Goal: Task Accomplishment & Management: Manage account settings

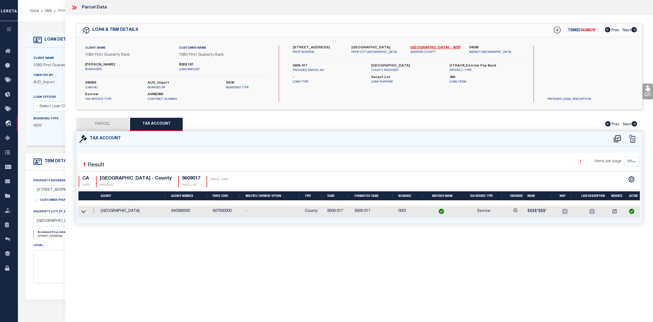
select select "100"
select select "1570"
select select "400"
select select "Escrow"
click at [75, 8] on icon at bounding box center [74, 7] width 7 height 7
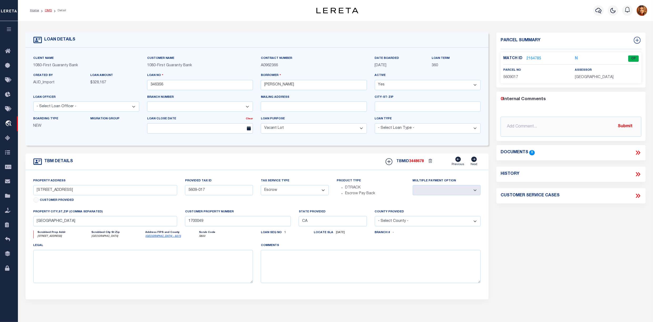
click at [46, 10] on link "OMS" at bounding box center [48, 10] width 7 height 3
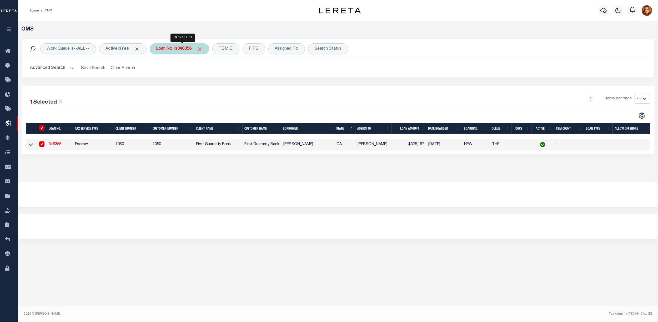
click at [166, 47] on div "Loan No. is 346356" at bounding box center [179, 48] width 59 height 11
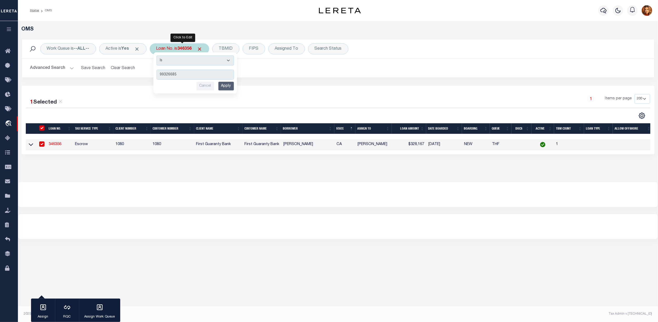
type input "993266853"
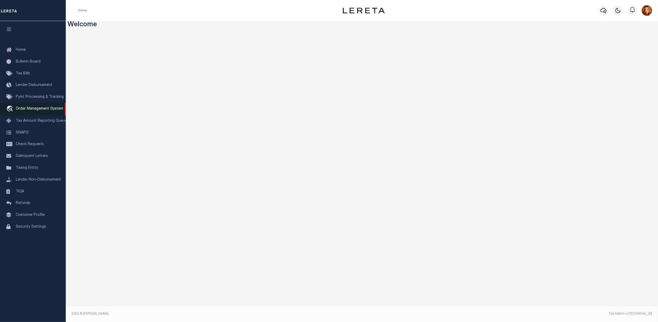
click at [30, 109] on span "Order Management System" at bounding box center [39, 109] width 47 height 4
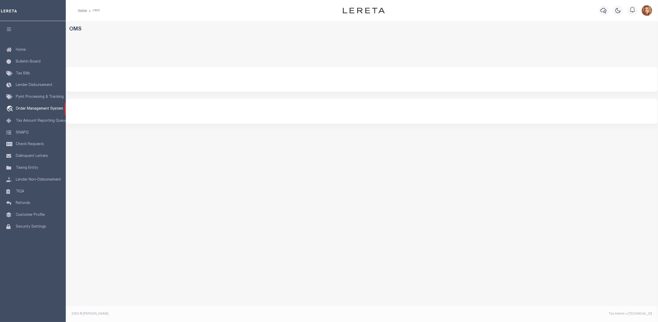
select select "200"
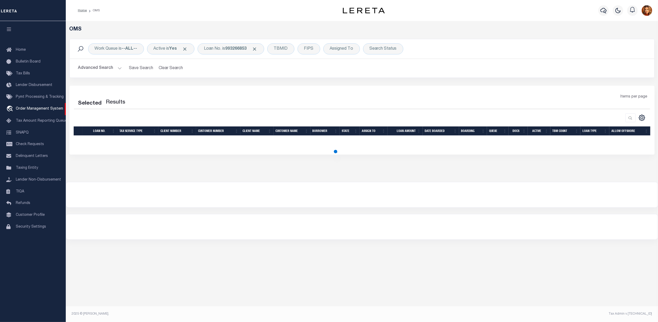
select select "200"
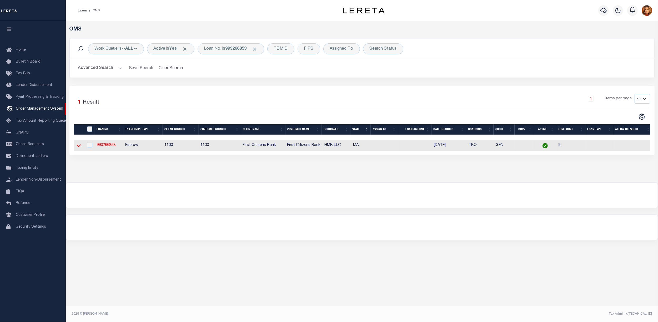
click at [79, 147] on icon at bounding box center [79, 146] width 4 height 6
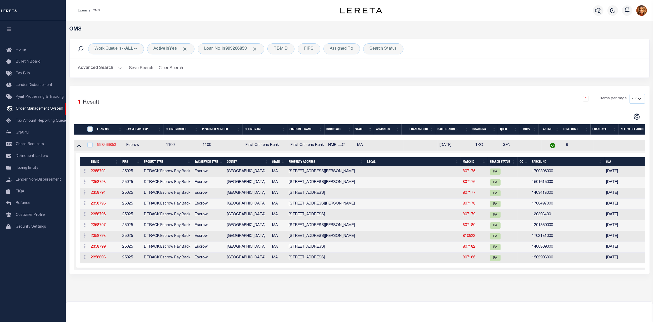
click at [110, 147] on link "993266853" at bounding box center [106, 145] width 19 height 4
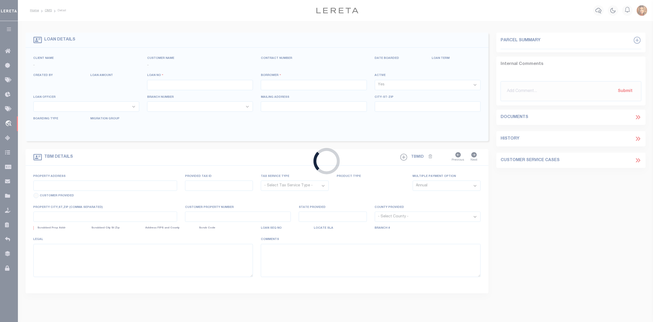
type input "993266853"
type input "HMB LLC"
select select
select select "10"
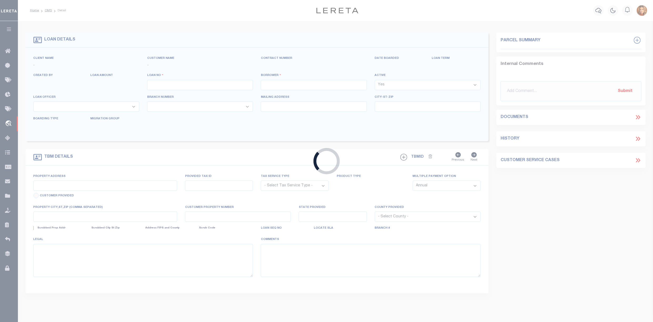
select select "Escrow"
select select "22338"
select select "24368"
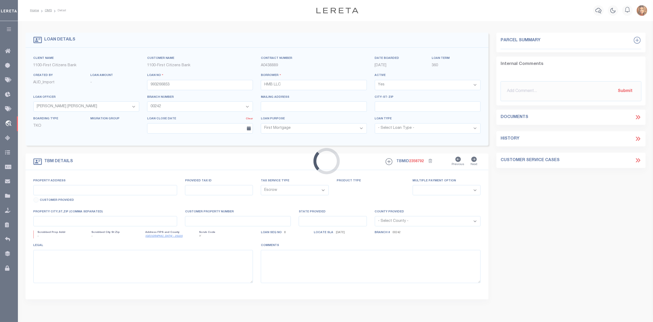
type input "8 ELWYN ROAD"
select select
type input "DORCHESTER MA 02124"
type input "MA"
select select
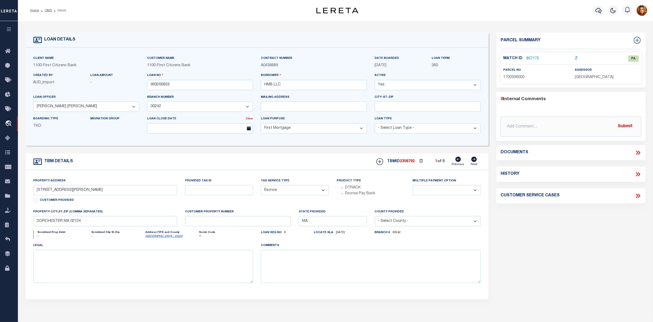
click at [637, 153] on icon at bounding box center [637, 153] width 2 height 4
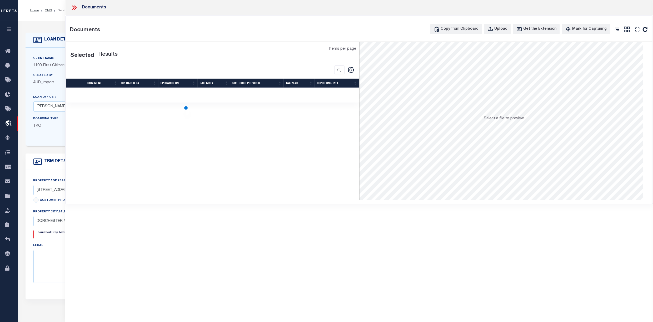
click at [73, 8] on icon at bounding box center [74, 7] width 7 height 7
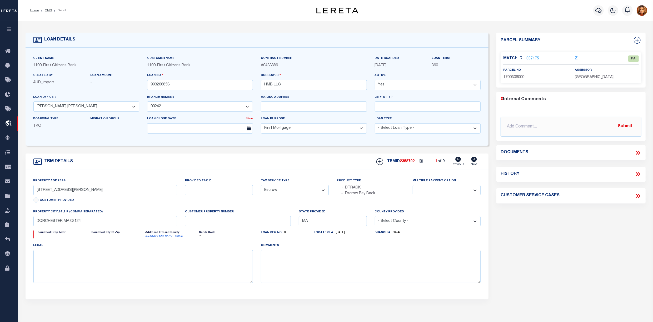
click at [529, 58] on link "807175" at bounding box center [532, 59] width 13 height 6
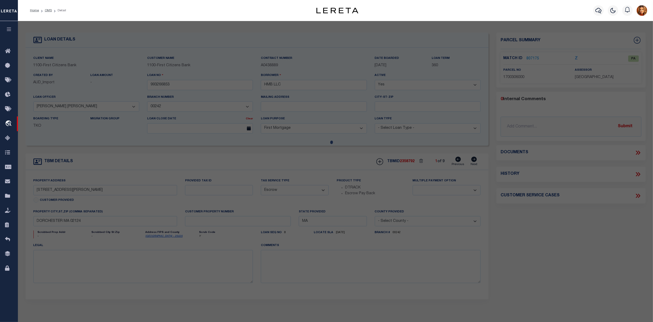
checkbox input "false"
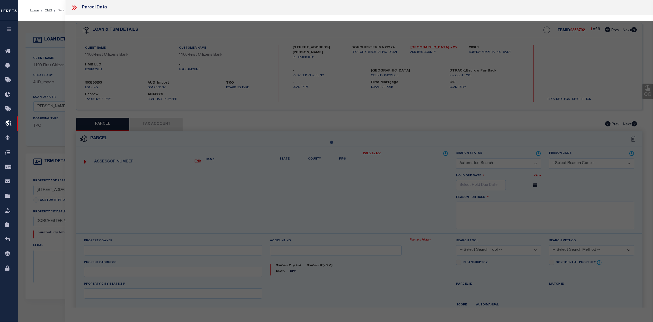
select select "PA"
type input "HMB LLC"
type input "8 ELWYN ROAD"
checkbox input "false"
type input "DORCHESTER MA 02124"
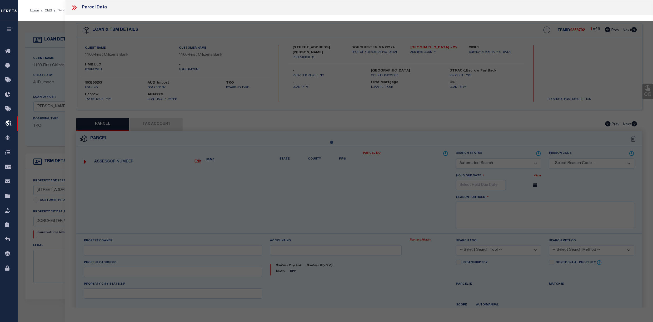
type textarea "Tax ID Formatting"
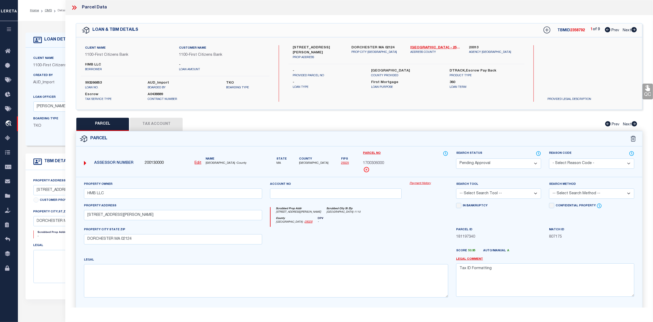
click at [625, 29] on span "Next" at bounding box center [627, 31] width 8 height 4
select select "AS"
checkbox input "false"
select select "PA"
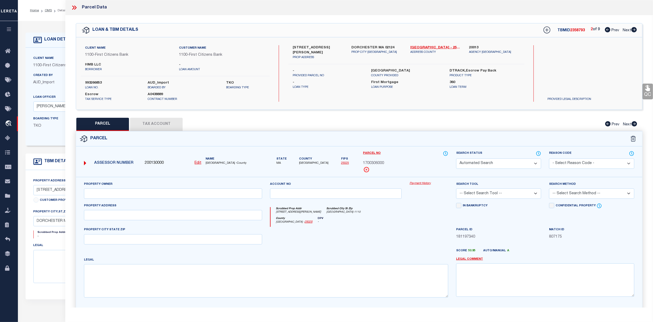
type input "HMB LLC"
type input "87 ADAMS ST"
checkbox input "false"
type input "BOSTON MA 02122"
type textarea "Tax ID Formatting"
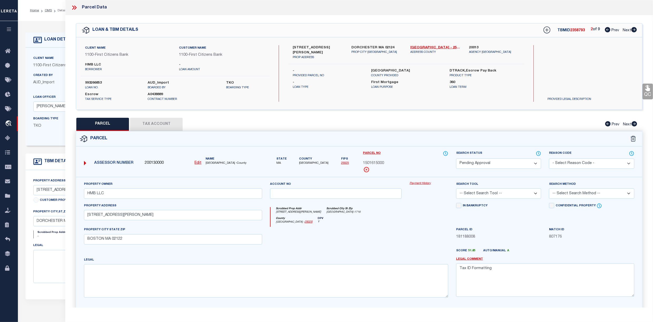
click at [614, 29] on span "Prev" at bounding box center [615, 31] width 8 height 4
select select "AS"
checkbox input "false"
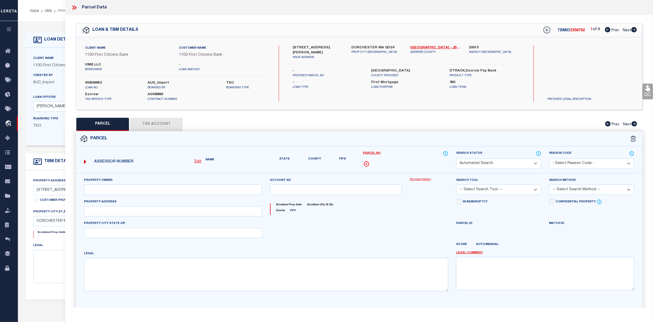
select select "PA"
type input "HMB LLC"
type input "8 ELWYN ROAD"
checkbox input "false"
type input "DORCHESTER MA 02124"
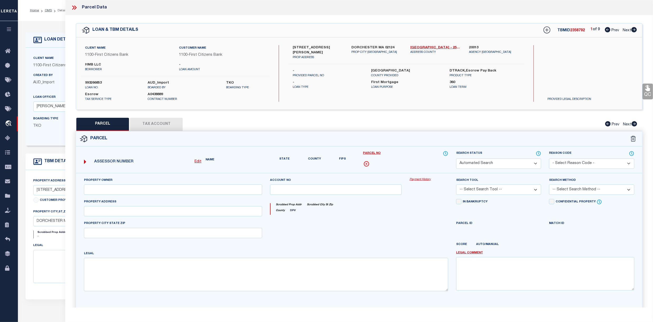
type textarea "Tax ID Formatting"
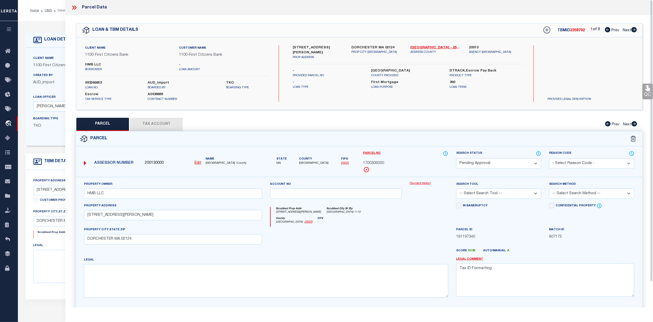
click at [158, 124] on button "Tax Account" at bounding box center [156, 124] width 53 height 13
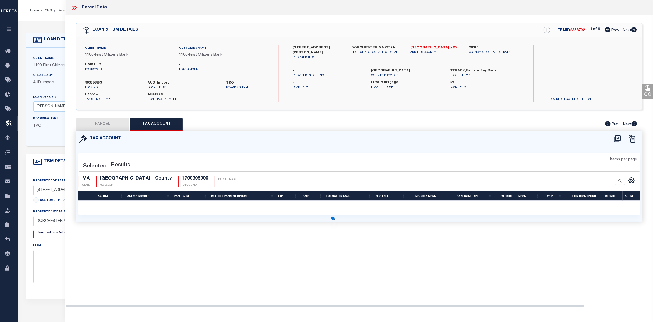
select select "100"
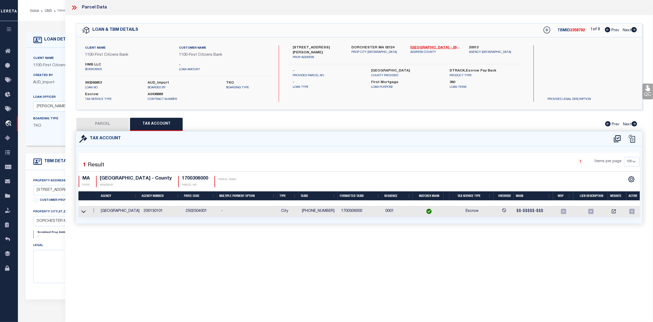
click at [104, 131] on div "Tax Account Selected 1 1" at bounding box center [359, 177] width 567 height 93
click at [101, 127] on button "PARCEL" at bounding box center [102, 124] width 53 height 13
select select "AS"
checkbox input "false"
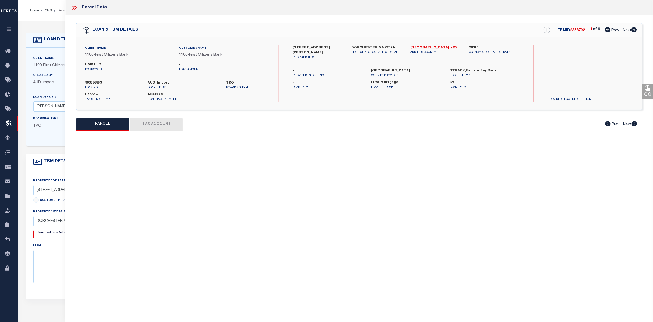
select select "PA"
type input "HMB LLC"
type input "8 ELWYN ROAD"
checkbox input "false"
type input "DORCHESTER MA 02124"
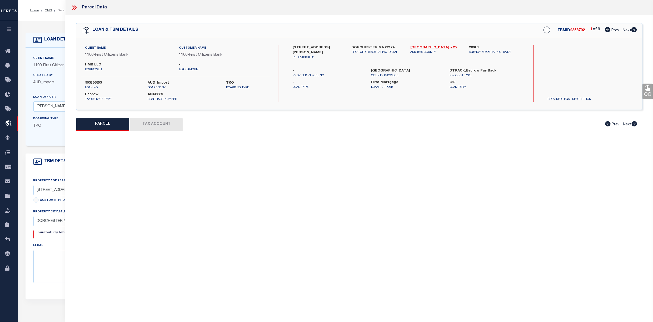
type textarea "Tax ID Formatting"
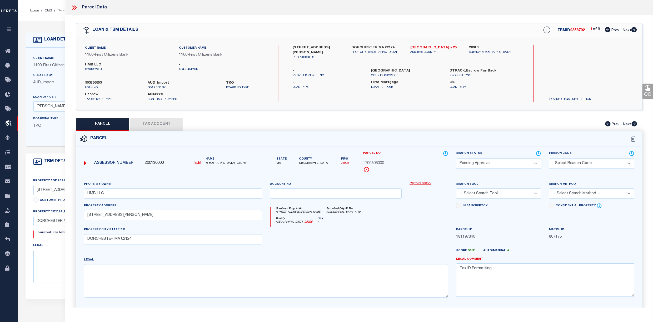
click at [530, 168] on select "Automated Search Bad Parcel Complete Duplicate Parcel High Dollar Reporting In …" at bounding box center [498, 164] width 85 height 10
select select "PC"
click at [456, 159] on select "Automated Search Bad Parcel Complete Duplicate Parcel High Dollar Reporting In …" at bounding box center [498, 164] width 85 height 10
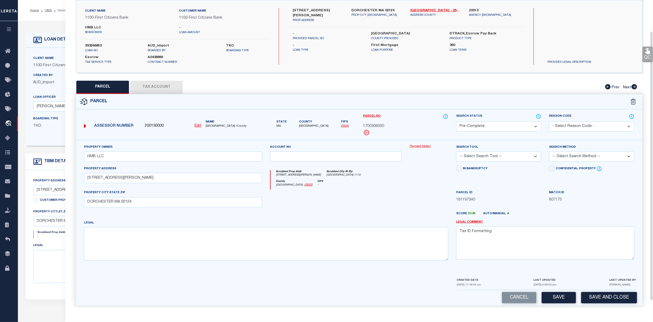
scroll to position [43, 0]
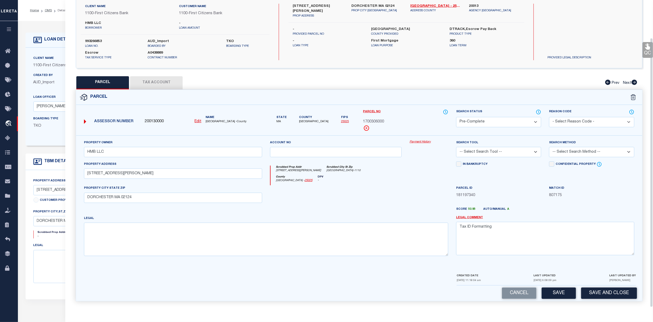
click at [531, 152] on select "-- Select Search Tool -- 3rd Party Website Agency File Agency Website ATLS CNV-…" at bounding box center [498, 152] width 85 height 10
select select "AGF"
click at [456, 147] on select "-- Select Search Tool -- 3rd Party Website Agency File Agency Website ATLS CNV-…" at bounding box center [498, 152] width 85 height 10
click at [604, 153] on select "-- Select Search Method -- Property Address Legal Liability Info Provided" at bounding box center [591, 152] width 85 height 10
select select "ADD"
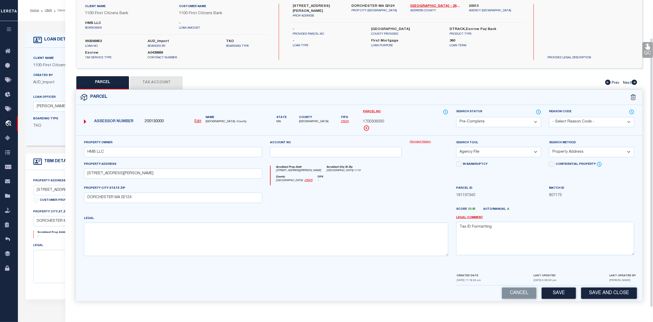
click at [549, 147] on select "-- Select Search Method -- Property Address Legal Liability Info Provided" at bounding box center [591, 152] width 85 height 10
click at [562, 291] on button "Save" at bounding box center [559, 293] width 34 height 11
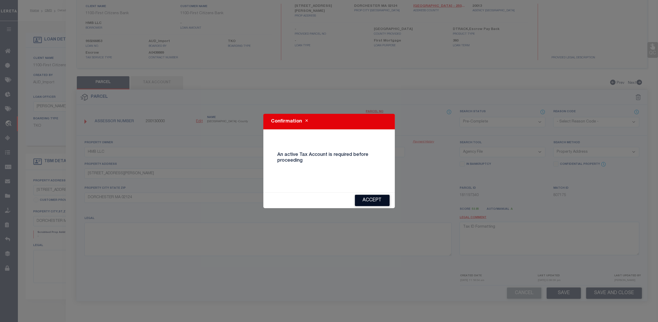
click at [372, 201] on button "Accept" at bounding box center [372, 200] width 35 height 11
select select "AS"
select select
checkbox input "false"
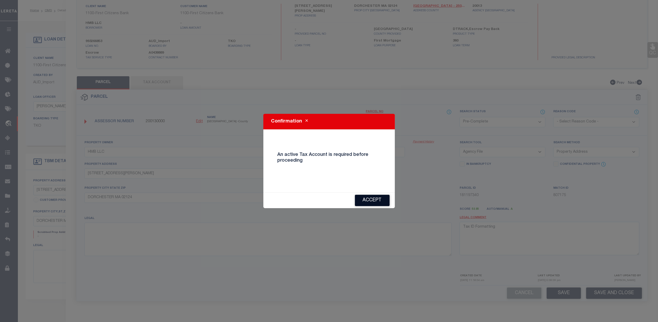
checkbox input "false"
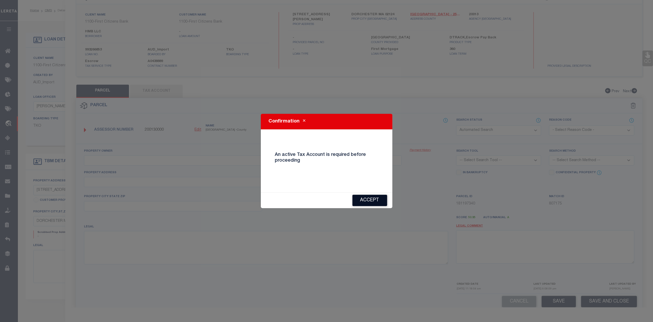
select select "PA"
type input "HMB LLC"
type input "8 ELWYN ROAD"
checkbox input "false"
type input "DORCHESTER MA 02124"
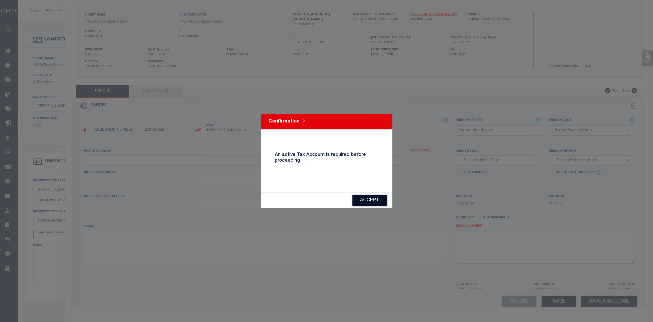
type textarea "Tax ID Formatting"
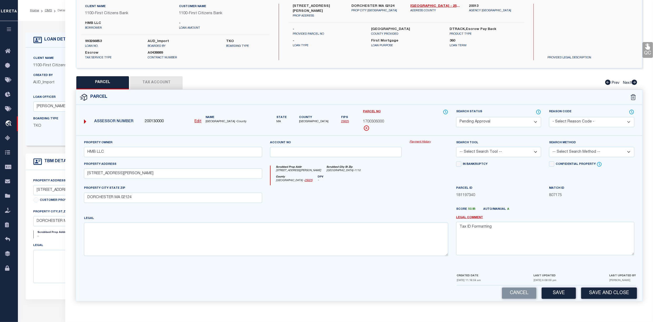
click at [160, 79] on button "Tax Account" at bounding box center [156, 82] width 53 height 13
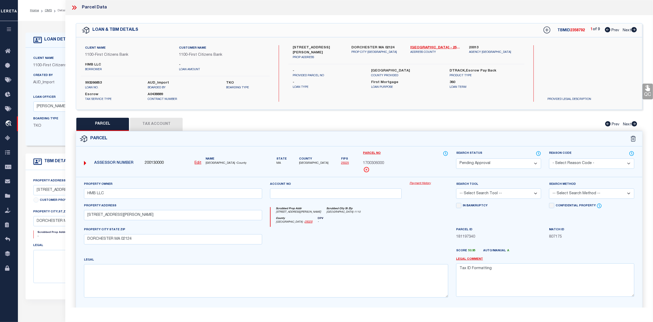
select select "100"
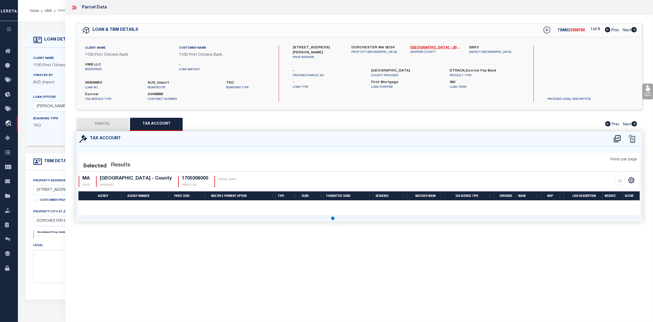
select select "100"
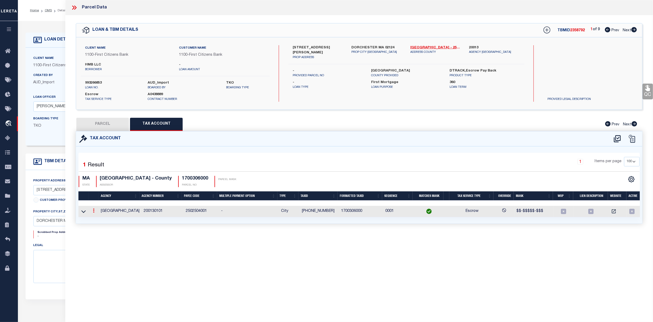
click at [94, 212] on icon at bounding box center [94, 211] width 2 height 4
click at [99, 220] on icon "" at bounding box center [99, 219] width 4 height 4
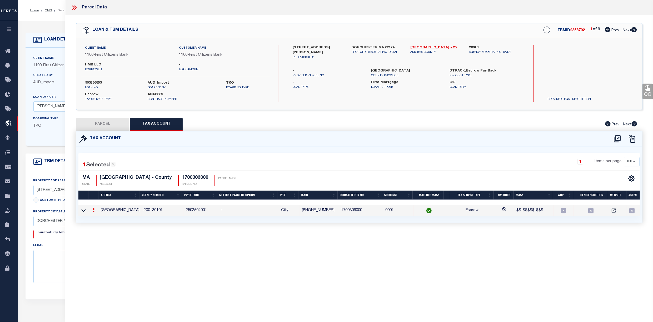
type input "17-00306-000"
type textarea "$$-$$$$$-$$$"
type input "XXXXXXXXXXXX*"
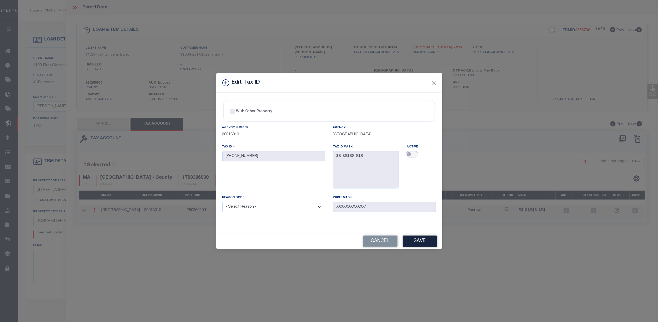
click at [413, 152] on input "checkbox" at bounding box center [412, 154] width 13 height 6
checkbox input "true"
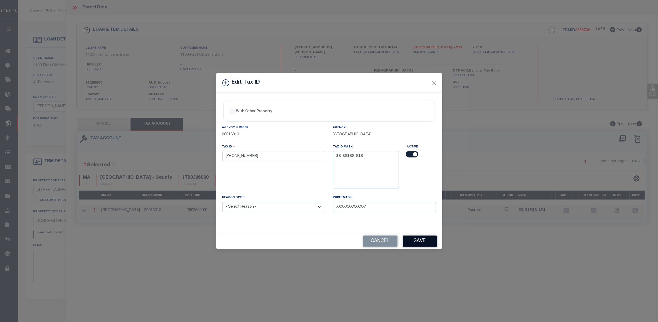
click at [419, 243] on button "Save" at bounding box center [420, 241] width 34 height 11
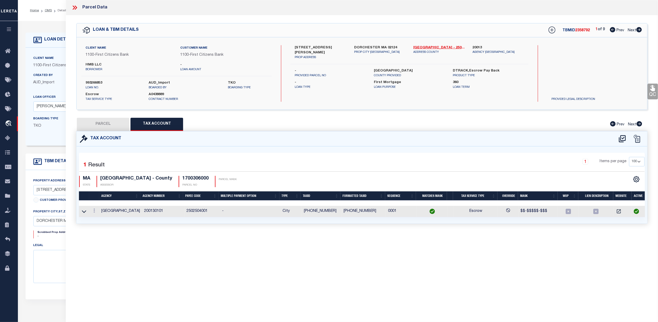
select select
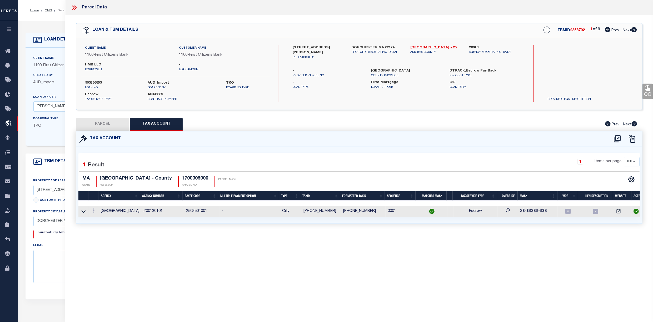
click at [107, 123] on button "PARCEL" at bounding box center [102, 124] width 53 height 13
select select "AS"
checkbox input "false"
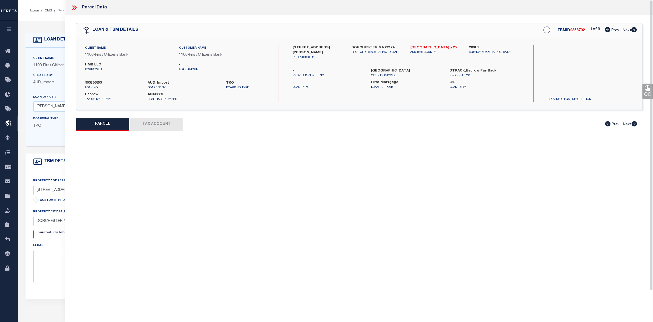
select select "PA"
type input "HMB LLC"
type input "8 ELWYN ROAD"
checkbox input "false"
type input "DORCHESTER MA 02124"
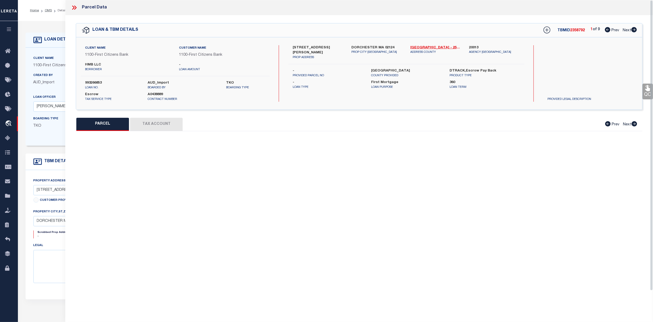
type textarea "Tax ID Formatting"
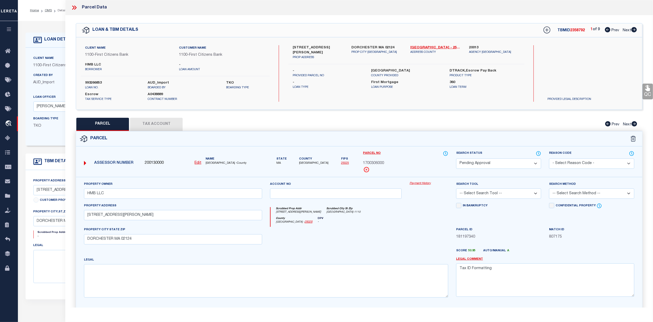
click at [510, 159] on select "Automated Search Bad Parcel Complete Duplicate Parcel High Dollar Reporting In …" at bounding box center [498, 164] width 85 height 10
select select "PC"
click at [456, 159] on select "Automated Search Bad Parcel Complete Duplicate Parcel High Dollar Reporting In …" at bounding box center [498, 164] width 85 height 10
click at [521, 193] on select "-- Select Search Tool -- 3rd Party Website Agency File Agency Website ATLS CNV-…" at bounding box center [498, 194] width 85 height 10
select select "AGF"
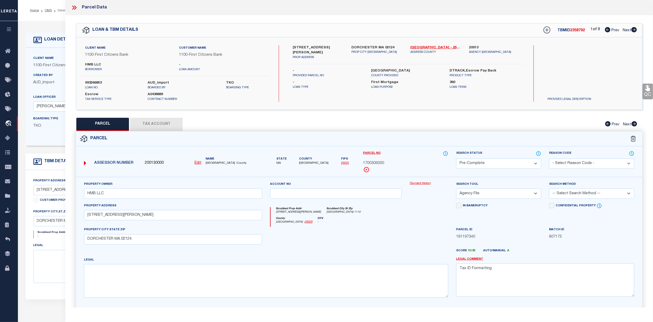
click at [456, 189] on select "-- Select Search Tool -- 3rd Party Website Agency File Agency Website ATLS CNV-…" at bounding box center [498, 194] width 85 height 10
click at [603, 196] on select "-- Select Search Method -- Property Address Legal Liability Info Provided" at bounding box center [591, 194] width 85 height 10
select select "ADD"
click at [549, 189] on select "-- Select Search Method -- Property Address Legal Liability Info Provided" at bounding box center [591, 194] width 85 height 10
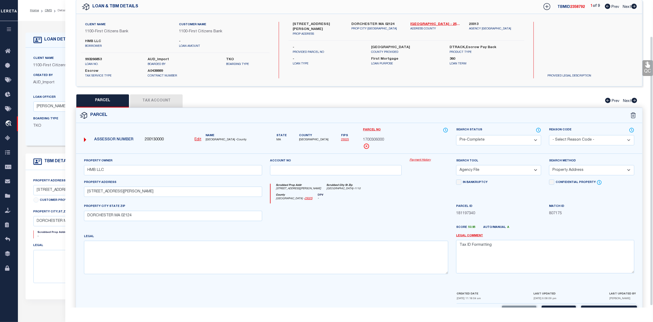
scroll to position [43, 0]
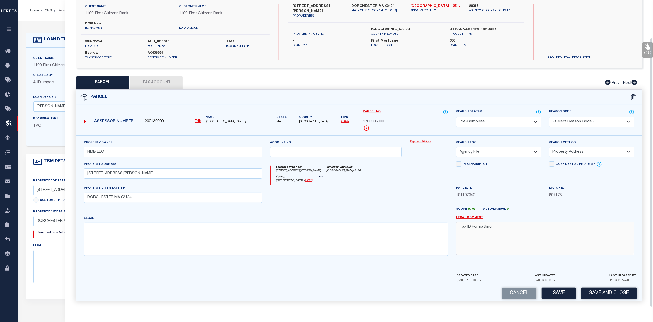
drag, startPoint x: 488, startPoint y: 226, endPoint x: 419, endPoint y: 226, distance: 68.7
click at [419, 226] on div "Property Owner HMB LLC Account no Payment History Search Tool -- Select Search …" at bounding box center [359, 200] width 558 height 121
click at [553, 294] on button "Save" at bounding box center [559, 293] width 34 height 11
select select "AS"
select select
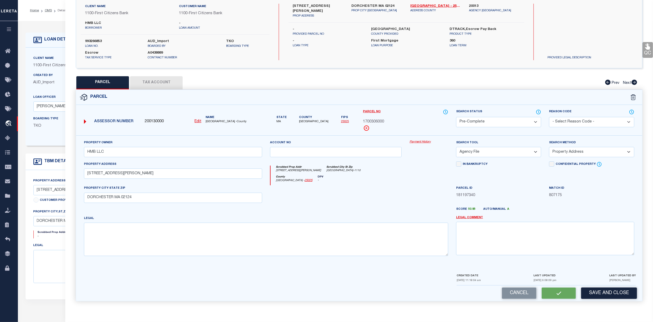
select select
checkbox input "false"
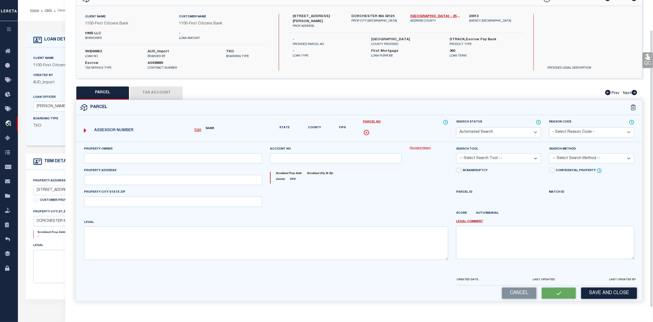
select select "PC"
type input "HMB LLC"
select select "AGF"
select select "ADD"
type input "8 ELWYN ROAD"
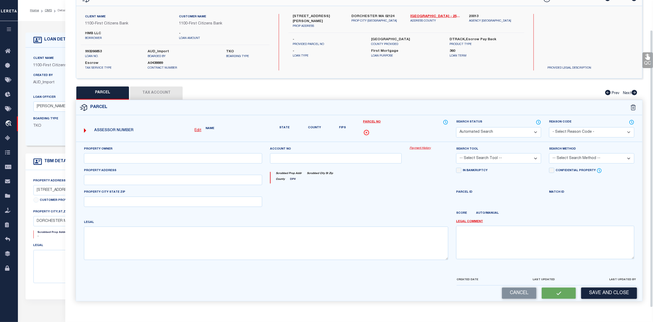
type input "DORCHESTER MA 02124"
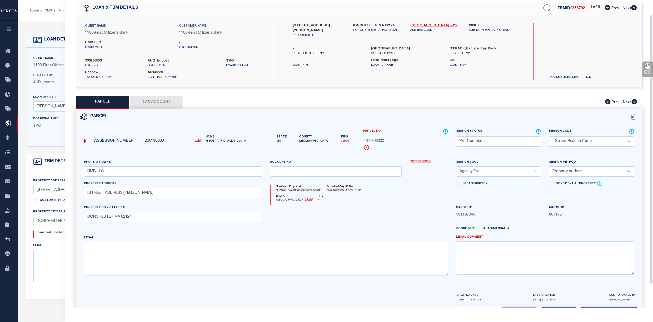
scroll to position [0, 0]
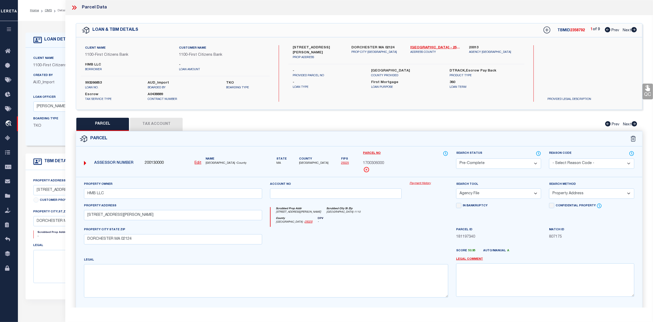
click at [624, 32] on span "Next" at bounding box center [627, 31] width 8 height 4
select select "AS"
select select
checkbox input "false"
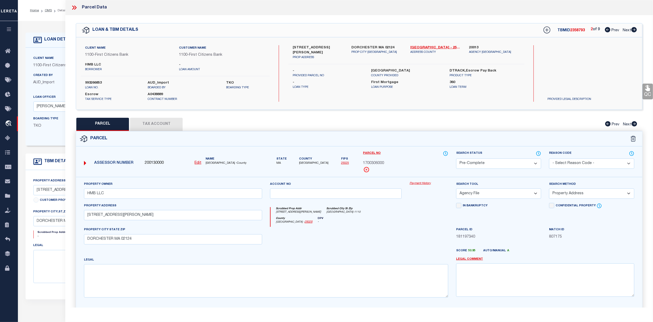
checkbox input "false"
select select "PA"
type input "HMB LLC"
type input "87 ADAMS ST"
checkbox input "false"
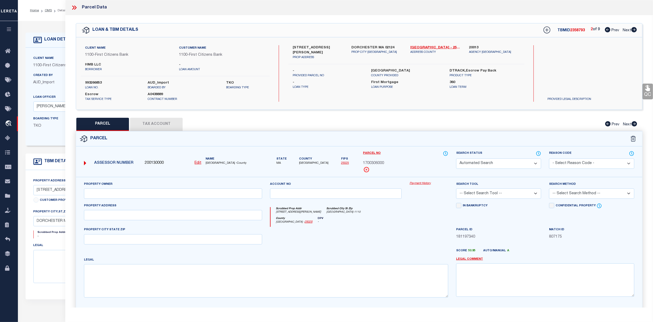
type input "BOSTON MA 02122"
type textarea "Tax ID Formatting"
click at [152, 124] on button "Tax Account" at bounding box center [156, 124] width 53 height 13
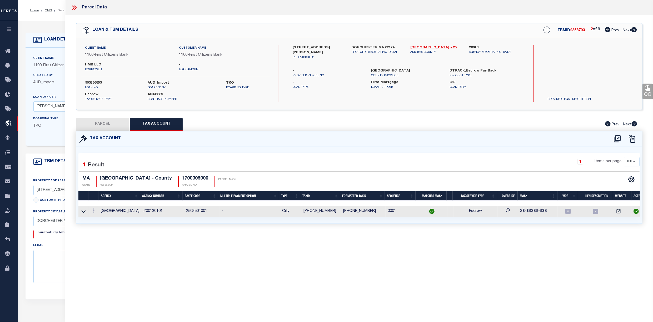
select select "100"
click at [102, 122] on button "PARCEL" at bounding box center [102, 124] width 53 height 13
select select "AS"
checkbox input "false"
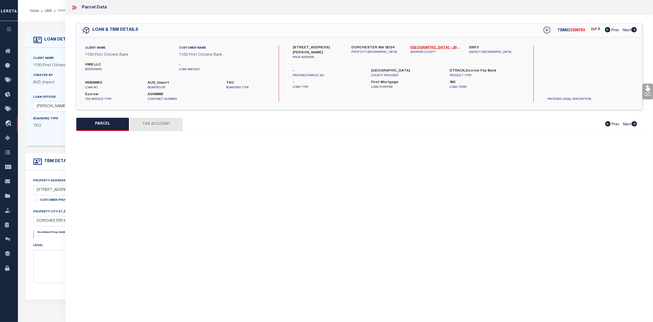
select select "PA"
type input "HMB LLC"
type input "87 ADAMS ST"
checkbox input "false"
type input "BOSTON MA 02122"
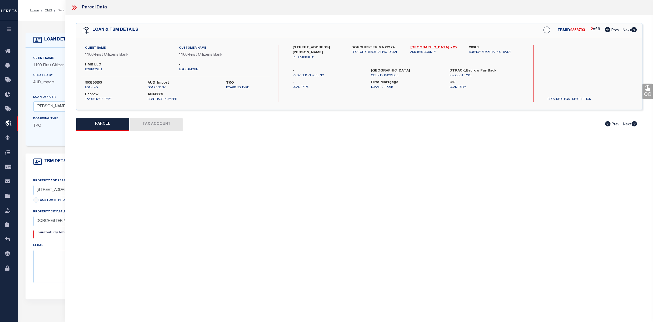
type textarea "Tax ID Formatting"
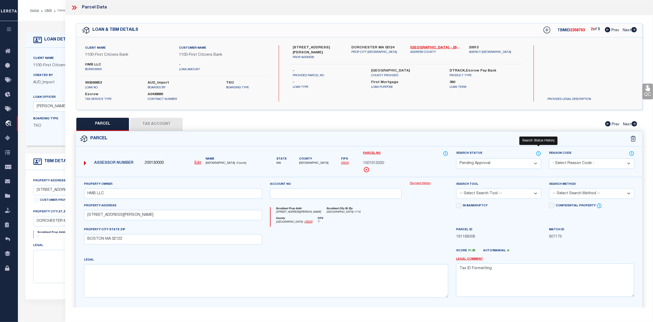
click at [538, 154] on icon at bounding box center [538, 154] width 5 height 6
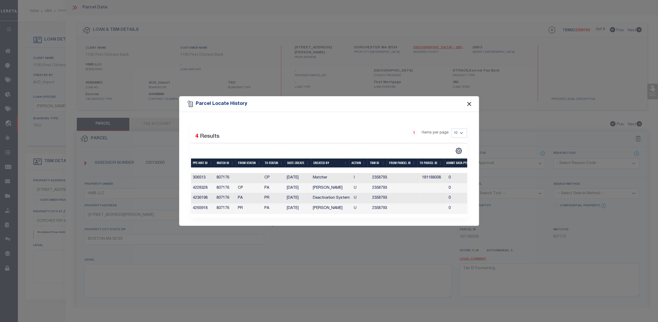
click at [471, 103] on button "Close" at bounding box center [469, 104] width 7 height 7
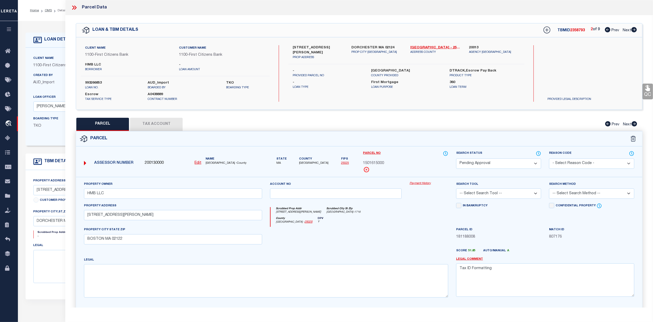
click at [154, 120] on button "Tax Account" at bounding box center [156, 124] width 53 height 13
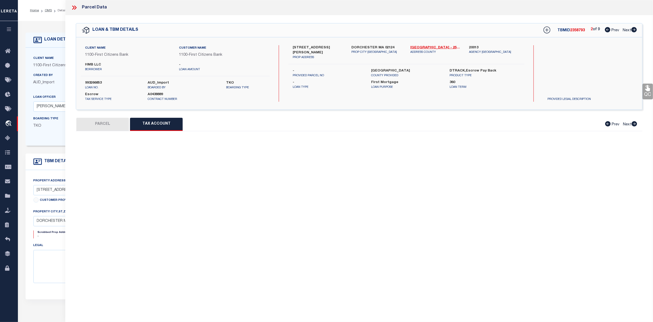
select select "100"
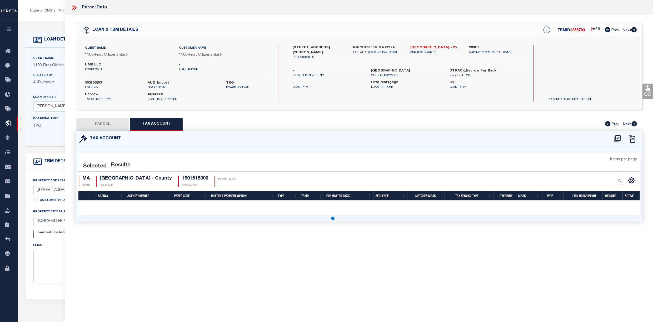
select select "100"
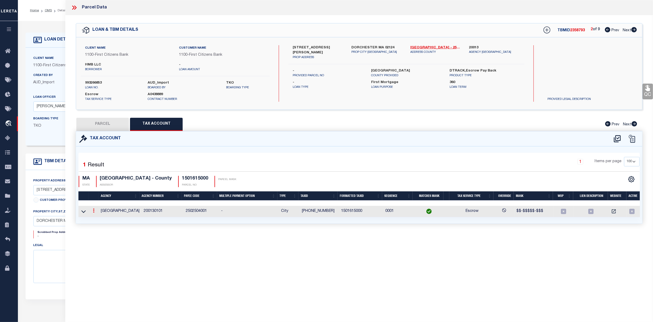
click at [93, 212] on link at bounding box center [94, 211] width 6 height 4
click at [95, 218] on link at bounding box center [100, 219] width 19 height 9
type input "15-01615-000"
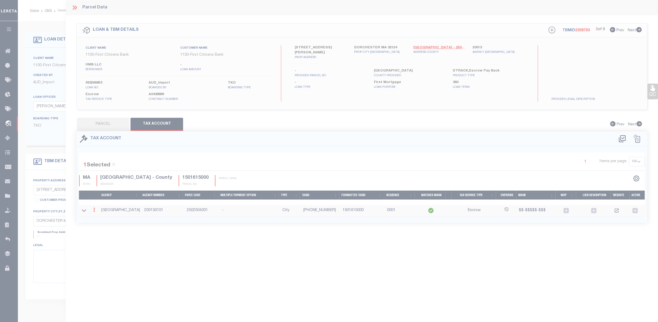
click at [97, 221] on body "Home OMS Detail" at bounding box center [329, 200] width 658 height 400
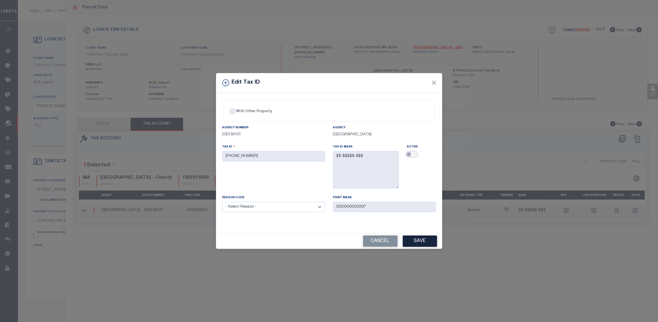
click at [409, 155] on input "checkbox" at bounding box center [412, 154] width 13 height 6
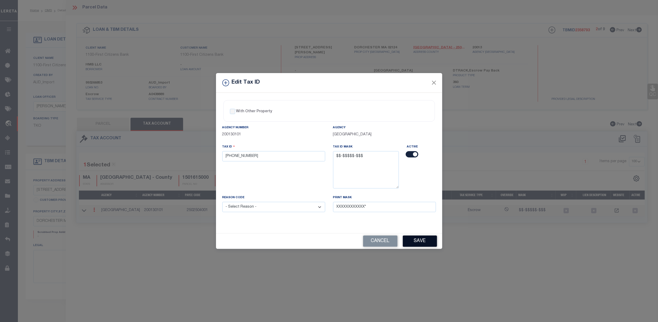
click at [420, 241] on button "Save" at bounding box center [420, 241] width 34 height 11
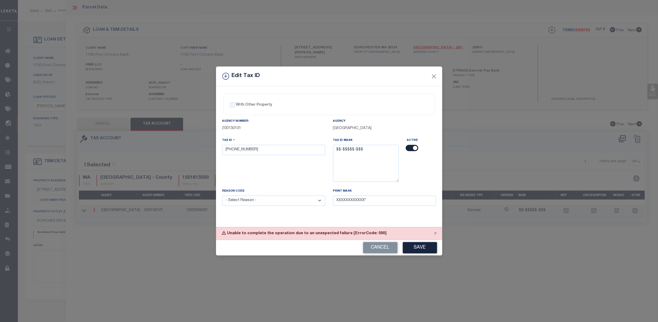
click at [254, 200] on select "- Select Reason - 099 - Other (Provide additional detail) ACT - Agency Changed …" at bounding box center [273, 201] width 103 height 10
click at [376, 253] on button "Cancel" at bounding box center [380, 247] width 34 height 11
checkbox input "false"
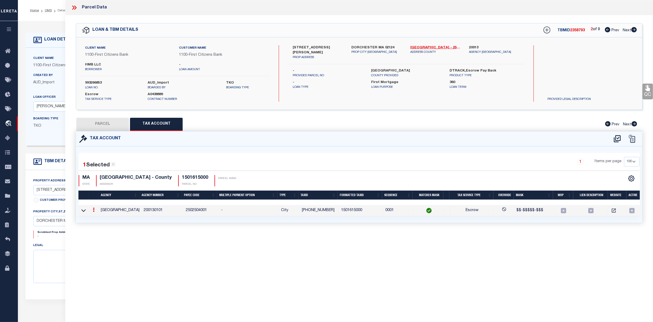
click at [100, 122] on button "PARCEL" at bounding box center [102, 124] width 53 height 13
select select "AS"
checkbox input "false"
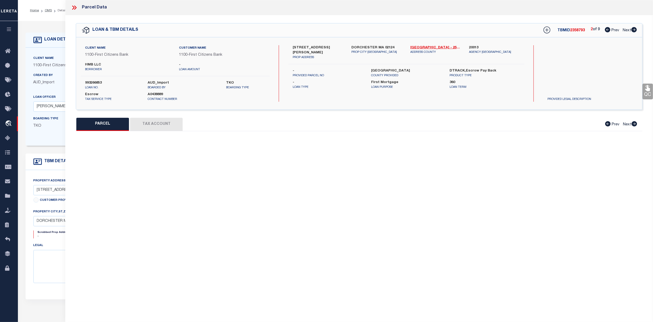
select select "PA"
type input "HMB LLC"
type input "87 ADAMS ST"
checkbox input "false"
type input "BOSTON MA 02122"
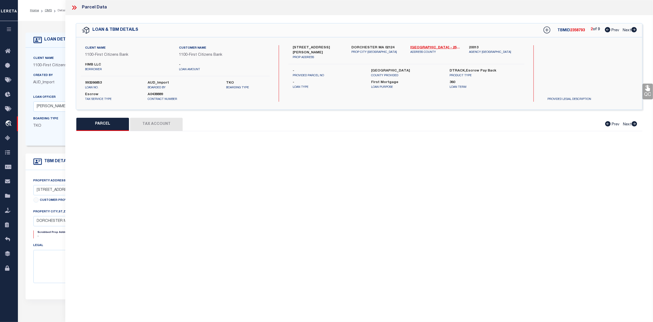
type textarea "Tax ID Formatting"
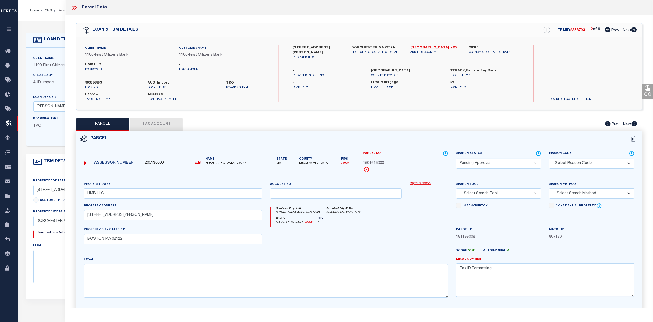
click at [148, 122] on button "Tax Account" at bounding box center [156, 124] width 53 height 13
select select "100"
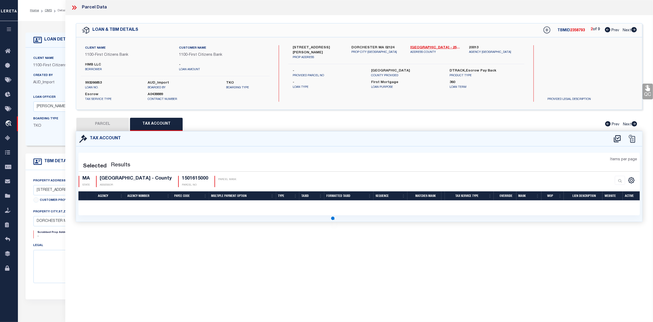
select select "100"
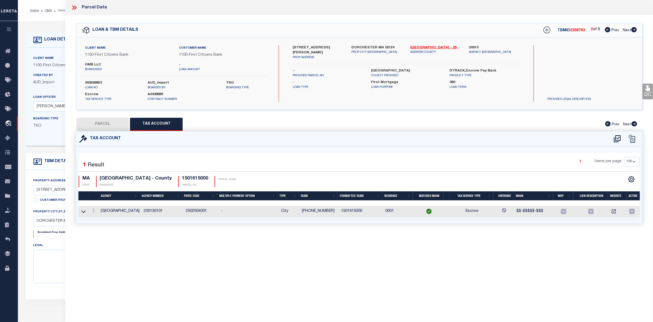
click at [91, 212] on td at bounding box center [94, 211] width 10 height 11
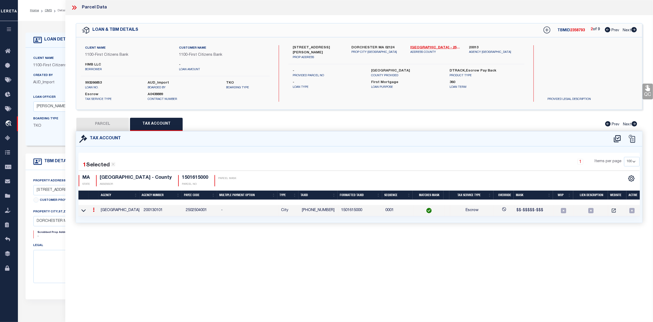
click at [93, 210] on link at bounding box center [94, 211] width 6 height 4
click at [99, 218] on icon "" at bounding box center [99, 218] width 4 height 4
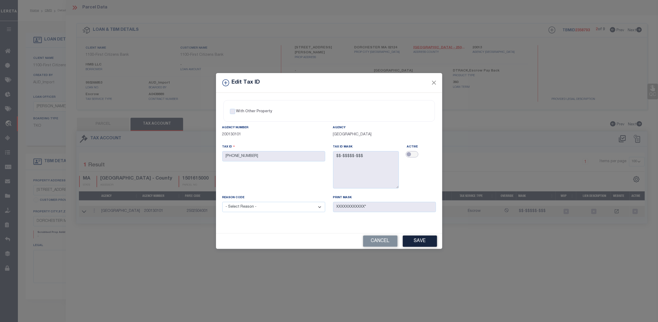
click at [409, 152] on input "checkbox" at bounding box center [412, 154] width 13 height 6
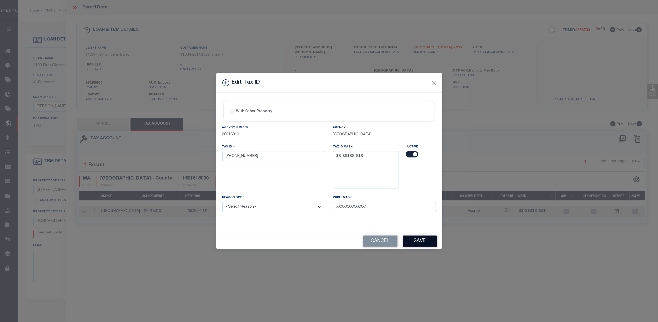
click at [419, 243] on button "Save" at bounding box center [420, 241] width 34 height 11
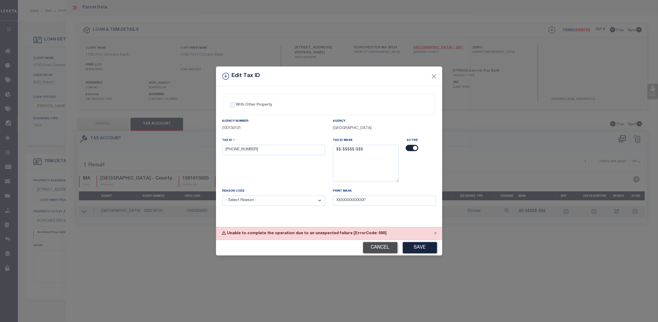
click at [386, 246] on button "Cancel" at bounding box center [380, 247] width 34 height 11
checkbox input "false"
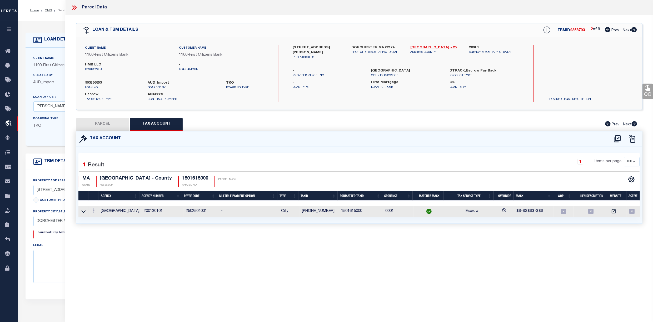
click at [107, 124] on button "PARCEL" at bounding box center [102, 124] width 53 height 13
select select "AS"
checkbox input "false"
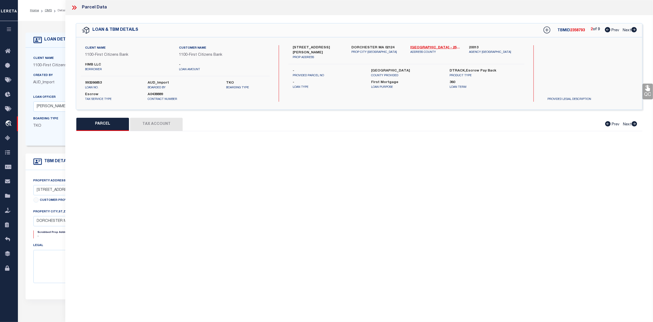
select select "PA"
type input "HMB LLC"
type input "87 ADAMS ST"
checkbox input "false"
type input "BOSTON MA 02122"
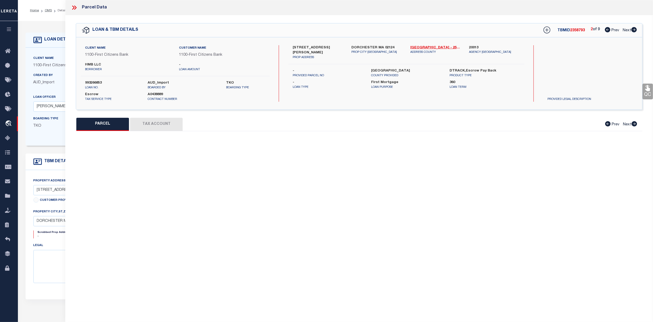
type textarea "Tax ID Formatting"
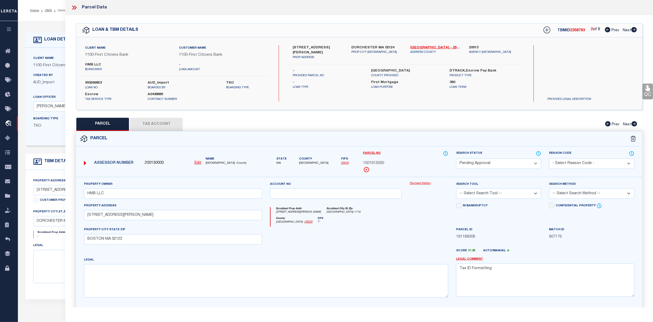
click at [511, 162] on select "Automated Search Bad Parcel Complete Duplicate Parcel High Dollar Reporting In …" at bounding box center [498, 164] width 85 height 10
click at [456, 159] on select "Automated Search Bad Parcel Complete Duplicate Parcel High Dollar Reporting In …" at bounding box center [498, 164] width 85 height 10
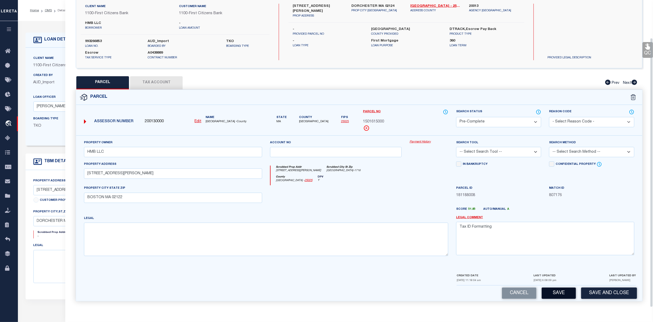
click at [553, 295] on button "Save" at bounding box center [559, 293] width 34 height 11
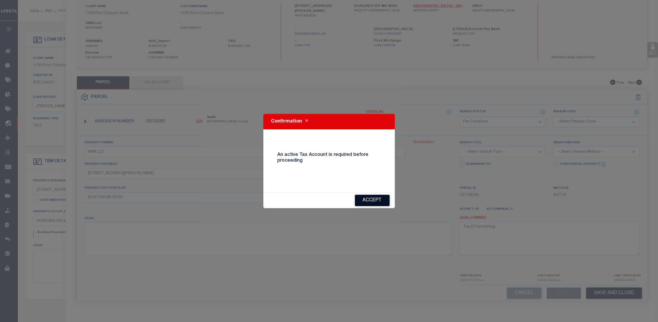
click at [380, 199] on button "Accept" at bounding box center [372, 200] width 35 height 11
select select "AS"
checkbox input "false"
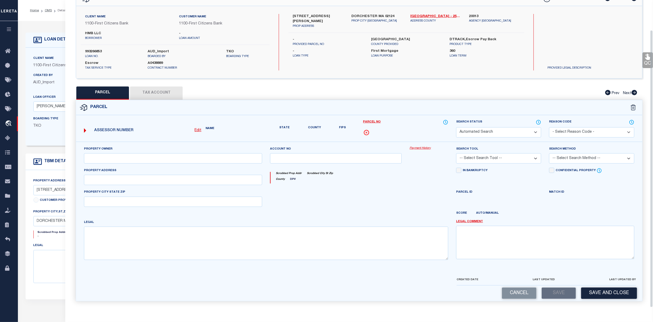
select select "PA"
type input "HMB LLC"
type input "87 ADAMS ST"
checkbox input "false"
type input "BOSTON MA 02122"
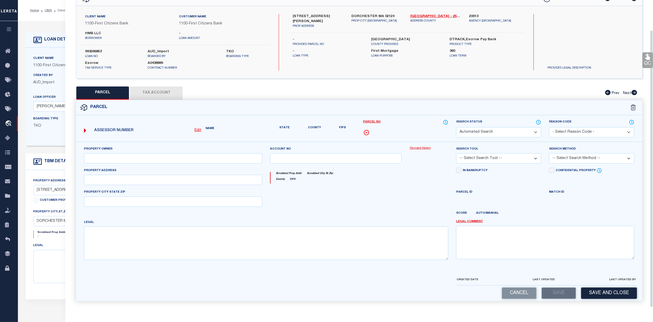
type textarea "Tax ID Formatting"
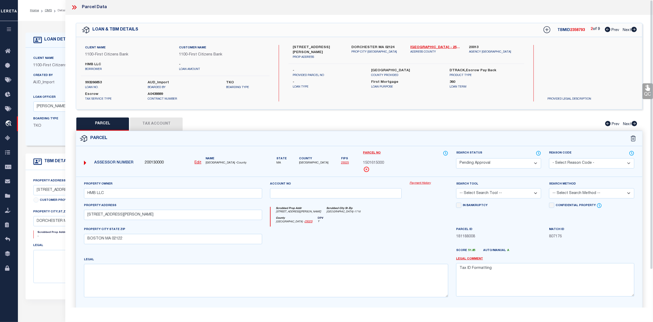
scroll to position [0, 0]
click at [152, 123] on button "Tax Account" at bounding box center [156, 124] width 53 height 13
select select "100"
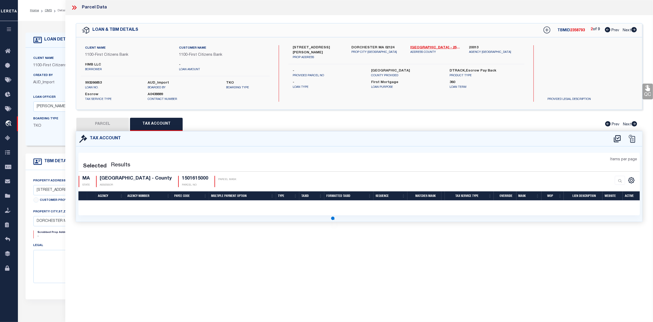
select select "100"
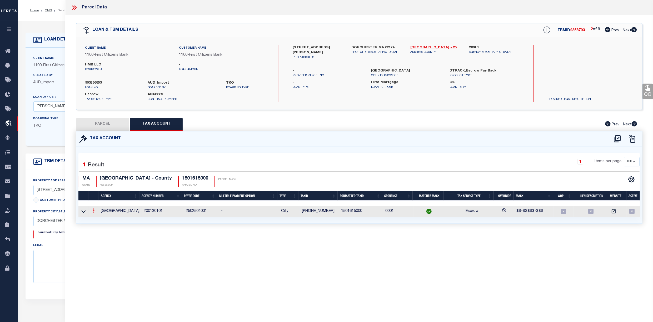
click at [94, 212] on icon at bounding box center [94, 211] width 2 height 4
click at [98, 218] on icon "" at bounding box center [99, 219] width 4 height 4
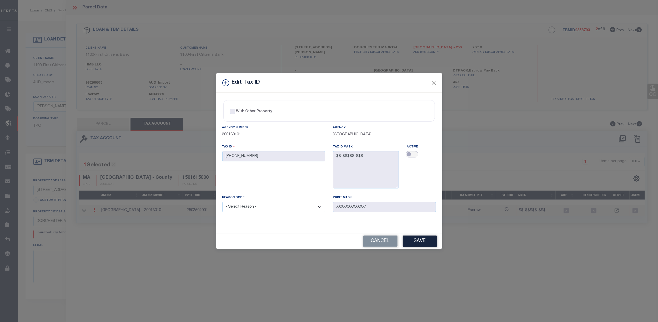
click at [416, 154] on input "checkbox" at bounding box center [412, 154] width 13 height 6
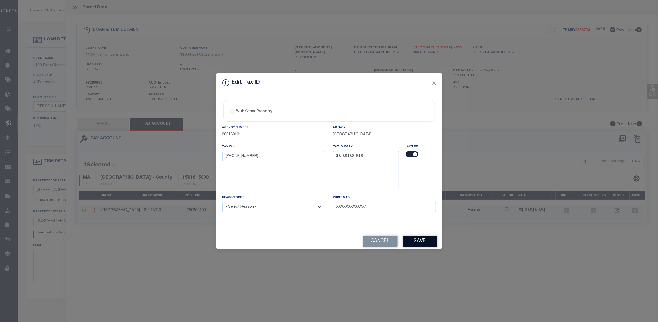
click at [420, 242] on button "Save" at bounding box center [420, 241] width 34 height 11
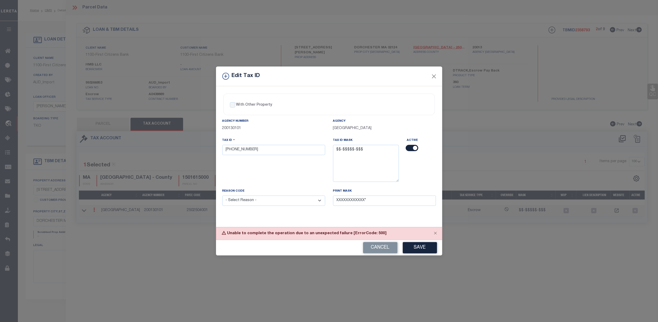
drag, startPoint x: 383, startPoint y: 251, endPoint x: 369, endPoint y: 255, distance: 15.1
click at [380, 250] on button "Cancel" at bounding box center [380, 247] width 34 height 11
checkbox input "false"
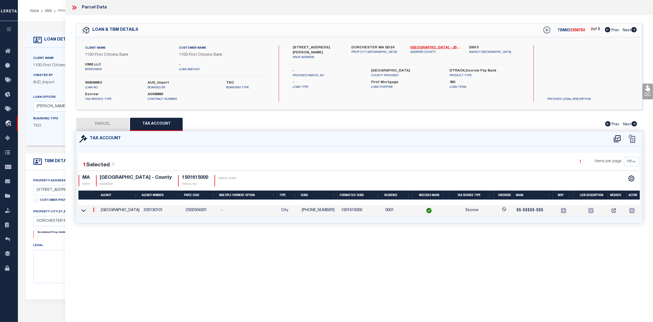
click at [106, 126] on button "PARCEL" at bounding box center [102, 124] width 53 height 13
select select "AS"
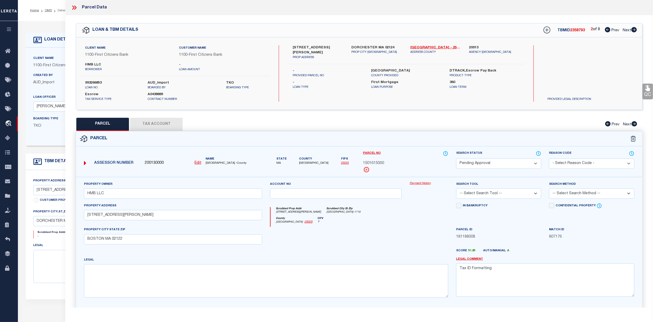
click at [537, 162] on select "Automated Search Bad Parcel Complete Duplicate Parcel High Dollar Reporting In …" at bounding box center [498, 164] width 85 height 10
click at [456, 159] on select "Automated Search Bad Parcel Complete Duplicate Parcel High Dollar Reporting In …" at bounding box center [498, 164] width 85 height 10
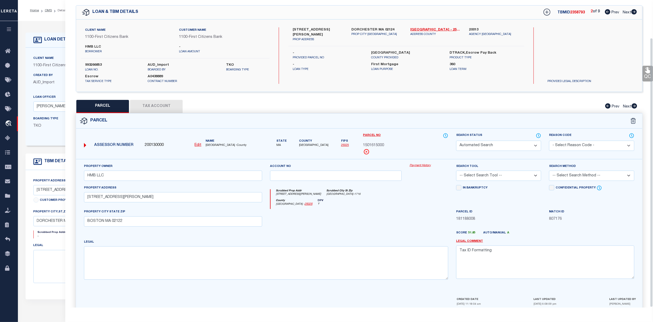
scroll to position [43, 0]
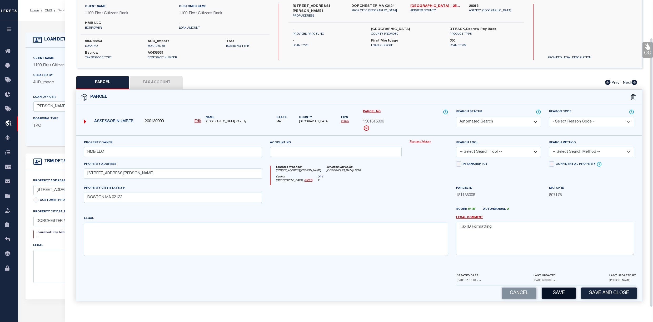
click at [563, 293] on button "Save" at bounding box center [559, 293] width 34 height 11
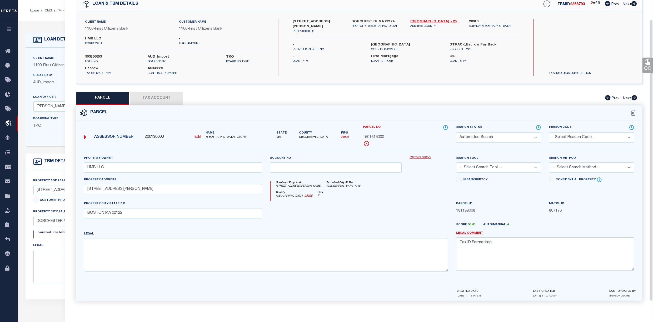
scroll to position [0, 0]
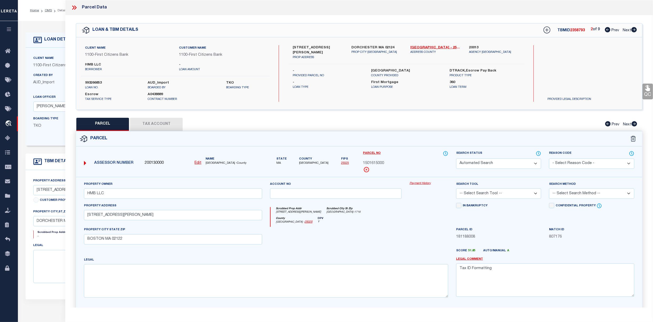
click at [626, 30] on span "Next" at bounding box center [627, 31] width 8 height 4
click at [162, 126] on button "Tax Account" at bounding box center [156, 124] width 53 height 13
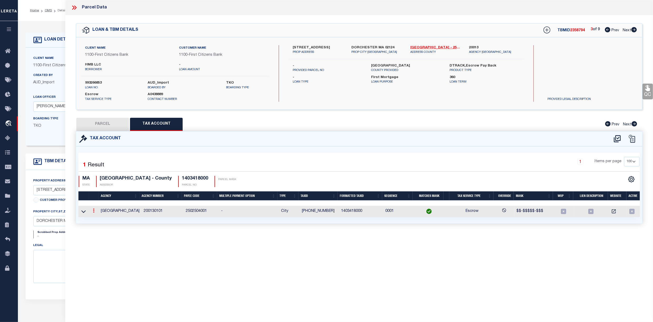
click at [94, 213] on icon at bounding box center [94, 211] width 2 height 4
click at [100, 221] on icon "" at bounding box center [99, 219] width 4 height 4
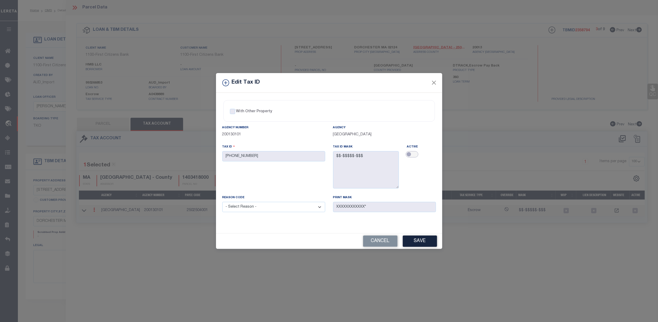
click at [412, 153] on input "checkbox" at bounding box center [412, 154] width 13 height 6
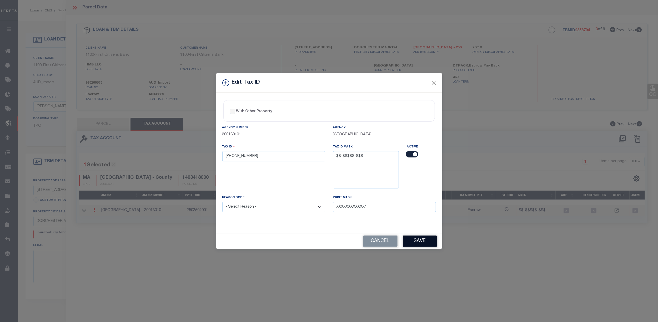
click at [421, 242] on button "Save" at bounding box center [420, 241] width 34 height 11
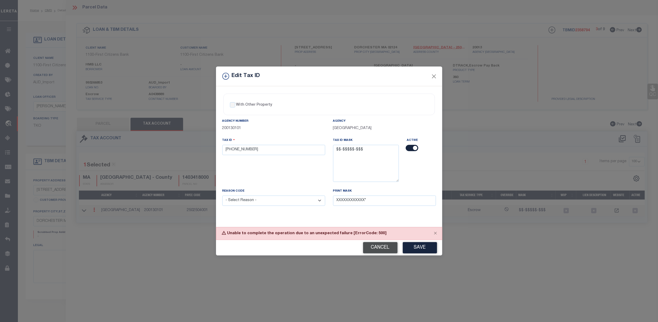
click at [371, 247] on button "Cancel" at bounding box center [380, 247] width 34 height 11
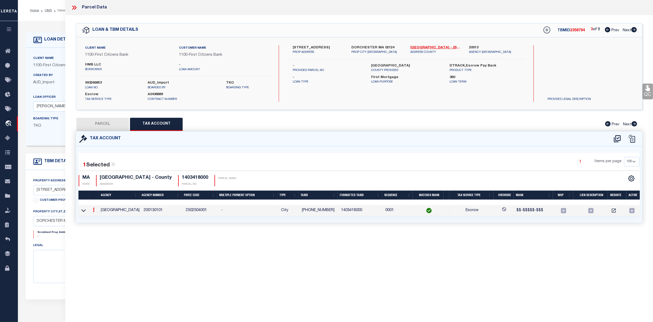
click at [106, 122] on button "PARCEL" at bounding box center [102, 124] width 53 height 13
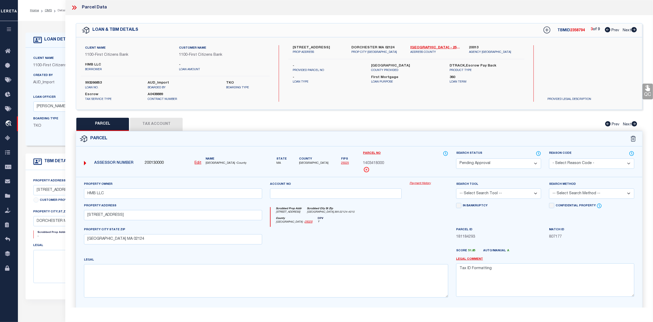
click at [533, 163] on select "Automated Search Bad Parcel Complete Duplicate Parcel High Dollar Reporting In …" at bounding box center [498, 164] width 85 height 10
click at [456, 159] on select "Automated Search Bad Parcel Complete Duplicate Parcel High Dollar Reporting In …" at bounding box center [498, 164] width 85 height 10
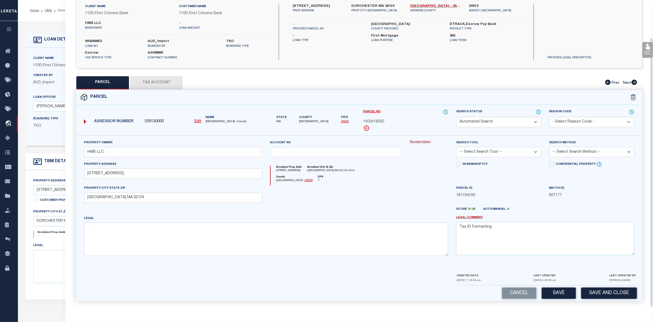
scroll to position [43, 0]
click at [555, 291] on button "Save" at bounding box center [559, 293] width 34 height 11
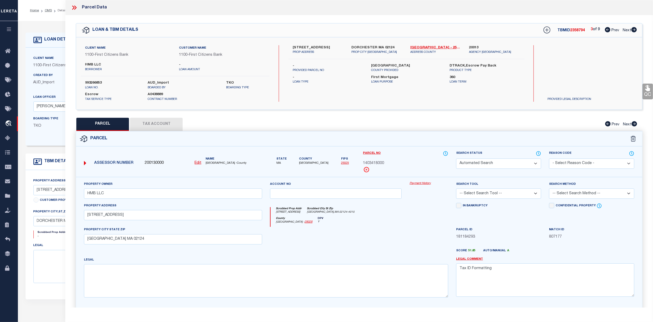
click at [628, 30] on span "Next" at bounding box center [627, 31] width 8 height 4
click at [531, 164] on select "Automated Search Bad Parcel Complete Duplicate Parcel High Dollar Reporting In …" at bounding box center [498, 164] width 85 height 10
click at [456, 159] on select "Automated Search Bad Parcel Complete Duplicate Parcel High Dollar Reporting In …" at bounding box center [498, 164] width 85 height 10
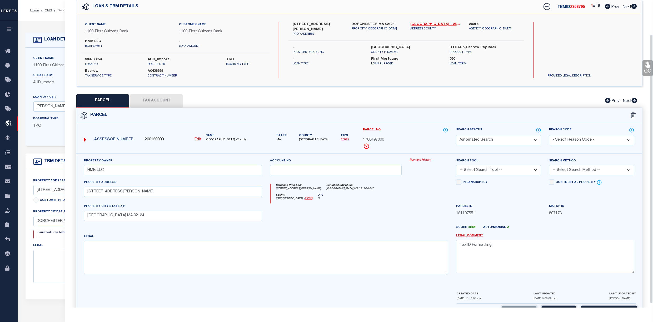
scroll to position [43, 0]
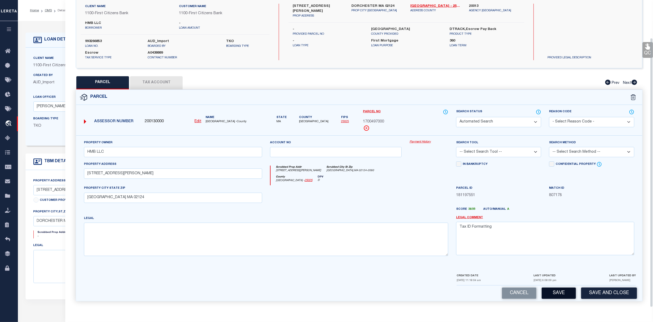
click at [556, 295] on button "Save" at bounding box center [559, 293] width 34 height 11
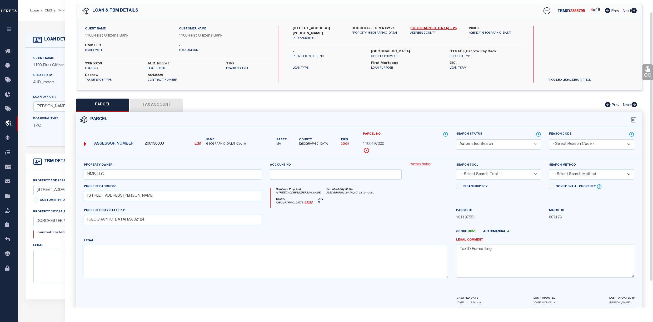
scroll to position [0, 0]
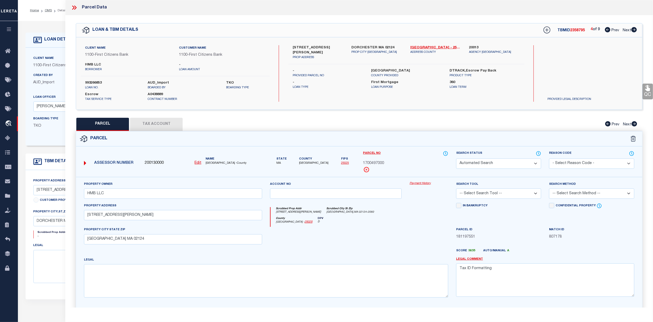
click at [628, 29] on span "Next" at bounding box center [627, 31] width 8 height 4
click at [508, 163] on select "Automated Search Bad Parcel Complete Duplicate Parcel High Dollar Reporting In …" at bounding box center [498, 164] width 85 height 10
click at [456, 159] on select "Automated Search Bad Parcel Complete Duplicate Parcel High Dollar Reporting In …" at bounding box center [498, 164] width 85 height 10
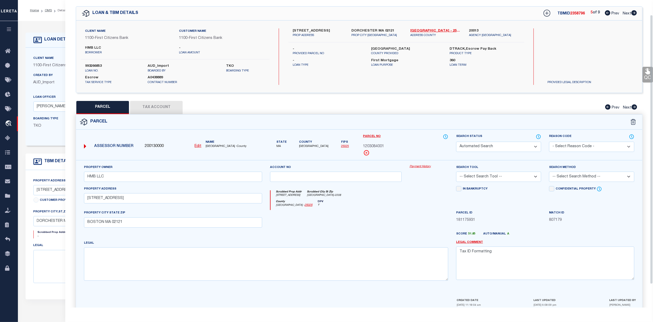
scroll to position [43, 0]
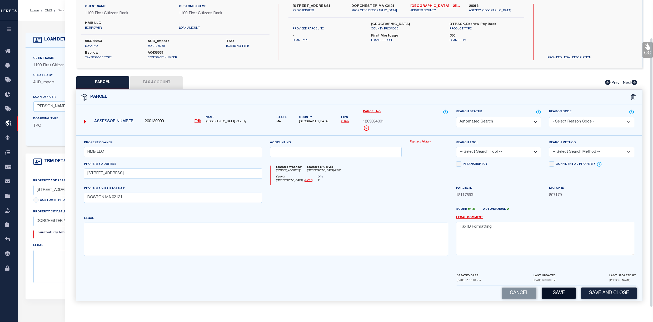
click at [554, 295] on button "Save" at bounding box center [559, 293] width 34 height 11
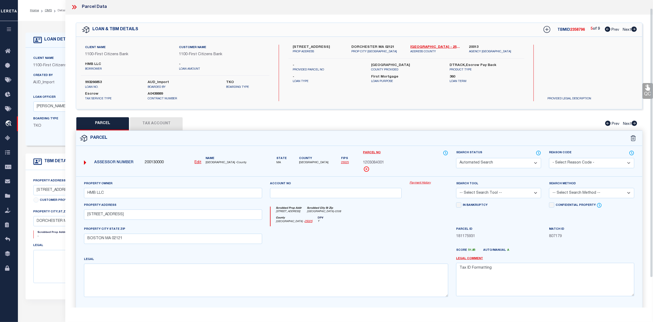
scroll to position [0, 0]
click at [625, 31] on span "Next" at bounding box center [627, 31] width 8 height 4
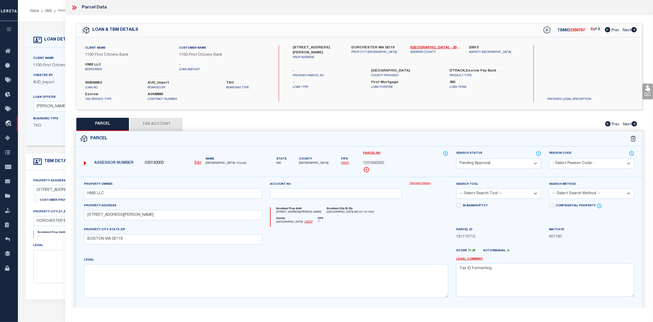
click at [509, 165] on select "Automated Search Bad Parcel Complete Duplicate Parcel High Dollar Reporting In …" at bounding box center [498, 164] width 85 height 10
click at [456, 159] on select "Automated Search Bad Parcel Complete Duplicate Parcel High Dollar Reporting In …" at bounding box center [498, 164] width 85 height 10
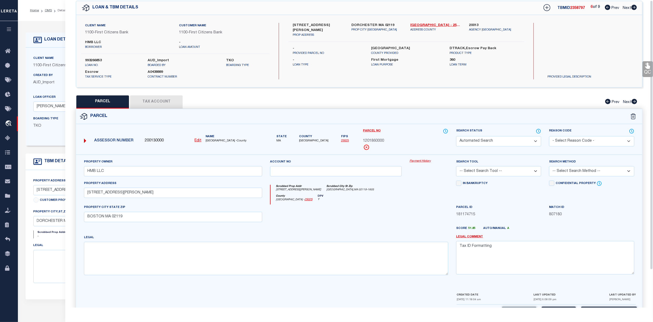
scroll to position [43, 0]
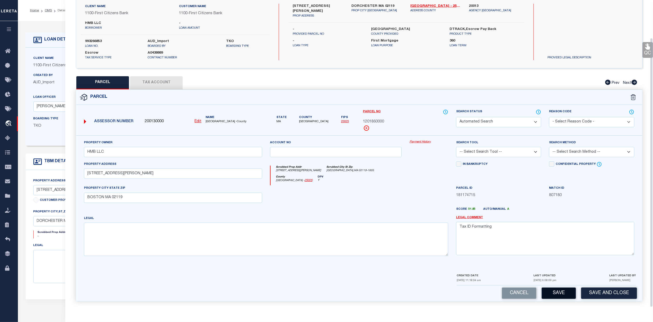
click at [562, 293] on button "Save" at bounding box center [559, 293] width 34 height 11
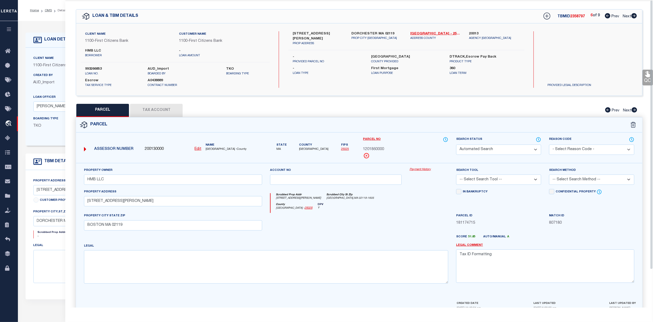
scroll to position [0, 0]
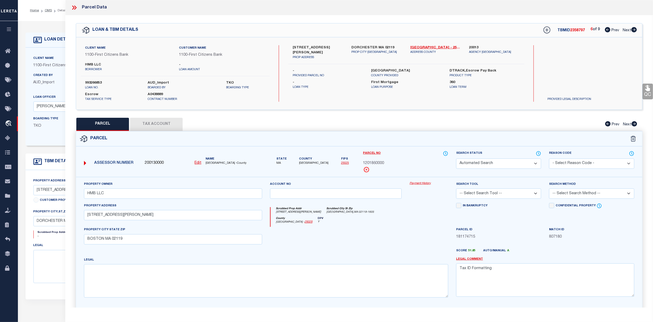
click at [625, 31] on span "Next" at bounding box center [627, 31] width 8 height 4
click at [513, 164] on select "Automated Search Bad Parcel Complete Duplicate Parcel High Dollar Reporting In …" at bounding box center [498, 164] width 85 height 10
click at [456, 159] on select "Automated Search Bad Parcel Complete Duplicate Parcel High Dollar Reporting In …" at bounding box center [498, 164] width 85 height 10
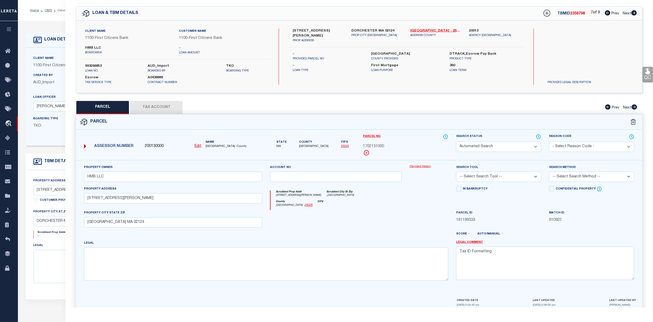
scroll to position [43, 0]
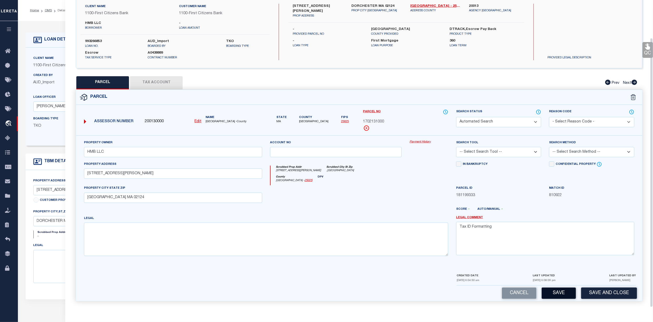
click at [564, 293] on button "Save" at bounding box center [559, 293] width 34 height 11
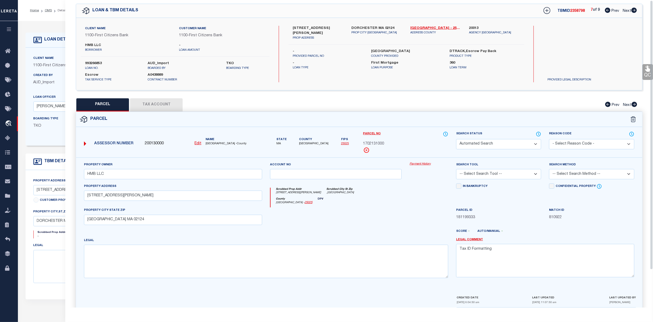
scroll to position [0, 0]
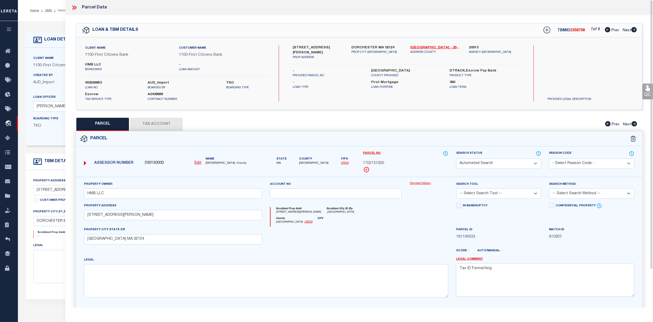
drag, startPoint x: 624, startPoint y: 32, endPoint x: 618, endPoint y: 40, distance: 9.9
click at [624, 32] on span "Next" at bounding box center [627, 31] width 8 height 4
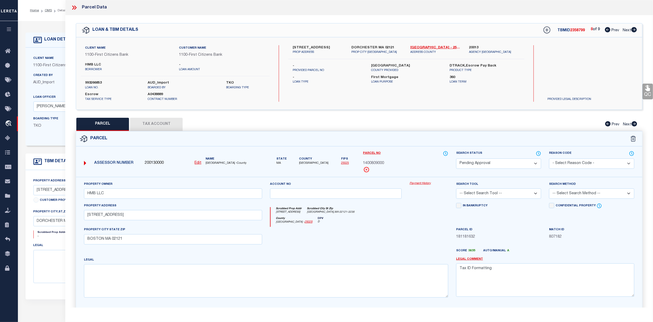
click at [500, 165] on select "Automated Search Bad Parcel Complete Duplicate Parcel High Dollar Reporting In …" at bounding box center [498, 164] width 85 height 10
click at [456, 159] on select "Automated Search Bad Parcel Complete Duplicate Parcel High Dollar Reporting In …" at bounding box center [498, 164] width 85 height 10
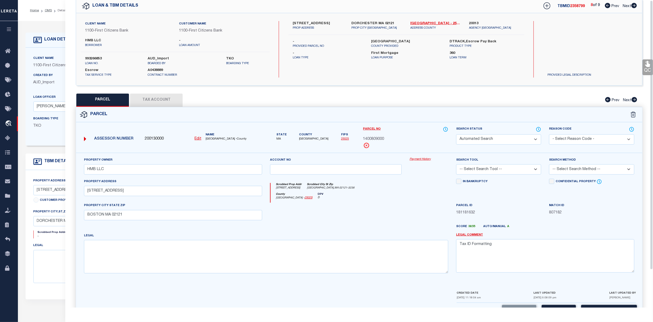
scroll to position [43, 0]
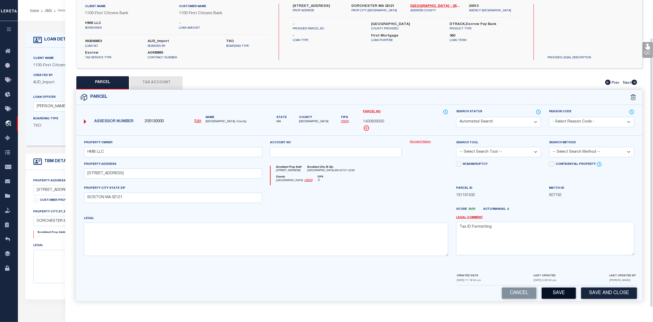
click at [557, 293] on button "Save" at bounding box center [559, 293] width 34 height 11
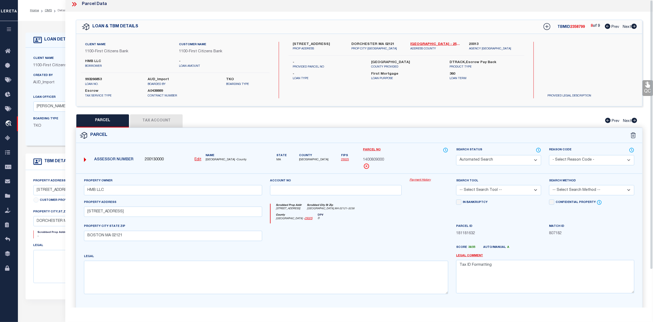
scroll to position [0, 0]
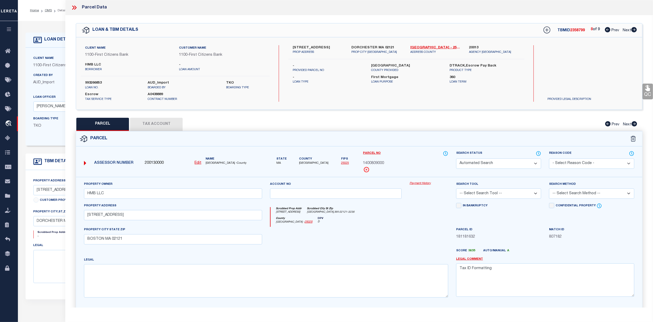
click at [627, 30] on span "Next" at bounding box center [627, 31] width 8 height 4
click at [499, 163] on select "Automated Search Bad Parcel Complete Duplicate Parcel High Dollar Reporting In …" at bounding box center [498, 164] width 85 height 10
click at [456, 159] on select "Automated Search Bad Parcel Complete Duplicate Parcel High Dollar Reporting In …" at bounding box center [498, 164] width 85 height 10
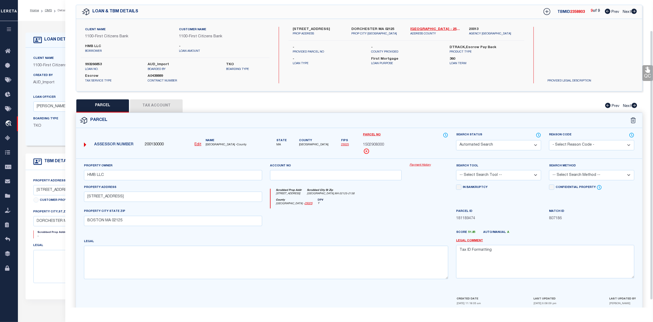
scroll to position [43, 0]
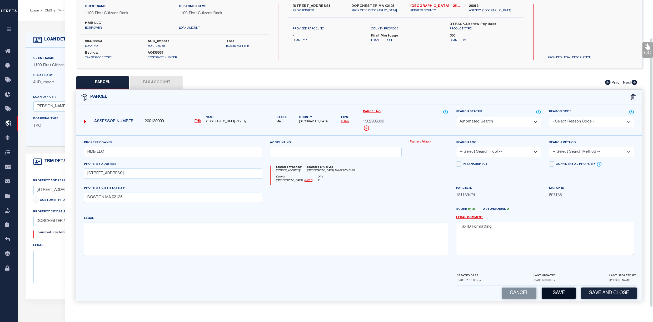
click at [558, 296] on button "Save" at bounding box center [559, 293] width 34 height 11
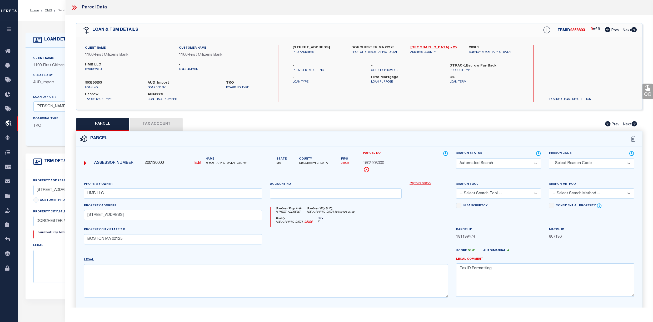
click at [74, 7] on icon at bounding box center [73, 8] width 2 height 4
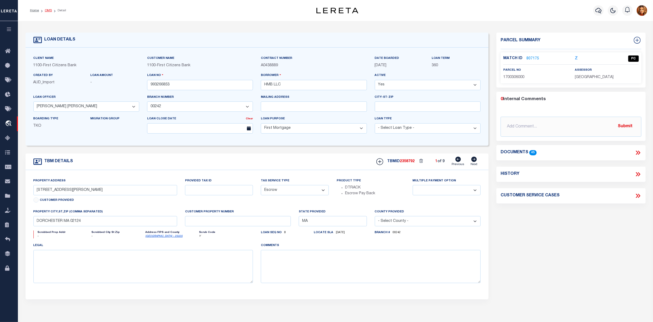
click at [48, 10] on link "OMS" at bounding box center [48, 10] width 7 height 3
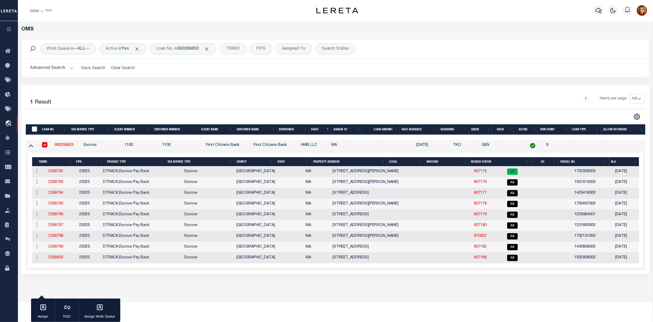
click at [51, 70] on button "Advanced Search" at bounding box center [52, 68] width 44 height 10
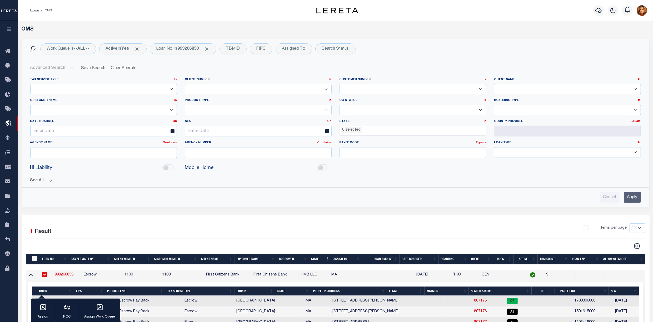
click at [636, 198] on input "Apply" at bounding box center [632, 197] width 17 height 11
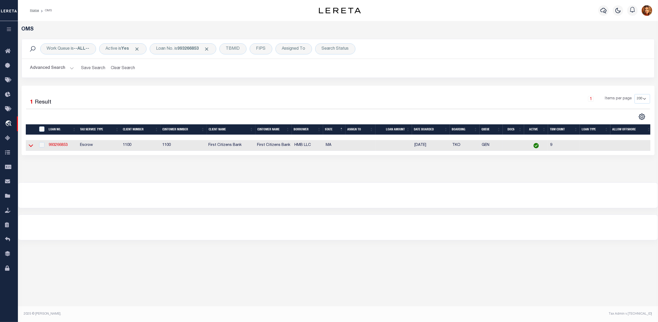
click at [31, 147] on icon at bounding box center [31, 146] width 4 height 6
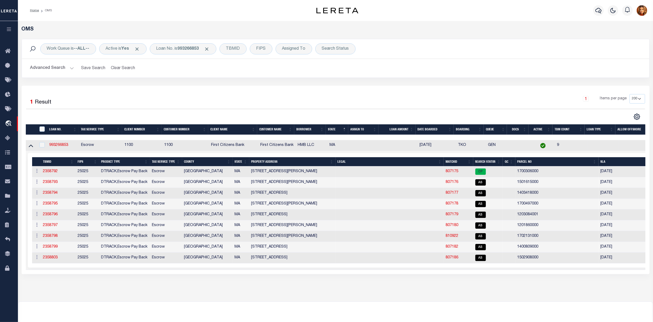
click at [51, 70] on button "Advanced Search" at bounding box center [52, 68] width 44 height 10
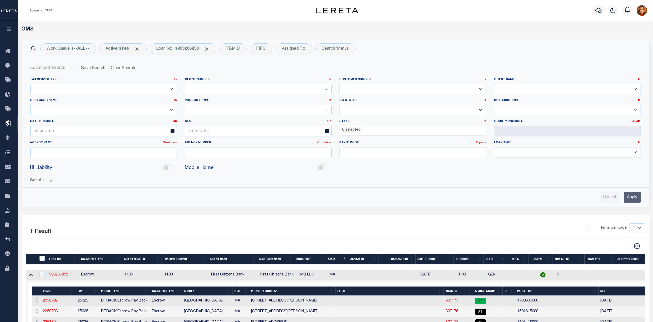
click at [638, 201] on input "Apply" at bounding box center [632, 197] width 17 height 11
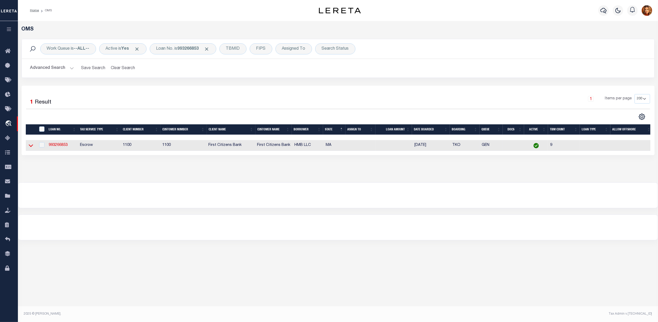
click at [30, 147] on icon at bounding box center [31, 146] width 4 height 3
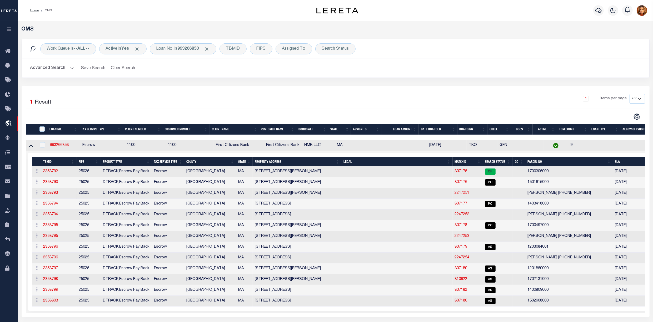
click at [457, 195] on link "2247251" at bounding box center [462, 193] width 15 height 4
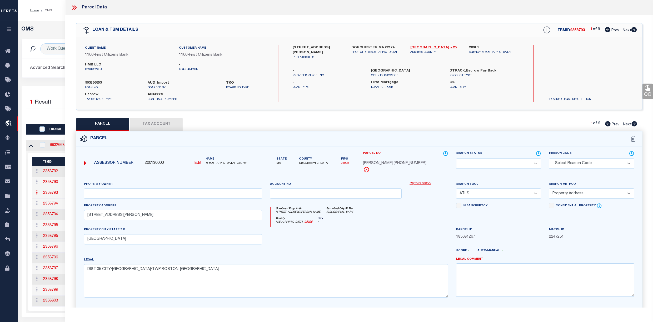
click at [157, 123] on button "Tax Account" at bounding box center [156, 124] width 53 height 13
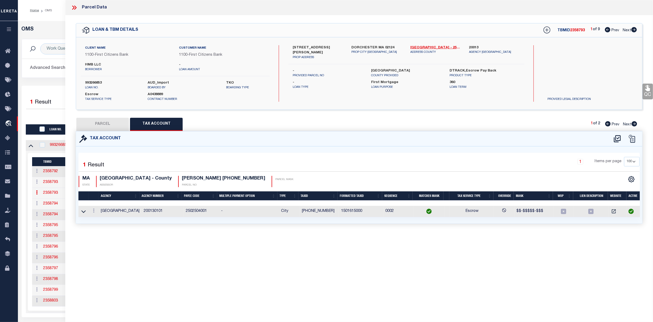
click at [104, 122] on button "PARCEL" at bounding box center [102, 124] width 53 height 13
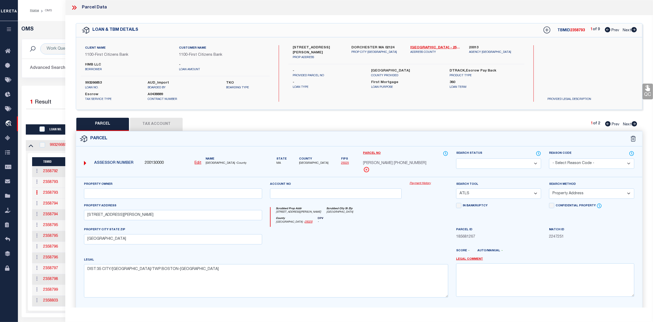
click at [538, 164] on select "Automated Search Bad Parcel Complete Duplicate Parcel High Dollar Reporting In …" at bounding box center [498, 164] width 85 height 10
click at [456, 159] on select "Automated Search Bad Parcel Complete Duplicate Parcel High Dollar Reporting In …" at bounding box center [498, 164] width 85 height 10
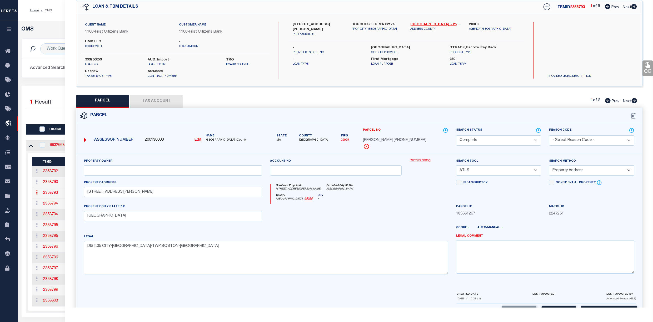
scroll to position [43, 0]
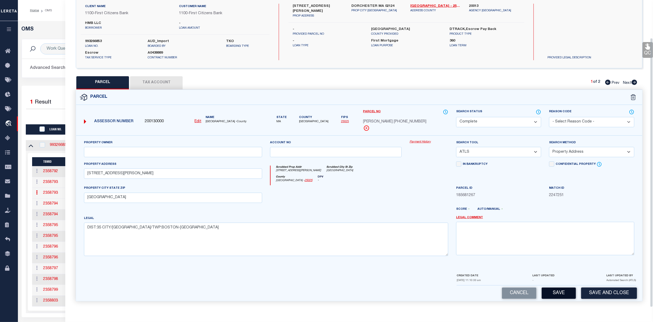
click at [548, 291] on button "Save" at bounding box center [559, 293] width 34 height 11
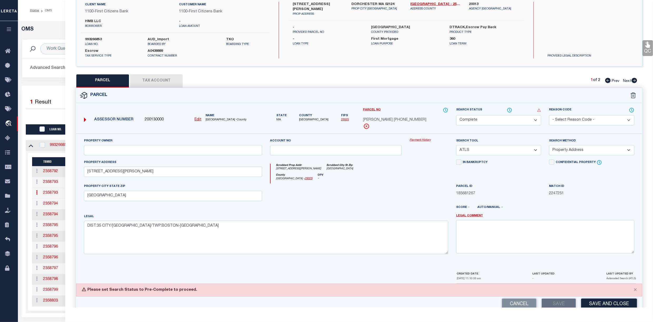
click at [534, 120] on select "Automated Search Bad Parcel Complete Duplicate Parcel High Dollar Reporting In …" at bounding box center [498, 120] width 85 height 10
click at [456, 115] on select "Automated Search Bad Parcel Complete Duplicate Parcel High Dollar Reporting In …" at bounding box center [498, 120] width 85 height 10
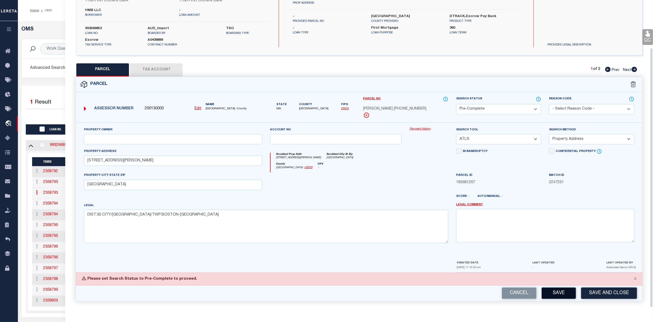
click at [556, 294] on button "Save" at bounding box center [559, 293] width 34 height 11
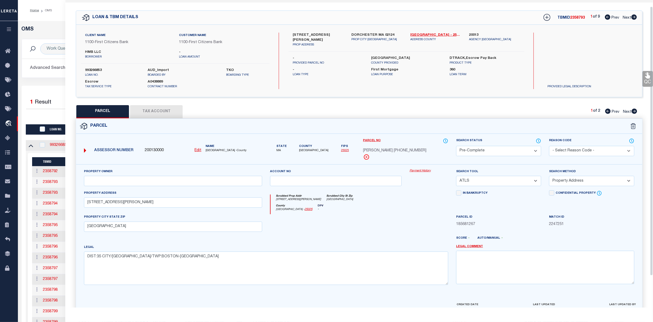
scroll to position [0, 0]
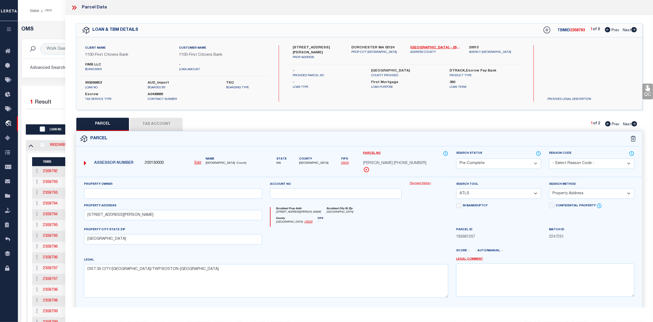
click at [625, 124] on span "Next" at bounding box center [627, 125] width 8 height 4
click at [152, 124] on button "Tax Account" at bounding box center [156, 124] width 53 height 13
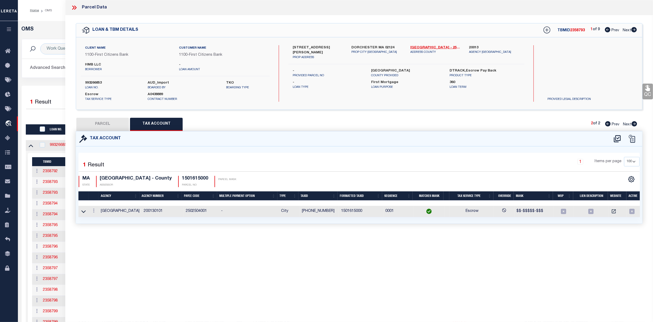
click at [108, 122] on button "PARCEL" at bounding box center [102, 124] width 53 height 13
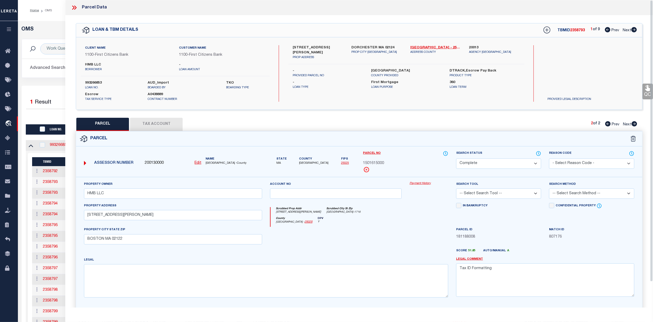
click at [612, 124] on span "Prev" at bounding box center [616, 125] width 8 height 4
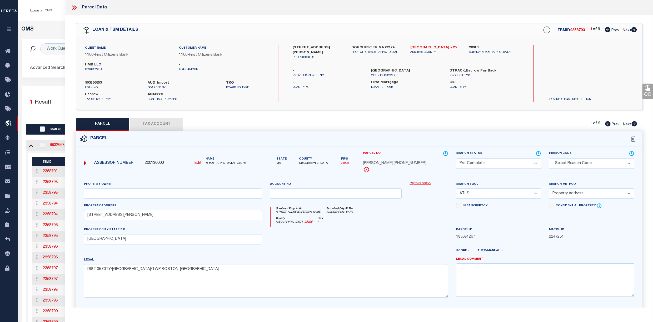
click at [157, 128] on button "Tax Account" at bounding box center [156, 124] width 53 height 13
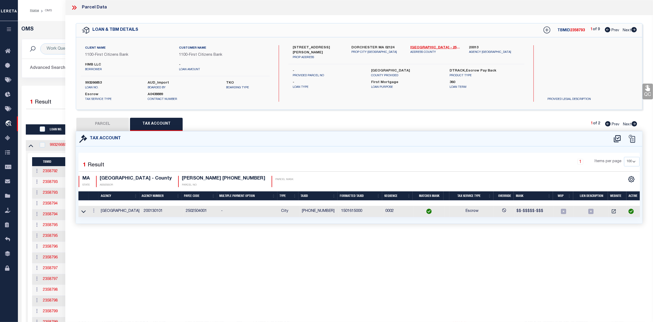
click at [111, 121] on button "PARCEL" at bounding box center [102, 124] width 53 height 13
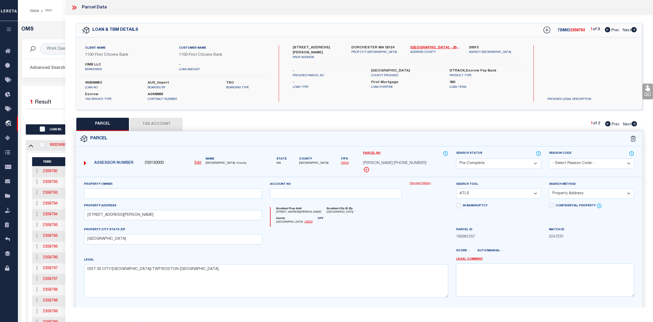
click at [627, 123] on span "Next" at bounding box center [627, 125] width 8 height 4
click at [533, 164] on select "Automated Search Bad Parcel Complete Duplicate Parcel High Dollar Reporting In …" at bounding box center [498, 164] width 85 height 10
click at [456, 159] on select "Automated Search Bad Parcel Complete Duplicate Parcel High Dollar Reporting In …" at bounding box center [498, 164] width 85 height 10
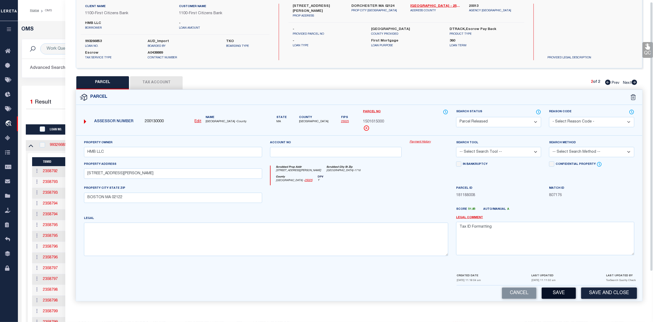
scroll to position [43, 0]
click at [562, 296] on button "Save" at bounding box center [559, 293] width 34 height 11
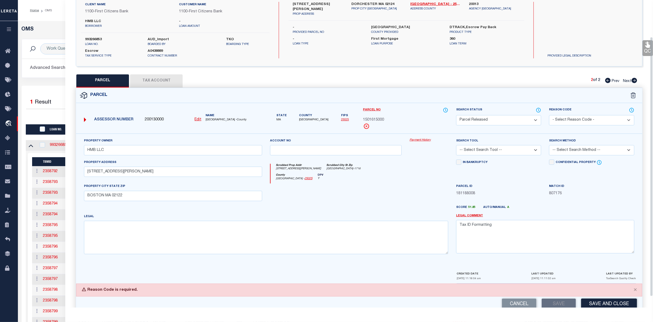
click at [606, 122] on select "- Select Reason Code - 099 - Other (Provide additional detail) ACT - Agency Cha…" at bounding box center [591, 120] width 85 height 10
click at [549, 115] on select "- Select Reason Code - 099 - Other (Provide additional detail) ACT - Agency Cha…" at bounding box center [591, 120] width 85 height 10
click at [558, 302] on button "Save" at bounding box center [559, 304] width 34 height 11
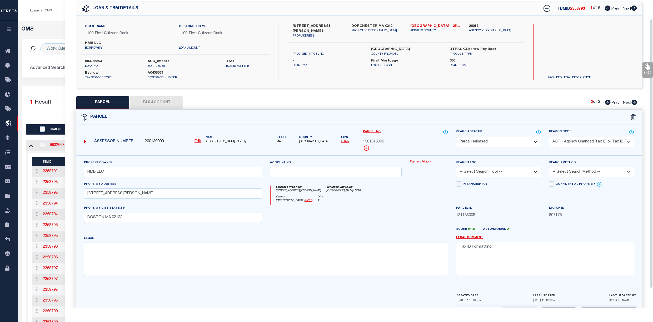
scroll to position [0, 0]
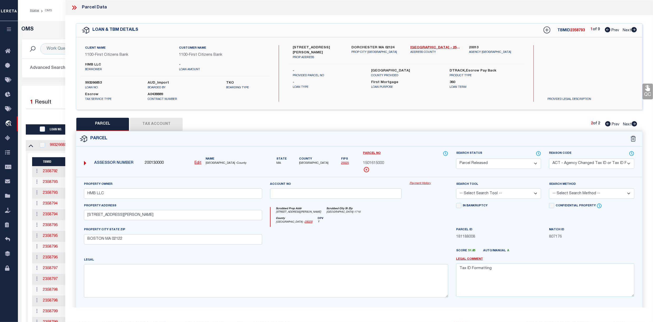
click at [625, 31] on span "Next" at bounding box center [627, 31] width 8 height 4
click at [625, 123] on span "Next" at bounding box center [627, 125] width 8 height 4
click at [161, 122] on button "Tax Account" at bounding box center [156, 124] width 53 height 13
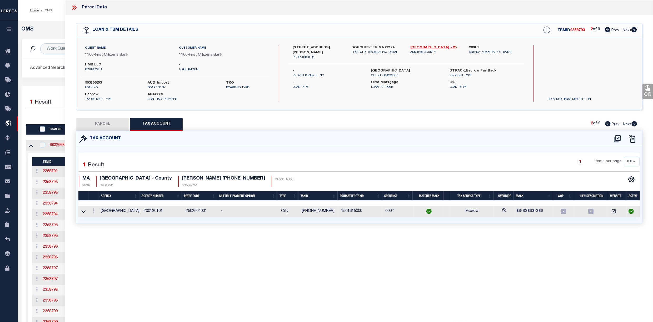
click at [108, 127] on button "PARCEL" at bounding box center [102, 124] width 53 height 13
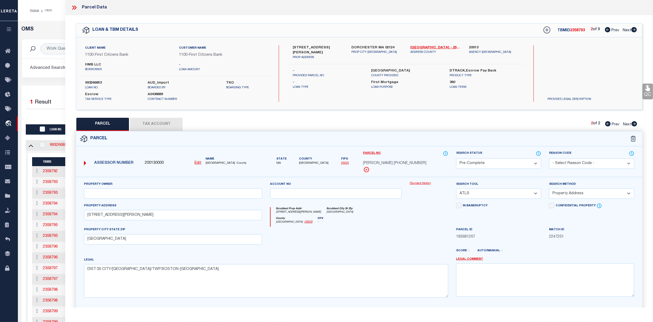
click at [625, 31] on span "Next" at bounding box center [627, 31] width 8 height 4
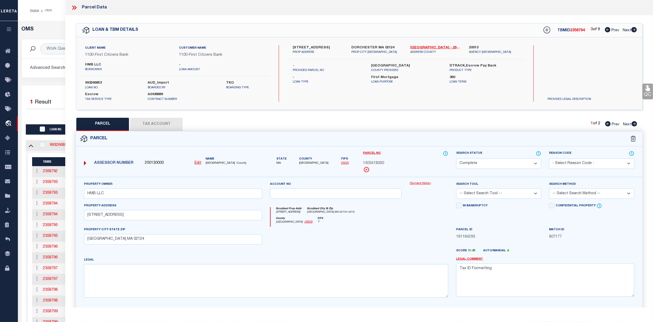
click at [626, 124] on span "Next" at bounding box center [627, 125] width 8 height 4
click at [612, 124] on span "Prev" at bounding box center [616, 125] width 8 height 4
click at [518, 164] on select "Automated Search Bad Parcel Complete Duplicate Parcel High Dollar Reporting In …" at bounding box center [498, 164] width 85 height 10
click at [456, 159] on select "Automated Search Bad Parcel Complete Duplicate Parcel High Dollar Reporting In …" at bounding box center [498, 164] width 85 height 10
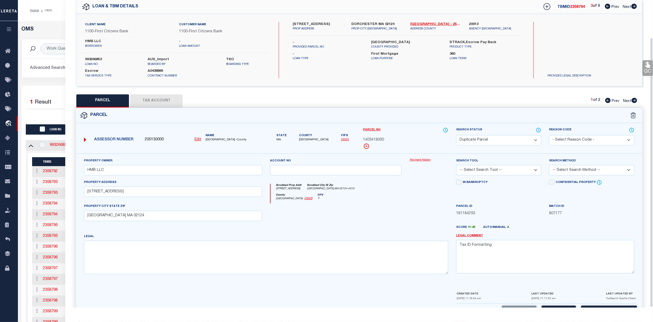
scroll to position [43, 0]
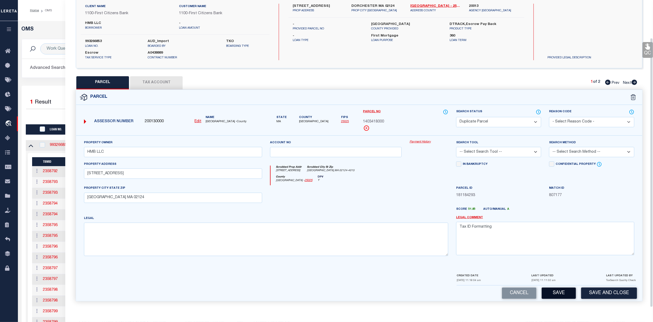
click at [555, 298] on button "Save" at bounding box center [559, 293] width 34 height 11
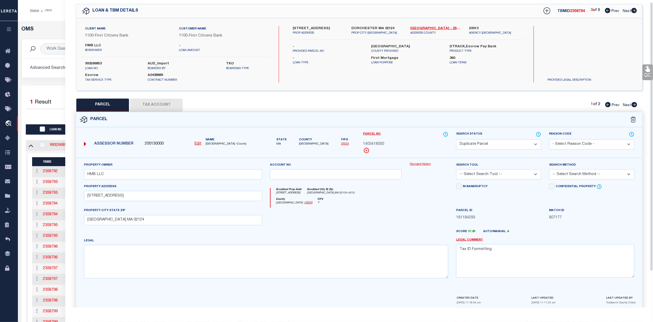
scroll to position [0, 0]
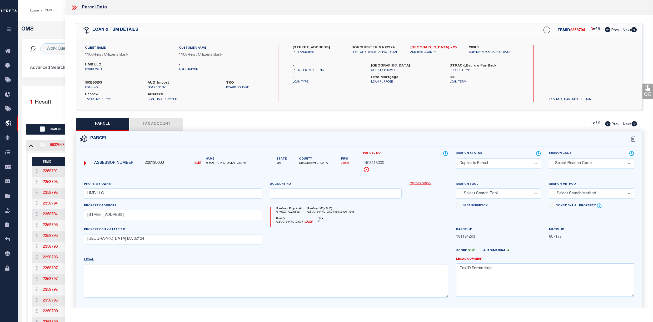
click at [626, 123] on span "Next" at bounding box center [627, 125] width 8 height 4
click at [152, 121] on button "Tax Account" at bounding box center [156, 124] width 53 height 13
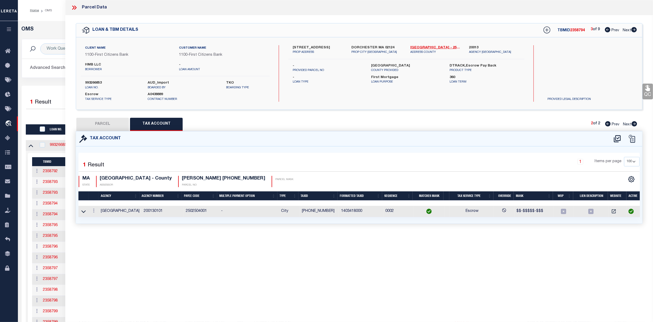
click at [109, 124] on button "PARCEL" at bounding box center [102, 124] width 53 height 13
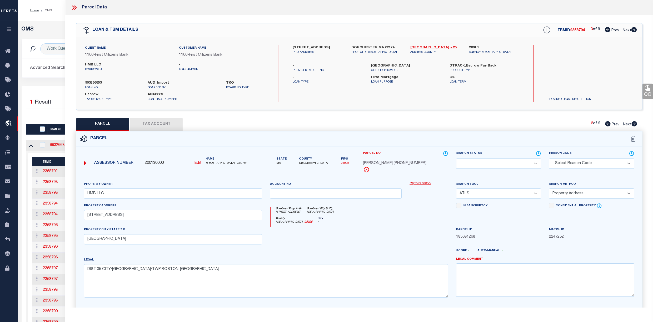
click at [533, 162] on select "Automated Search Bad Parcel Complete Duplicate Parcel High Dollar Reporting In …" at bounding box center [498, 164] width 85 height 10
click at [456, 159] on select "Automated Search Bad Parcel Complete Duplicate Parcel High Dollar Reporting In …" at bounding box center [498, 164] width 85 height 10
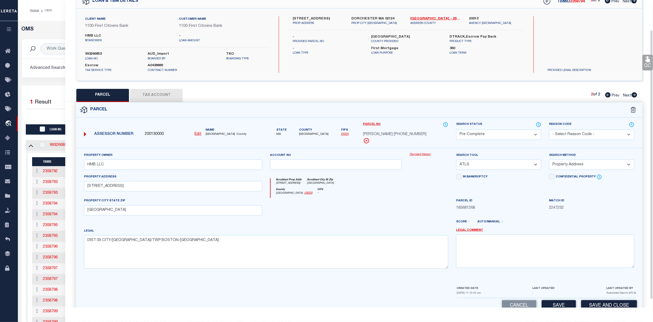
scroll to position [43, 0]
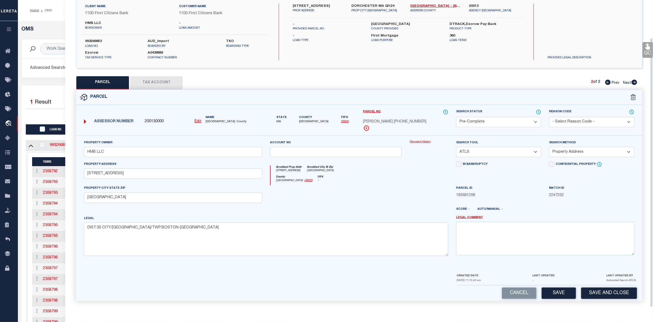
click at [551, 296] on button "Save" at bounding box center [559, 293] width 34 height 11
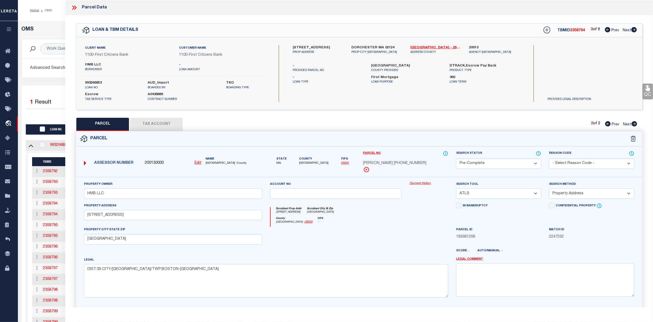
click at [626, 30] on span "Next" at bounding box center [627, 31] width 8 height 4
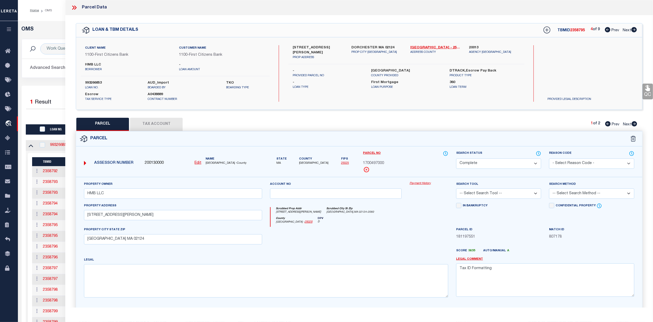
click at [627, 123] on span "Next" at bounding box center [627, 125] width 8 height 4
click at [614, 124] on span "Prev" at bounding box center [616, 125] width 8 height 4
click at [508, 163] on select "Automated Search Bad Parcel Complete Duplicate Parcel High Dollar Reporting In …" at bounding box center [498, 164] width 85 height 10
click at [456, 159] on select "Automated Search Bad Parcel Complete Duplicate Parcel High Dollar Reporting In …" at bounding box center [498, 164] width 85 height 10
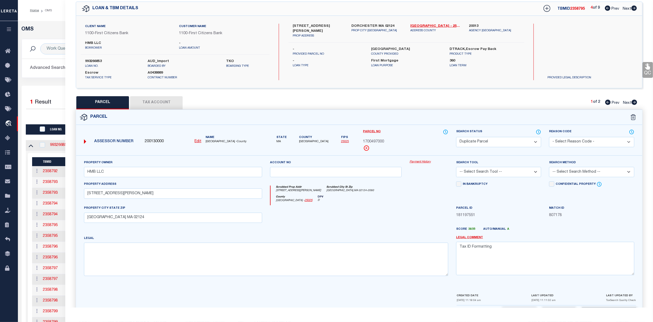
scroll to position [43, 0]
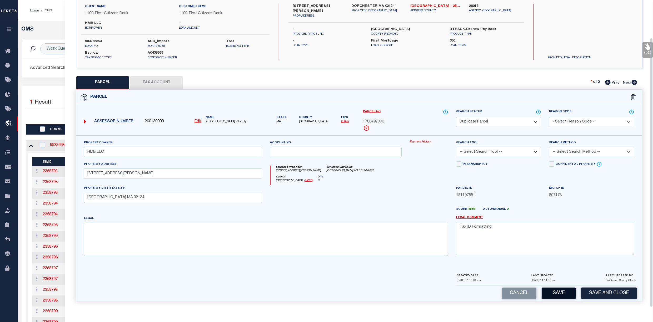
click at [558, 292] on button "Save" at bounding box center [559, 293] width 34 height 11
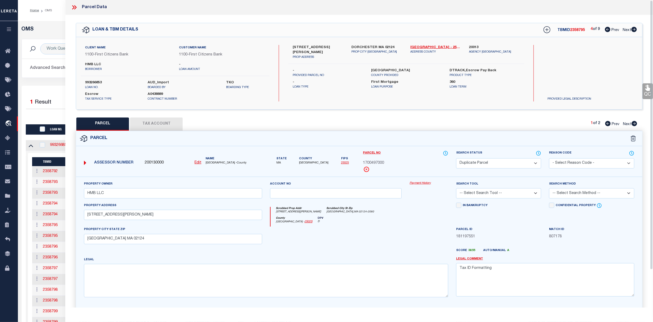
scroll to position [0, 0]
click at [627, 124] on span "Next" at bounding box center [627, 125] width 8 height 4
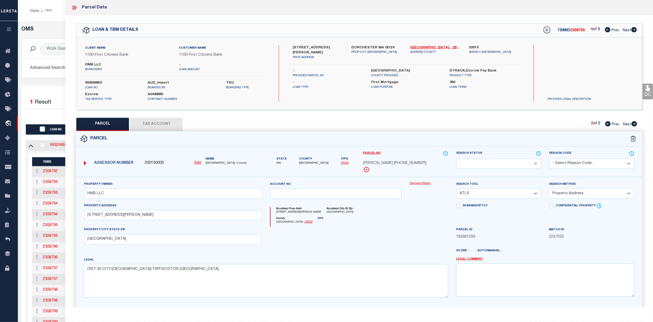
click at [492, 166] on select "Automated Search Bad Parcel Complete Duplicate Parcel High Dollar Reporting In …" at bounding box center [498, 164] width 85 height 10
click at [456, 159] on select "Automated Search Bad Parcel Complete Duplicate Parcel High Dollar Reporting In …" at bounding box center [498, 164] width 85 height 10
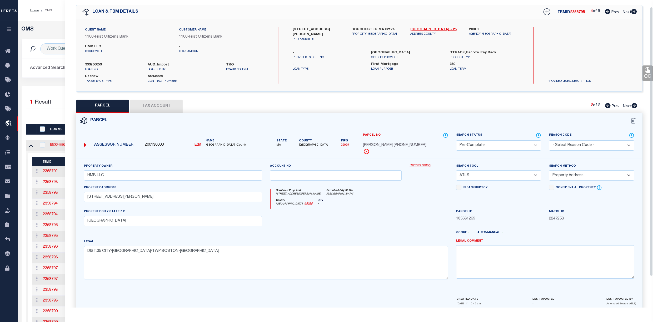
scroll to position [43, 0]
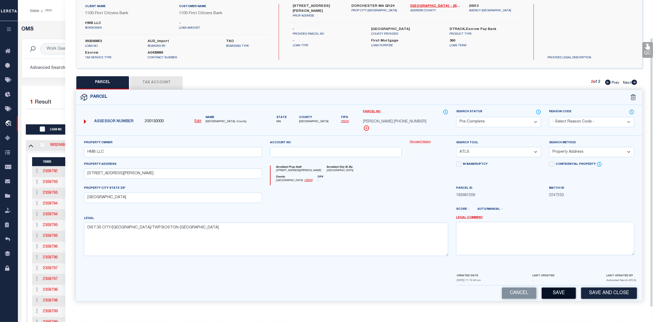
click at [558, 293] on button "Save" at bounding box center [559, 293] width 34 height 11
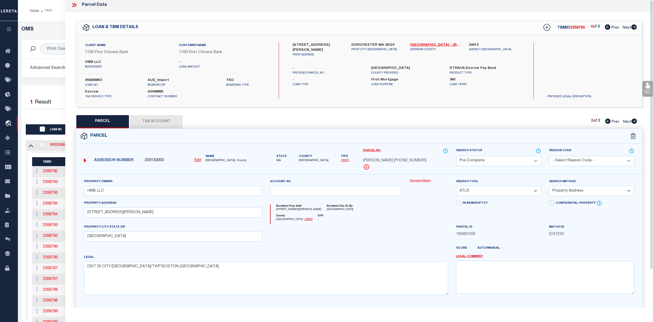
scroll to position [0, 0]
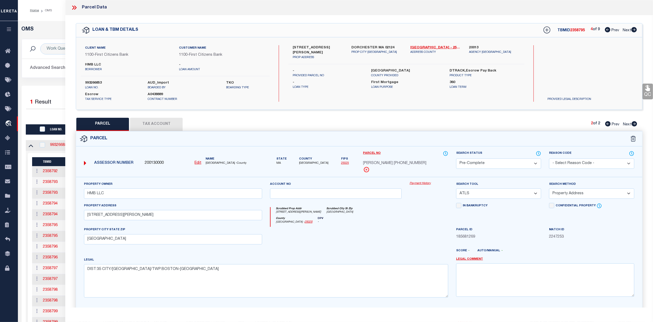
drag, startPoint x: 153, startPoint y: 121, endPoint x: 122, endPoint y: 122, distance: 30.3
click at [151, 121] on button "Tax Account" at bounding box center [156, 124] width 53 height 13
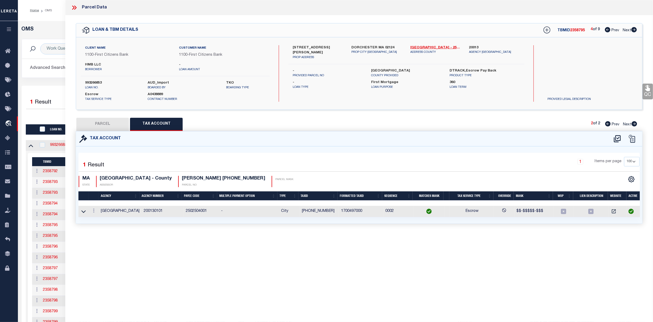
click at [96, 124] on button "PARCEL" at bounding box center [102, 124] width 53 height 13
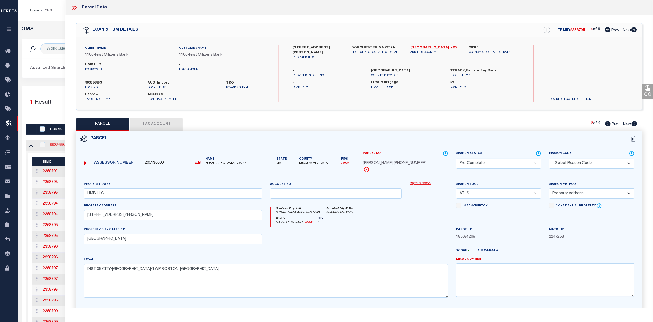
click at [627, 29] on span "Next" at bounding box center [627, 31] width 8 height 4
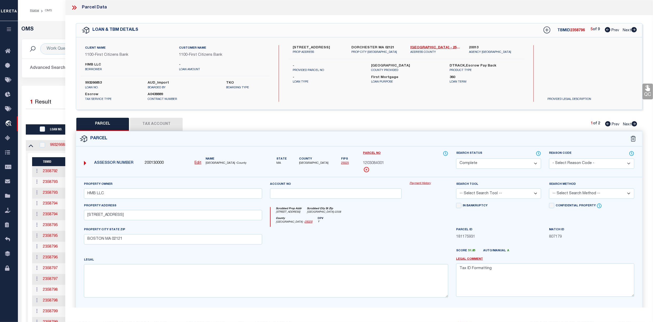
click at [496, 163] on select "Automated Search Bad Parcel Complete Duplicate Parcel High Dollar Reporting In …" at bounding box center [498, 164] width 85 height 10
click at [152, 119] on button "Tax Account" at bounding box center [156, 124] width 53 height 13
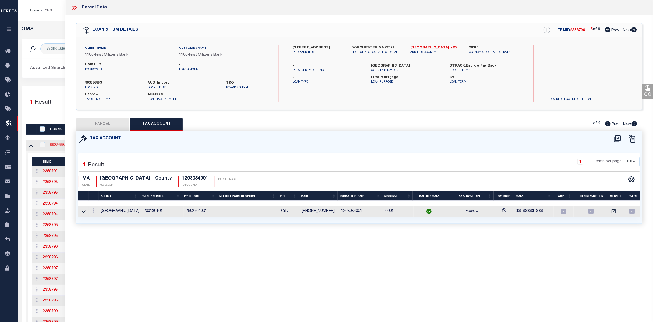
click at [103, 125] on button "PARCEL" at bounding box center [102, 124] width 53 height 13
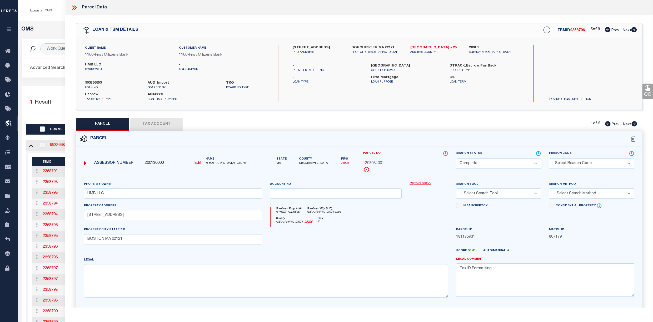
click at [503, 161] on select "Automated Search Bad Parcel Complete Duplicate Parcel High Dollar Reporting In …" at bounding box center [498, 164] width 85 height 10
click at [456, 159] on select "Automated Search Bad Parcel Complete Duplicate Parcel High Dollar Reporting In …" at bounding box center [498, 164] width 85 height 10
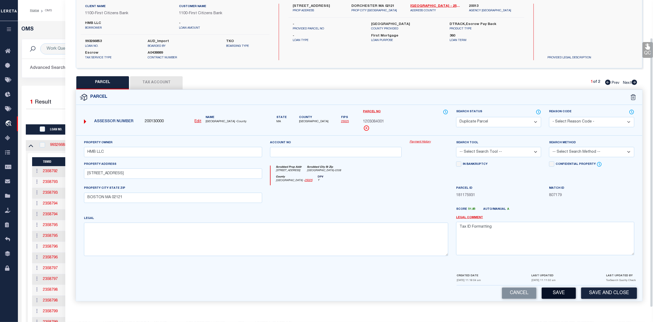
scroll to position [43, 0]
click at [560, 293] on button "Save" at bounding box center [559, 293] width 34 height 11
click at [625, 81] on span "Next" at bounding box center [627, 83] width 8 height 4
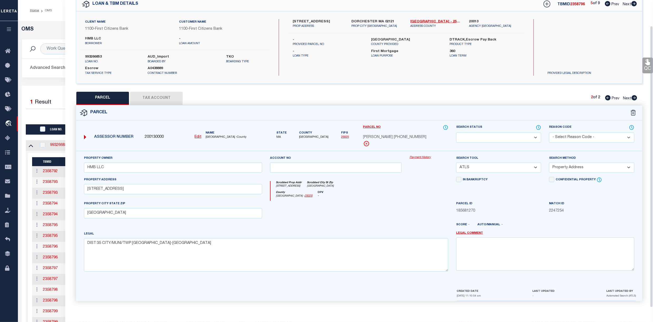
scroll to position [28, 0]
click at [482, 136] on select "Automated Search Bad Parcel Complete Duplicate Parcel High Dollar Reporting In …" at bounding box center [498, 138] width 85 height 10
click at [456, 133] on select "Automated Search Bad Parcel Complete Duplicate Parcel High Dollar Reporting In …" at bounding box center [498, 138] width 85 height 10
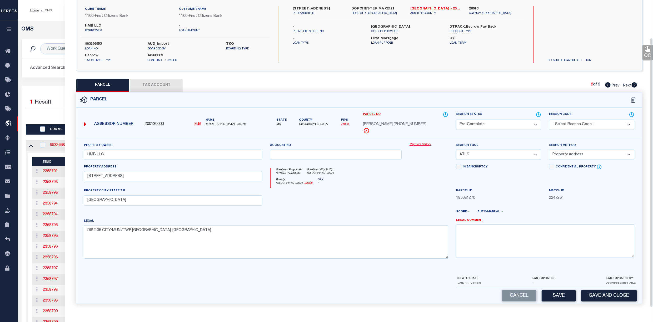
scroll to position [43, 0]
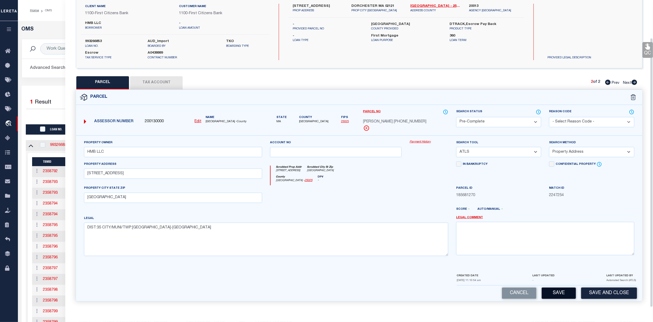
click at [553, 295] on button "Save" at bounding box center [559, 293] width 34 height 11
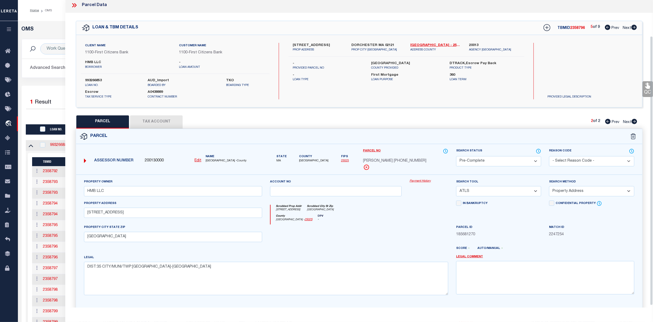
scroll to position [0, 0]
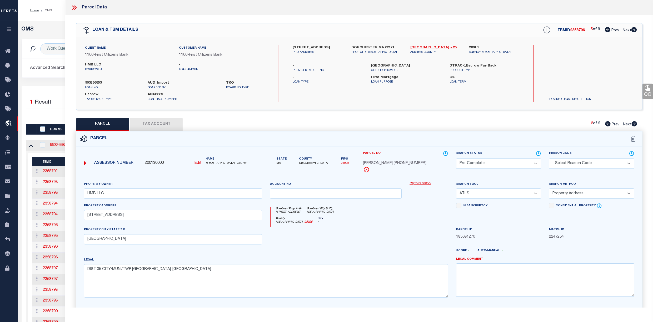
click at [626, 31] on span "Next" at bounding box center [627, 31] width 8 height 4
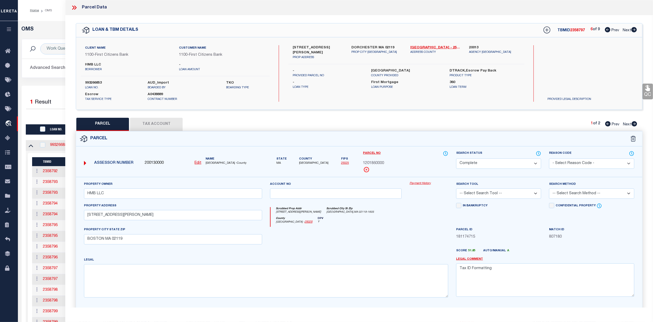
click at [501, 161] on select "Automated Search Bad Parcel Complete Duplicate Parcel High Dollar Reporting In …" at bounding box center [498, 164] width 85 height 10
click at [456, 159] on select "Automated Search Bad Parcel Complete Duplicate Parcel High Dollar Reporting In …" at bounding box center [498, 164] width 85 height 10
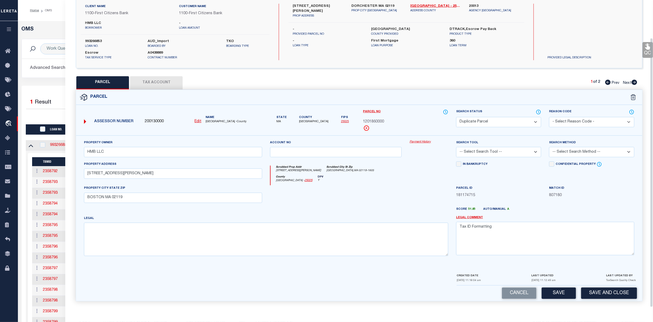
scroll to position [43, 0]
click at [557, 294] on button "Save" at bounding box center [559, 293] width 34 height 11
click at [625, 82] on span "Next" at bounding box center [627, 83] width 8 height 4
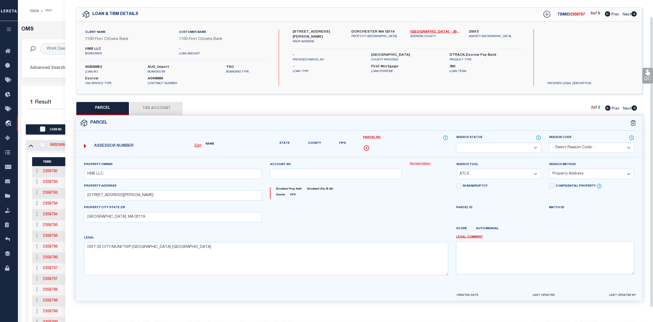
scroll to position [28, 0]
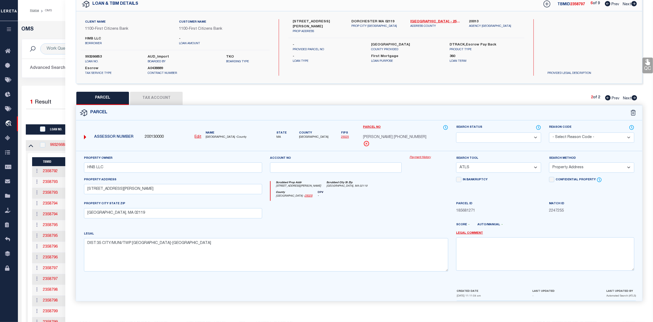
click at [497, 135] on select "Automated Search Bad Parcel Complete Duplicate Parcel High Dollar Reporting In …" at bounding box center [498, 138] width 85 height 10
click at [456, 133] on select "Automated Search Bad Parcel Complete Duplicate Parcel High Dollar Reporting In …" at bounding box center [498, 138] width 85 height 10
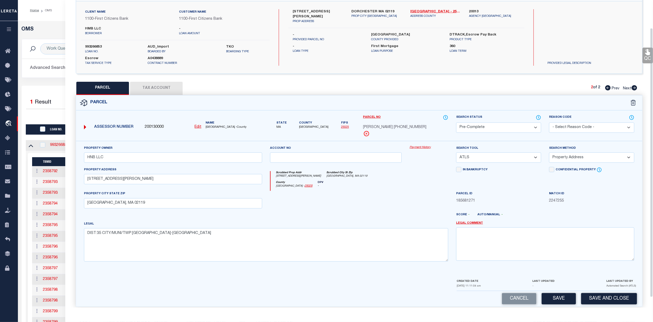
scroll to position [43, 0]
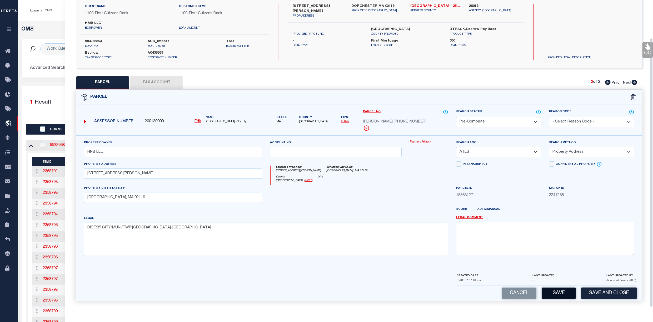
click at [557, 292] on button "Save" at bounding box center [559, 293] width 34 height 11
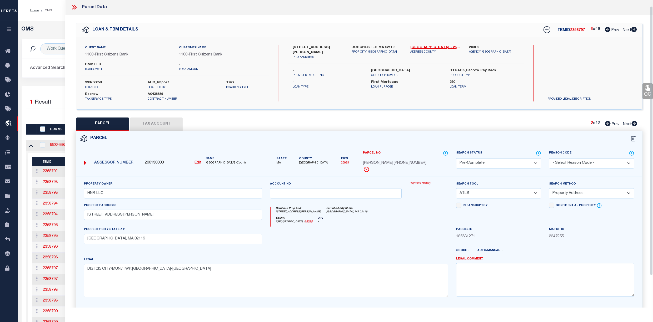
scroll to position [0, 0]
click at [625, 31] on span "Next" at bounding box center [627, 31] width 8 height 4
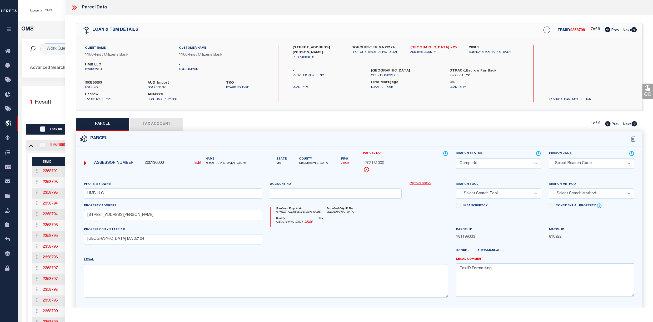
click at [511, 161] on select "Automated Search Bad Parcel Complete Duplicate Parcel High Dollar Reporting In …" at bounding box center [498, 164] width 85 height 10
click at [456, 159] on select "Automated Search Bad Parcel Complete Duplicate Parcel High Dollar Reporting In …" at bounding box center [498, 164] width 85 height 10
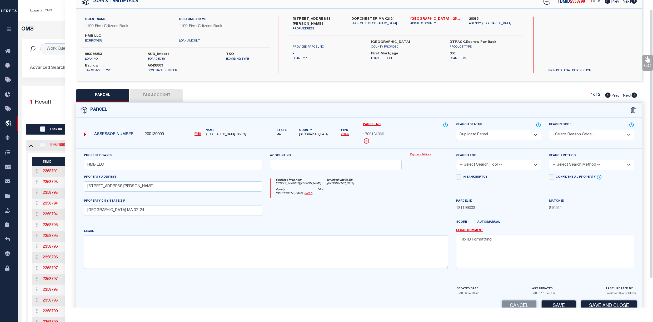
scroll to position [43, 0]
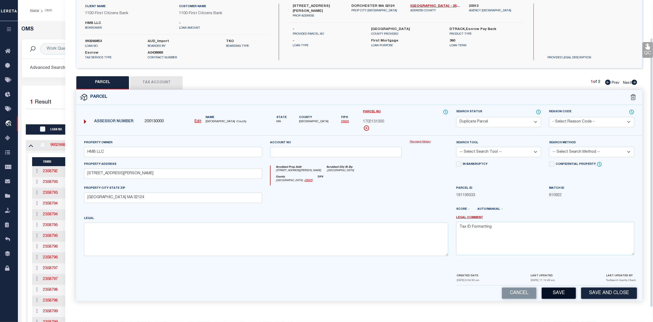
click at [554, 292] on button "Save" at bounding box center [559, 293] width 34 height 11
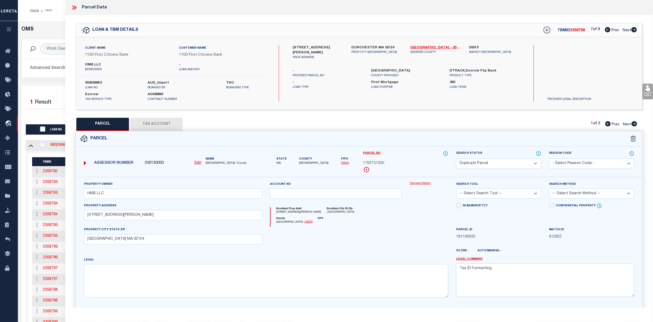
click at [627, 124] on span "Next" at bounding box center [627, 125] width 8 height 4
click at [496, 163] on select "Automated Search Bad Parcel Complete Duplicate Parcel High Dollar Reporting In …" at bounding box center [498, 164] width 85 height 10
click at [456, 159] on select "Automated Search Bad Parcel Complete Duplicate Parcel High Dollar Reporting In …" at bounding box center [498, 164] width 85 height 10
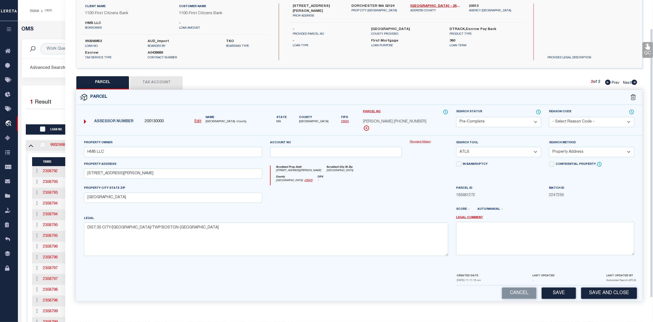
scroll to position [43, 0]
click at [563, 291] on button "Save" at bounding box center [559, 293] width 34 height 11
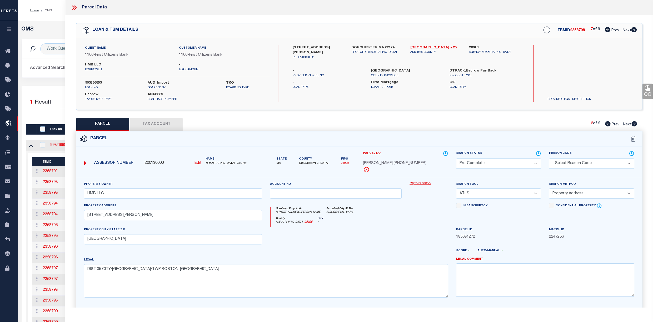
click at [625, 31] on span "Next" at bounding box center [627, 31] width 8 height 4
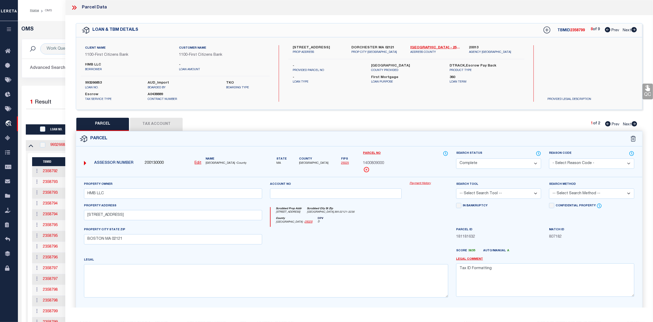
click at [501, 164] on select "Automated Search Bad Parcel Complete Duplicate Parcel High Dollar Reporting In …" at bounding box center [498, 164] width 85 height 10
click at [456, 159] on select "Automated Search Bad Parcel Complete Duplicate Parcel High Dollar Reporting In …" at bounding box center [498, 164] width 85 height 10
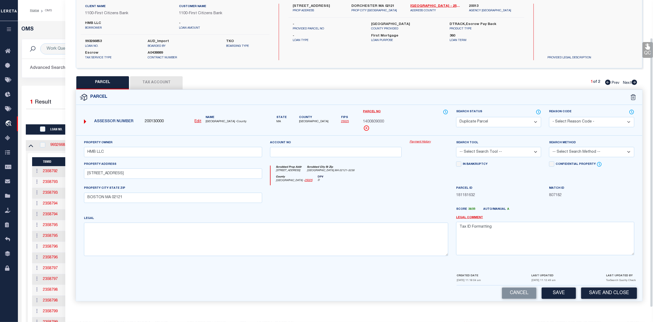
scroll to position [43, 0]
click at [557, 292] on button "Save" at bounding box center [559, 293] width 34 height 11
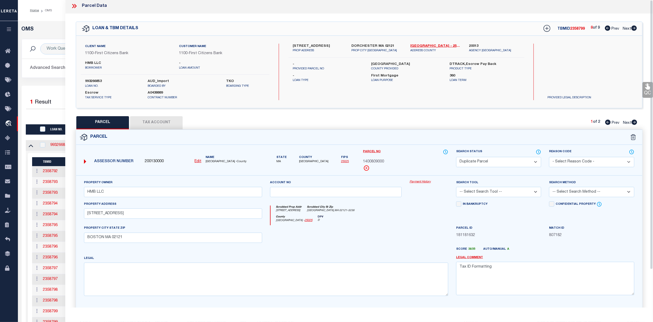
scroll to position [0, 0]
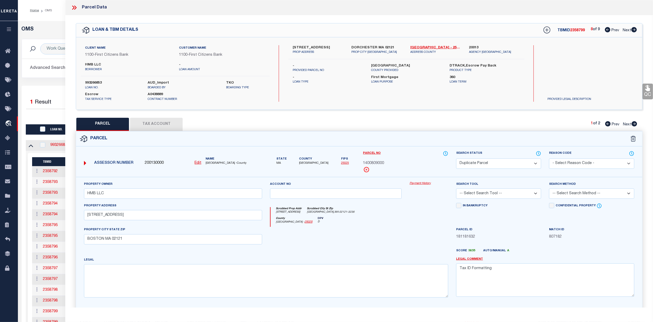
click at [626, 123] on span "Next" at bounding box center [627, 125] width 8 height 4
click at [483, 160] on select "Automated Search Bad Parcel Complete Duplicate Parcel High Dollar Reporting In …" at bounding box center [498, 164] width 85 height 10
click at [456, 159] on select "Automated Search Bad Parcel Complete Duplicate Parcel High Dollar Reporting In …" at bounding box center [498, 164] width 85 height 10
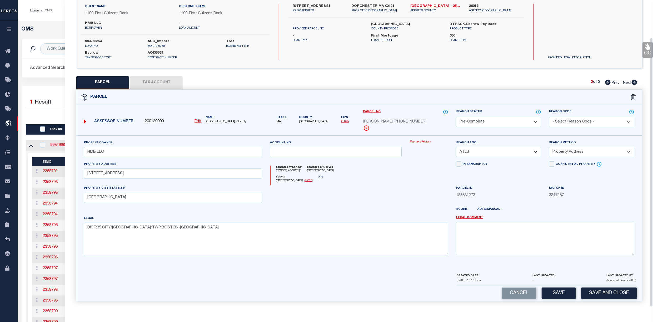
scroll to position [43, 0]
click at [542, 291] on button "Save" at bounding box center [559, 293] width 34 height 11
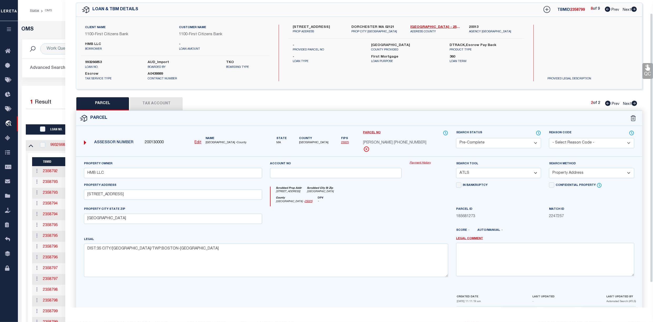
scroll to position [0, 0]
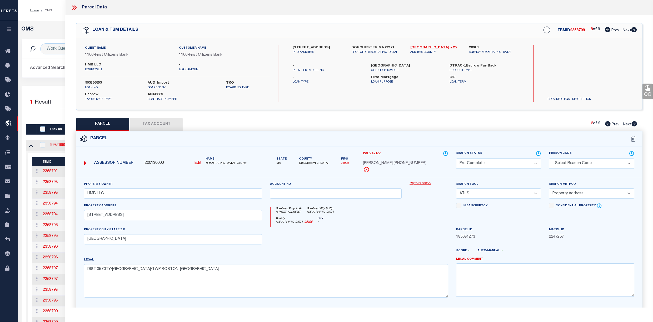
click at [626, 29] on span "Next" at bounding box center [627, 31] width 8 height 4
click at [487, 166] on select "Automated Search Bad Parcel Complete Duplicate Parcel High Dollar Reporting In …" at bounding box center [498, 164] width 85 height 10
click at [456, 159] on select "Automated Search Bad Parcel Complete Duplicate Parcel High Dollar Reporting In …" at bounding box center [498, 164] width 85 height 10
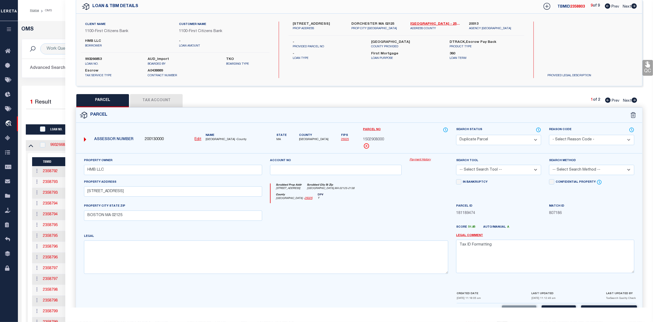
scroll to position [43, 0]
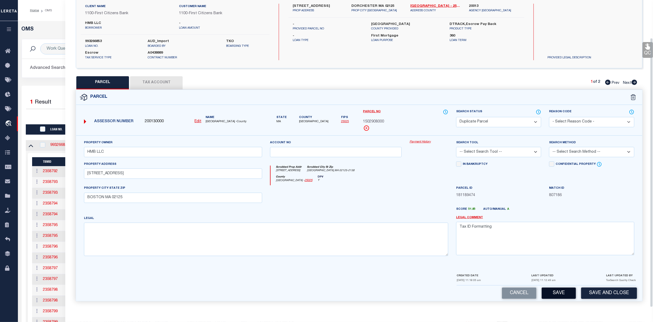
click at [561, 295] on button "Save" at bounding box center [559, 293] width 34 height 11
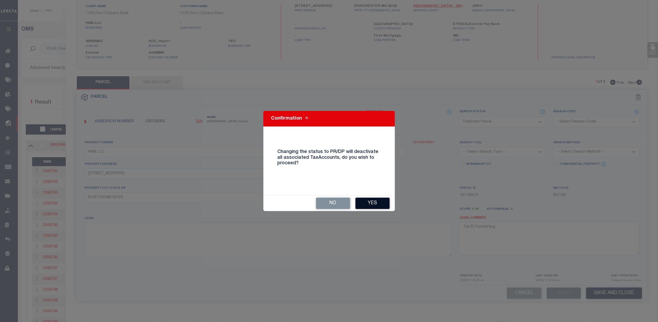
click at [380, 204] on button "Yes" at bounding box center [373, 203] width 34 height 11
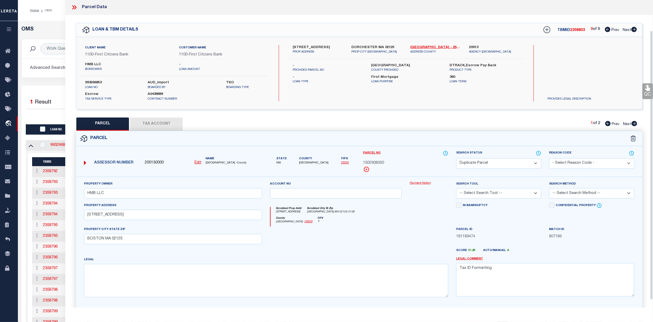
scroll to position [0, 0]
click at [626, 125] on span "Next" at bounding box center [627, 125] width 8 height 4
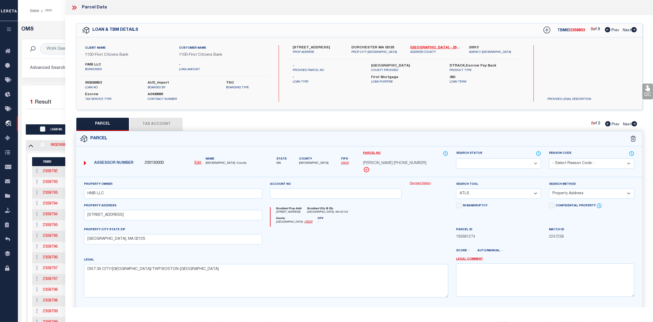
click at [494, 165] on select "Automated Search Bad Parcel Complete Duplicate Parcel High Dollar Reporting In …" at bounding box center [498, 164] width 85 height 10
click at [456, 159] on select "Automated Search Bad Parcel Complete Duplicate Parcel High Dollar Reporting In …" at bounding box center [498, 164] width 85 height 10
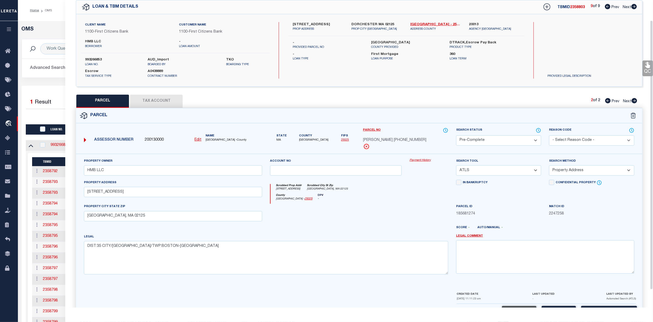
scroll to position [43, 0]
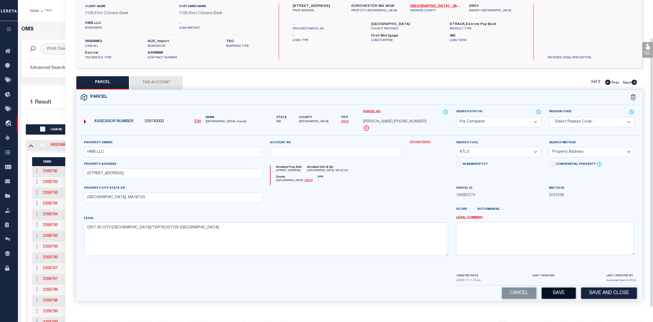
click at [555, 296] on button "Save" at bounding box center [559, 293] width 34 height 11
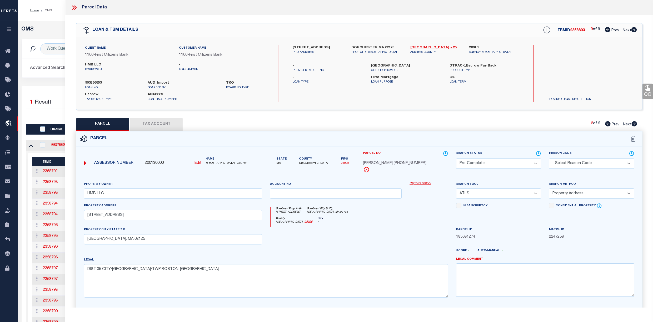
click at [162, 118] on button "Tax Account" at bounding box center [156, 124] width 53 height 13
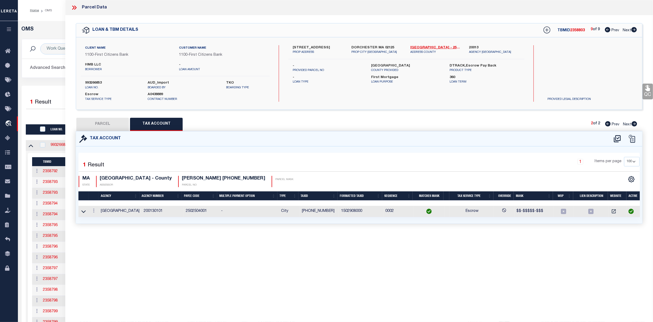
click at [113, 122] on button "PARCEL" at bounding box center [102, 124] width 53 height 13
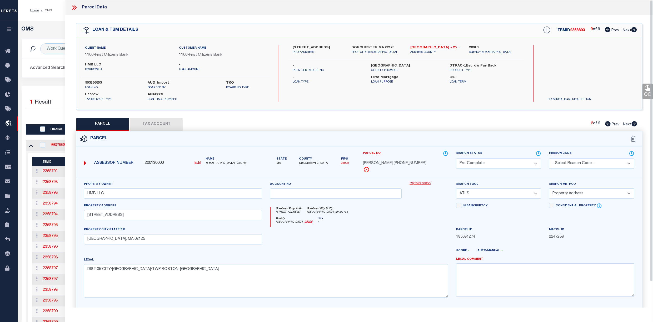
click at [73, 4] on icon at bounding box center [74, 7] width 7 height 7
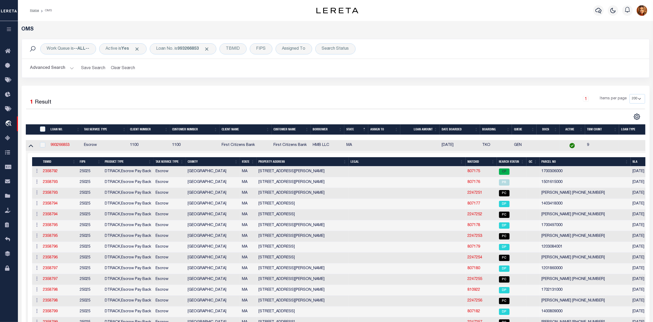
click at [505, 163] on th "Search Status" at bounding box center [511, 161] width 29 height 9
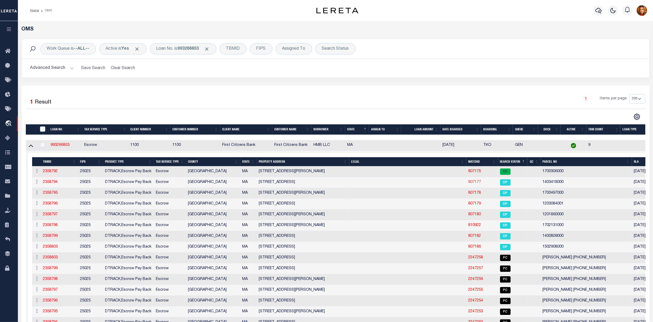
click at [473, 184] on link "807177" at bounding box center [474, 183] width 13 height 4
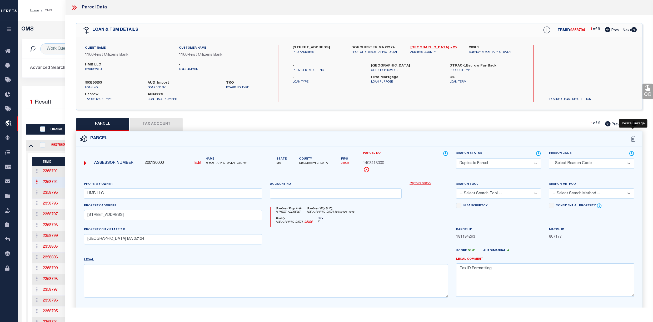
click at [633, 138] on icon at bounding box center [633, 139] width 5 height 6
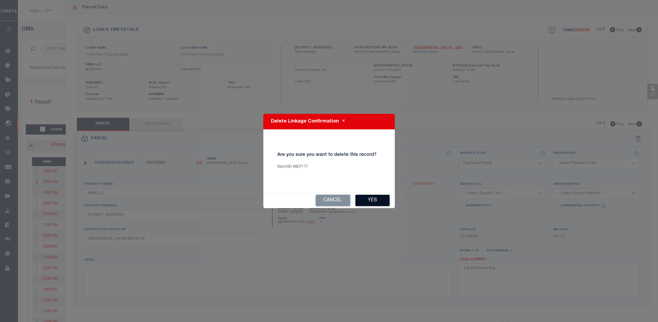
click at [373, 199] on button "Yes" at bounding box center [373, 200] width 34 height 11
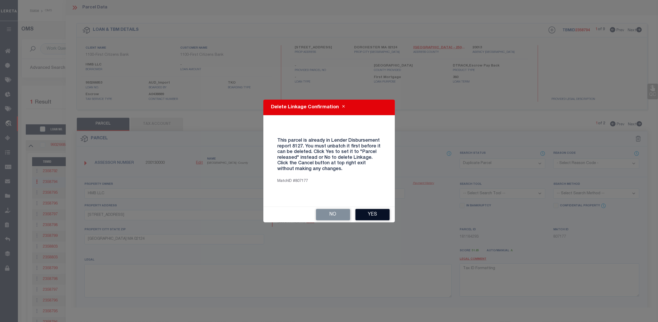
click at [374, 211] on button "Yes" at bounding box center [373, 214] width 34 height 11
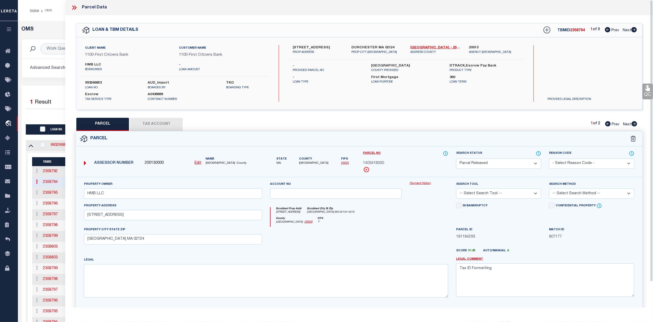
click at [75, 6] on icon at bounding box center [75, 8] width 2 height 4
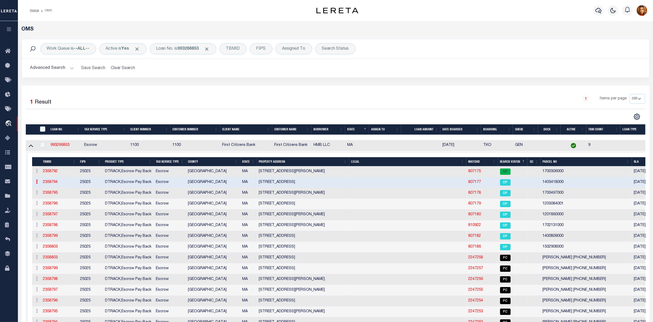
click at [473, 183] on link "807177" at bounding box center [474, 183] width 13 height 4
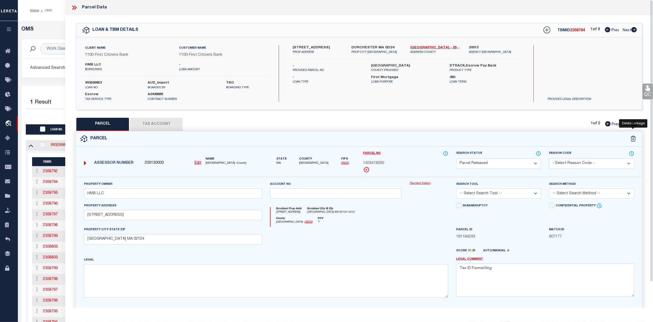
click at [633, 139] on icon at bounding box center [633, 139] width 5 height 6
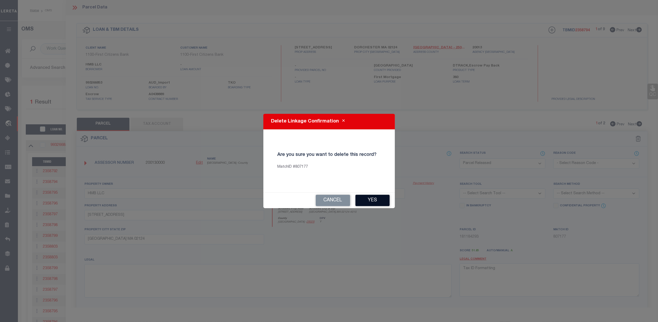
click at [372, 201] on button "Yes" at bounding box center [373, 200] width 34 height 11
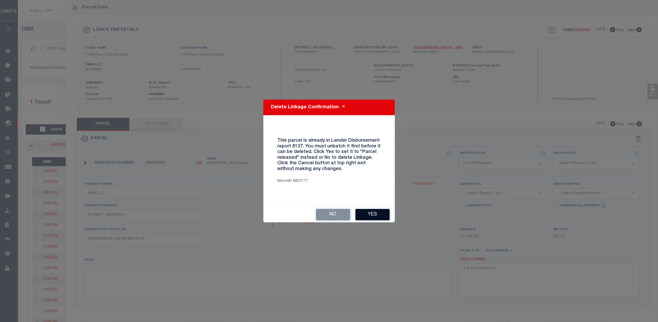
click at [369, 216] on button "Yes" at bounding box center [373, 214] width 34 height 11
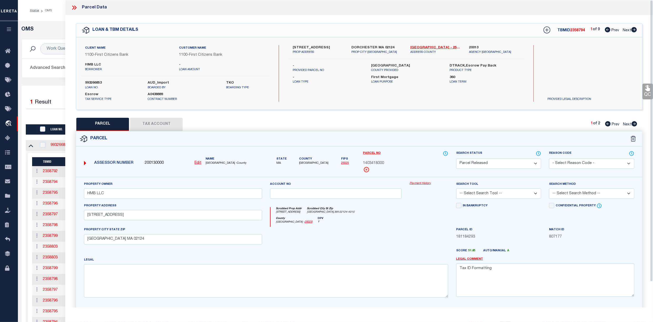
click at [74, 6] on icon at bounding box center [74, 7] width 7 height 7
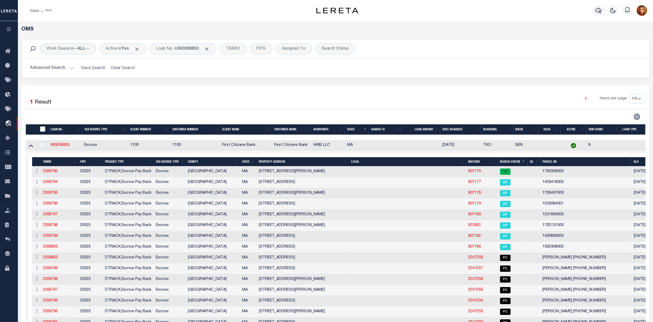
click at [47, 73] on button "Advanced Search" at bounding box center [52, 68] width 44 height 10
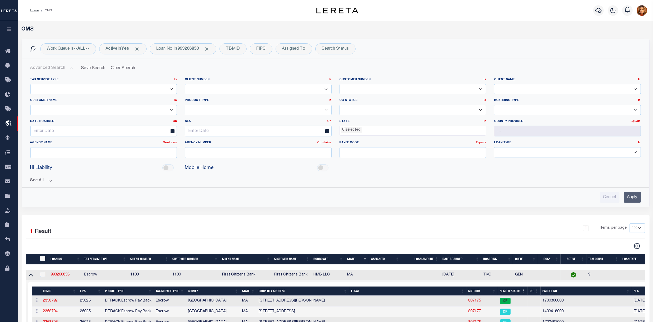
click at [625, 200] on input "Apply" at bounding box center [632, 197] width 17 height 11
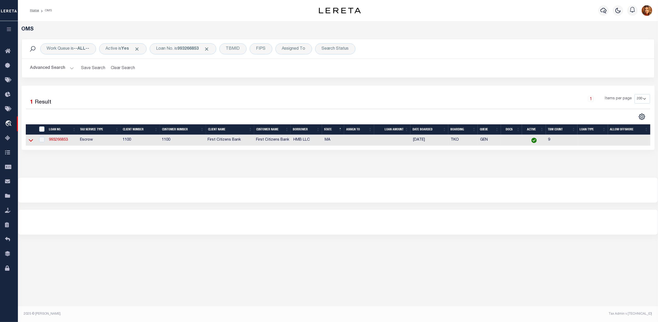
click at [30, 142] on icon at bounding box center [31, 140] width 4 height 3
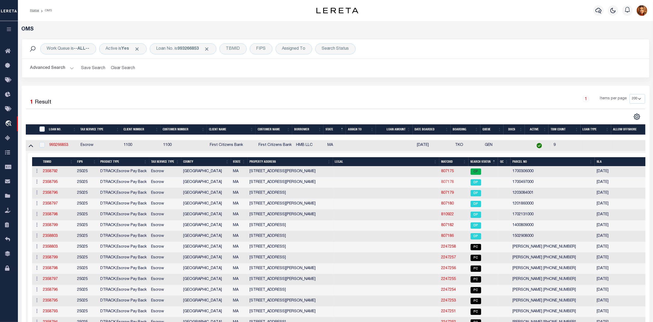
click at [443, 183] on link "807178" at bounding box center [447, 183] width 13 height 4
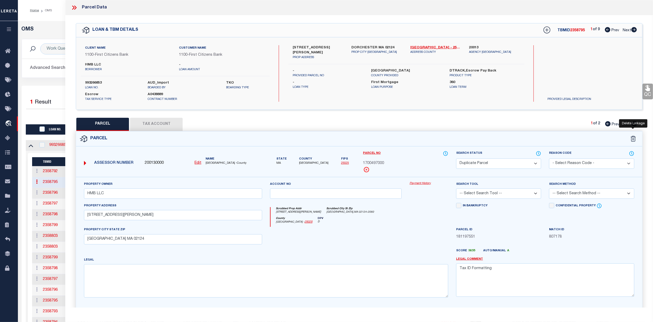
click at [632, 139] on icon at bounding box center [633, 139] width 5 height 6
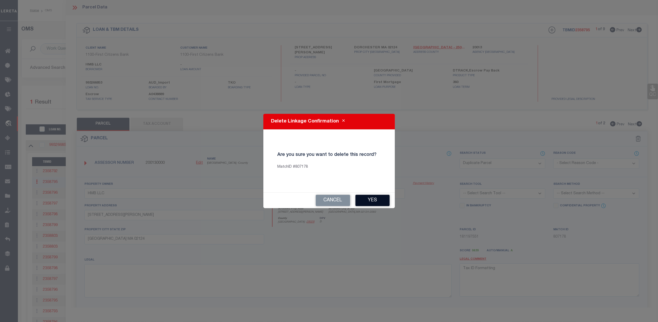
click at [372, 201] on button "Yes" at bounding box center [373, 200] width 34 height 11
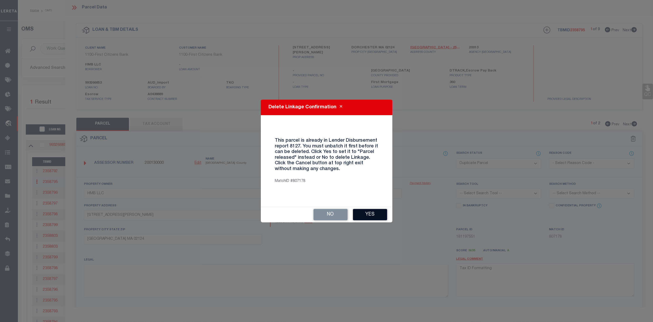
click at [367, 213] on button "Yes" at bounding box center [370, 214] width 34 height 11
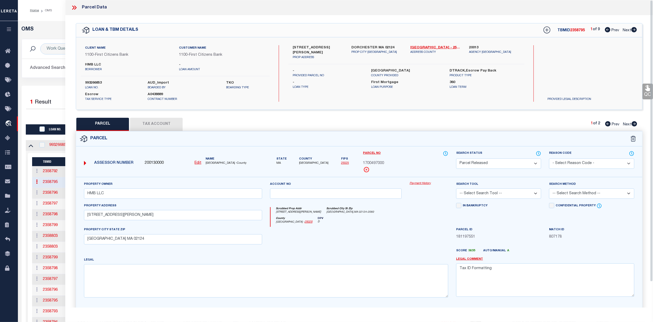
click at [75, 7] on icon at bounding box center [74, 7] width 7 height 7
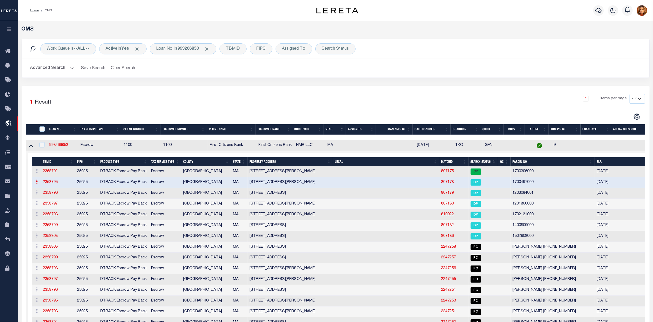
click at [38, 66] on button "Advanced Search" at bounding box center [52, 68] width 44 height 10
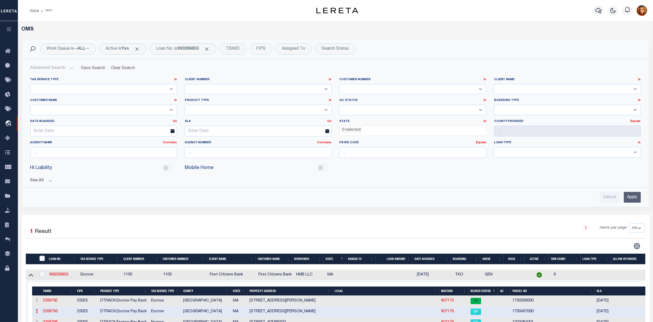
click at [631, 195] on input "Apply" at bounding box center [632, 197] width 17 height 11
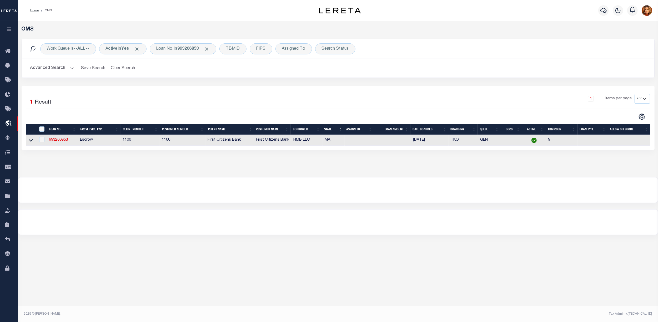
click at [33, 139] on link at bounding box center [31, 140] width 6 height 4
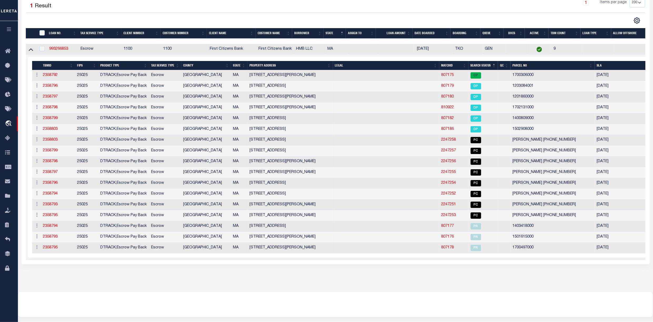
scroll to position [105, 0]
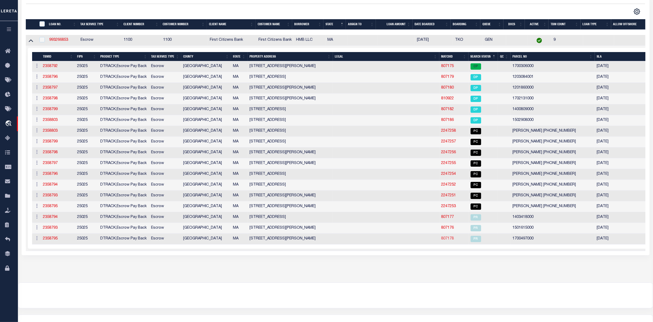
click at [442, 241] on link "807178" at bounding box center [447, 239] width 13 height 4
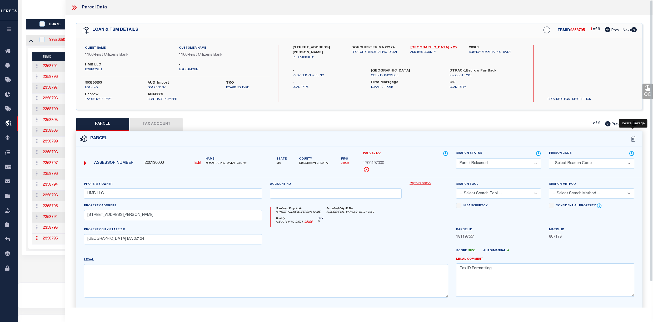
click at [633, 139] on icon at bounding box center [632, 139] width 0 height 3
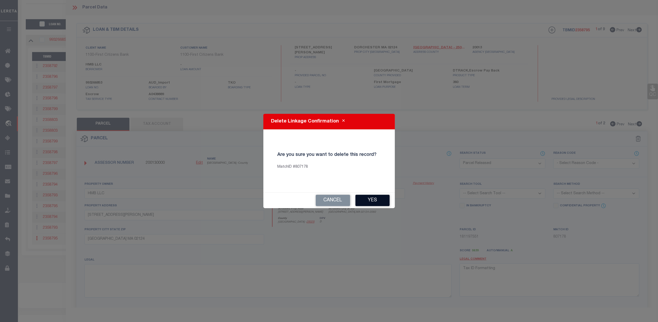
click at [368, 199] on button "Yes" at bounding box center [373, 200] width 34 height 11
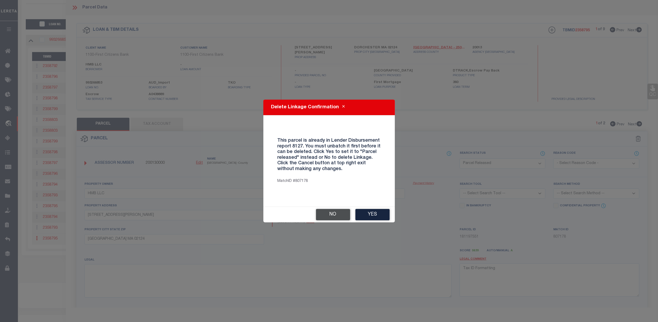
click at [334, 215] on button "No" at bounding box center [333, 214] width 34 height 11
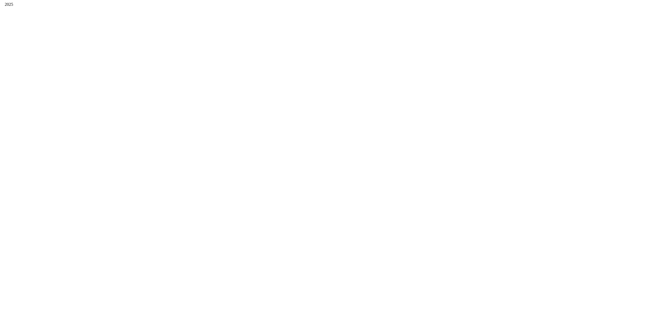
scroll to position [0, 0]
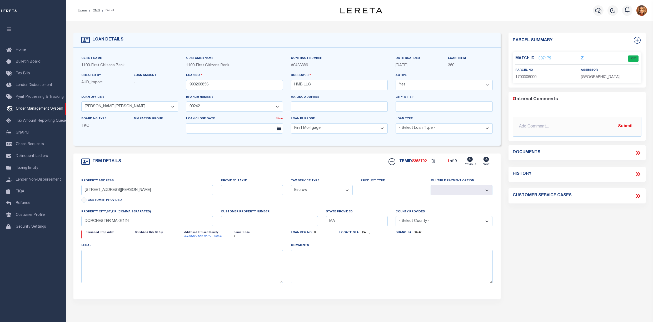
select select "22338"
select select "24368"
select select "10"
select select "Escrow"
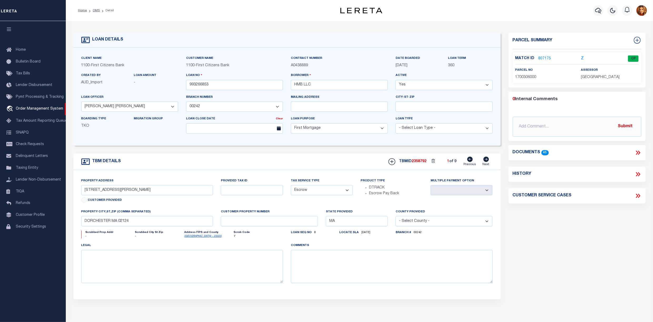
click at [98, 8] on ol "Home OMS Detail" at bounding box center [96, 10] width 44 height 11
click at [96, 10] on link "OMS" at bounding box center [96, 10] width 7 height 3
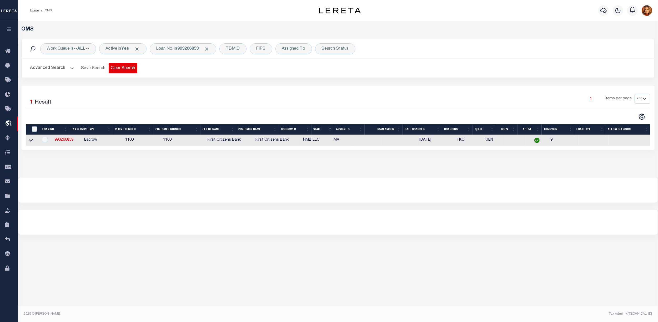
click at [123, 69] on button "Clear Search" at bounding box center [123, 68] width 29 height 10
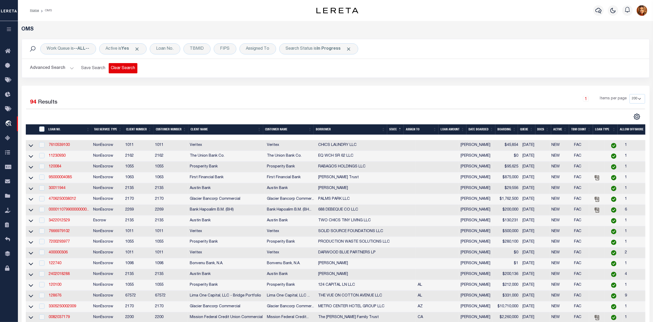
click at [127, 67] on button "Clear Search" at bounding box center [123, 68] width 29 height 10
click at [75, 48] on div "Work Queue is --ALL--" at bounding box center [68, 48] width 56 height 11
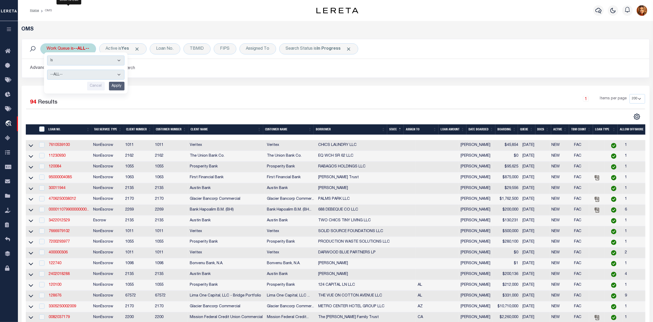
click at [68, 74] on select "--ALL-- factRSystems General ThoughtFocus" at bounding box center [85, 75] width 77 height 10
select select "GEN"
click at [47, 70] on select "--ALL-- factRSystems General ThoughtFocus" at bounding box center [85, 75] width 77 height 10
click at [117, 87] on input "Apply" at bounding box center [117, 86] width 16 height 9
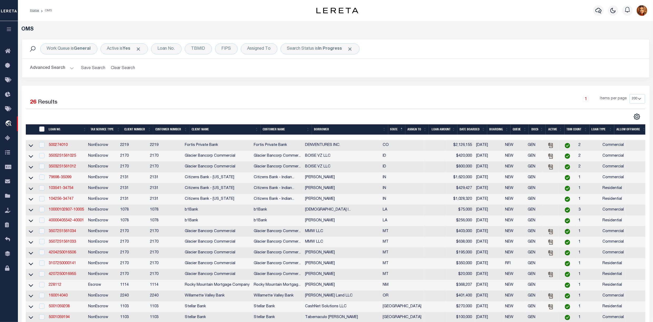
click at [41, 130] on input "" at bounding box center [41, 129] width 5 height 5
checkbox input "true"
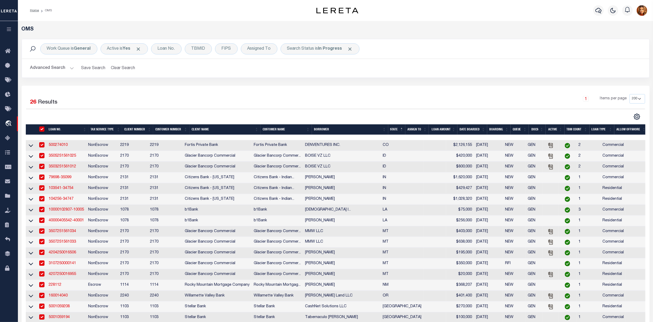
checkbox input "true"
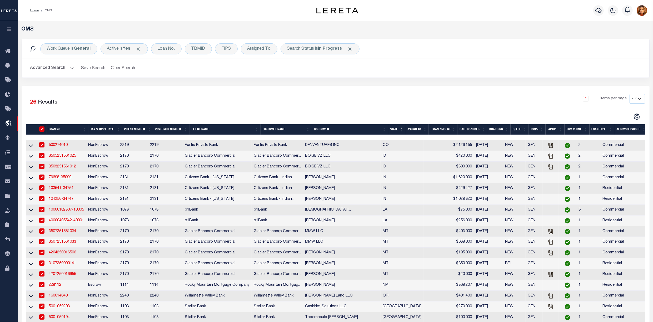
checkbox input "true"
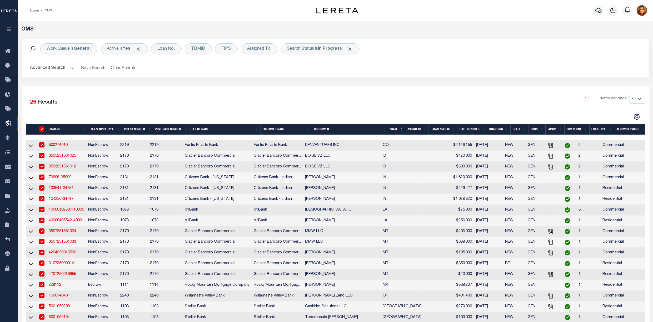
checkbox input "true"
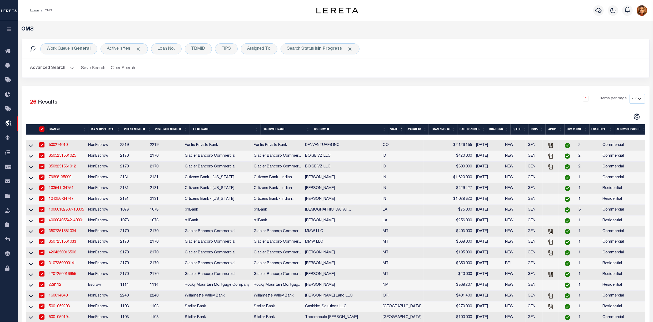
checkbox input "true"
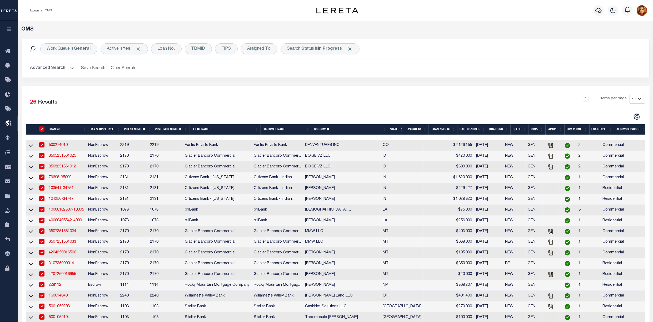
checkbox input "true"
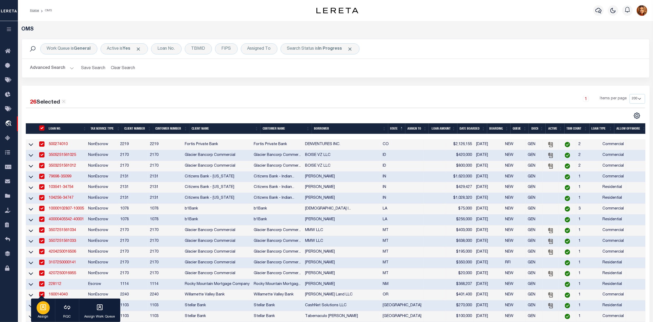
click at [40, 308] on icon "button" at bounding box center [43, 307] width 7 height 7
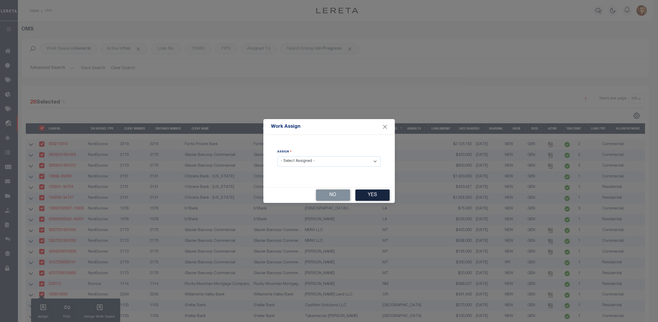
click at [321, 162] on select "- Select Assigned - --Unassigned-- Abdul Muzain Agustin Fernandez Ahmad Darwish…" at bounding box center [329, 162] width 103 height 10
select select "[PERSON_NAME]"
click at [278, 157] on select "- Select Assigned - --Unassigned-- Abdul Muzain Agustin Fernandez Ahmad Darwish…" at bounding box center [329, 162] width 103 height 10
click at [371, 192] on button "Yes" at bounding box center [373, 195] width 34 height 11
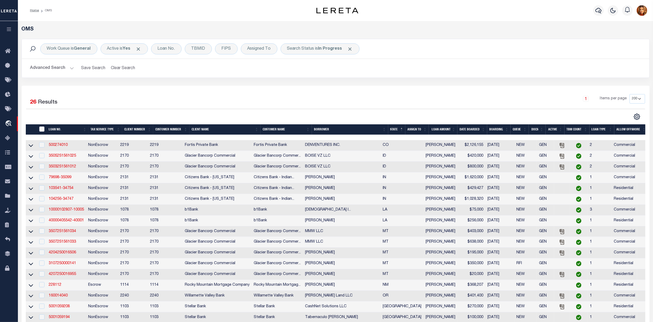
click at [42, 131] on input "" at bounding box center [41, 129] width 5 height 5
checkbox input "true"
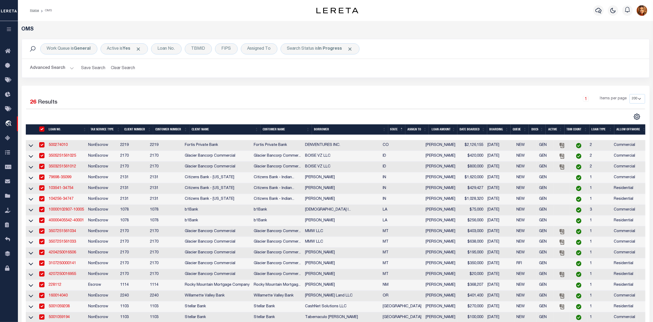
checkbox input "true"
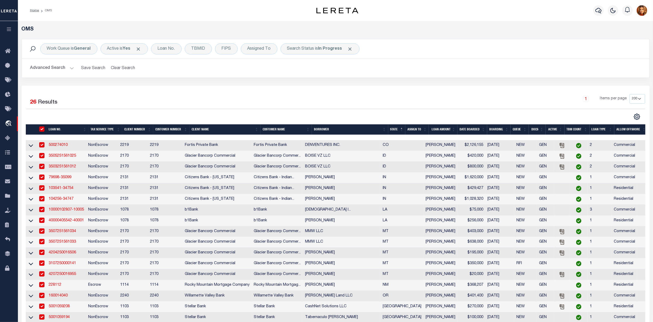
checkbox input "true"
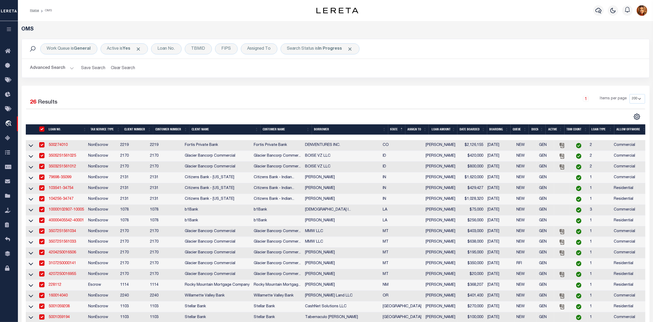
checkbox input "true"
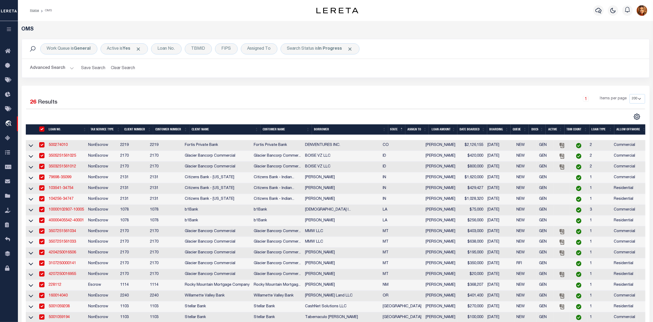
checkbox input "true"
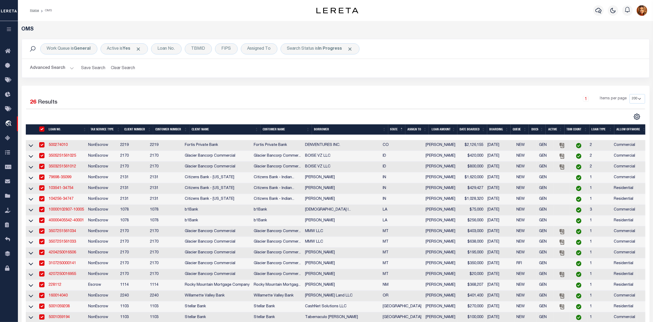
checkbox input "true"
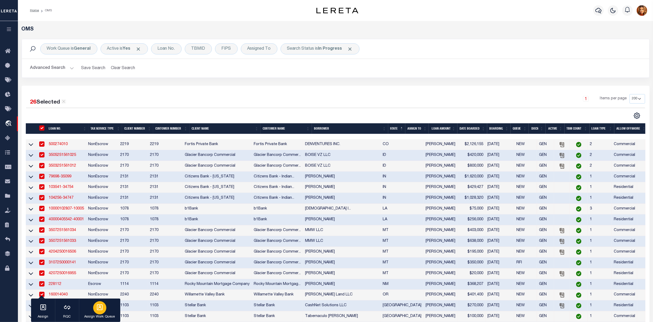
click at [98, 309] on icon "button" at bounding box center [100, 308] width 6 height 6
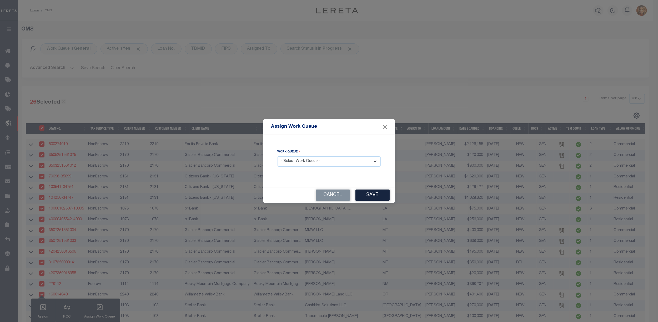
click at [320, 163] on select "- Select Work Queue - factRSystems General ThoughtFocus" at bounding box center [329, 162] width 103 height 10
select select "FAC"
click at [278, 157] on select "- Select Work Queue - factRSystems General ThoughtFocus" at bounding box center [329, 162] width 103 height 10
click at [370, 194] on button "Save" at bounding box center [373, 195] width 34 height 11
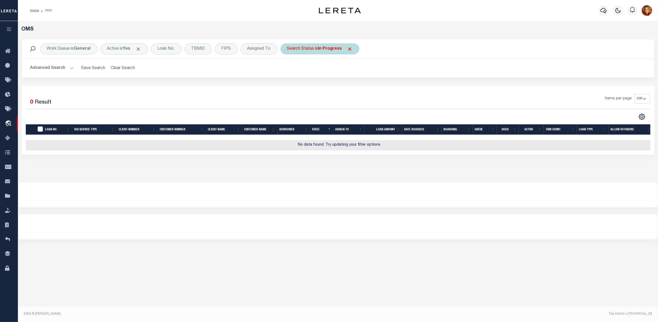
click at [331, 49] on b "In Progress" at bounding box center [330, 49] width 24 height 4
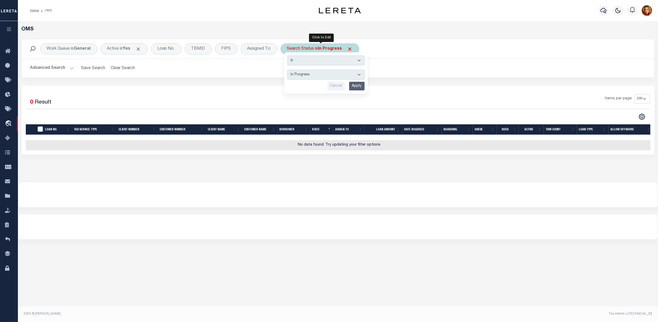
click at [308, 75] on select "Automated Search Bad Parcel Complete Duplicate Parcel High Dollar Reporting In …" at bounding box center [325, 75] width 77 height 10
select select "RD"
click at [288, 70] on select "Automated Search Bad Parcel Complete Duplicate Parcel High Dollar Reporting In …" at bounding box center [325, 75] width 77 height 10
click at [360, 89] on input "Apply" at bounding box center [357, 86] width 16 height 9
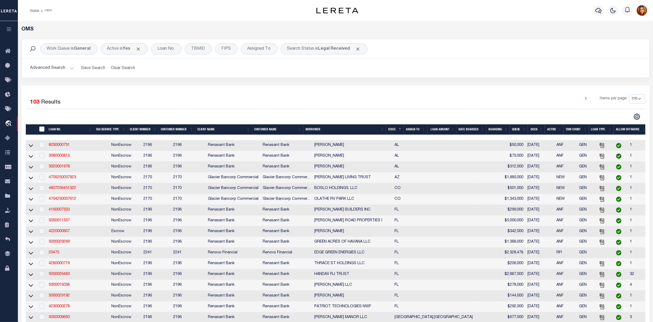
drag, startPoint x: 41, startPoint y: 129, endPoint x: 43, endPoint y: 139, distance: 11.0
click at [41, 129] on input "" at bounding box center [41, 129] width 5 height 5
checkbox input "true"
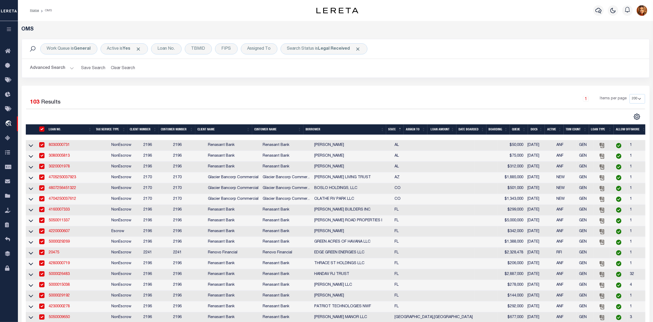
checkbox input "true"
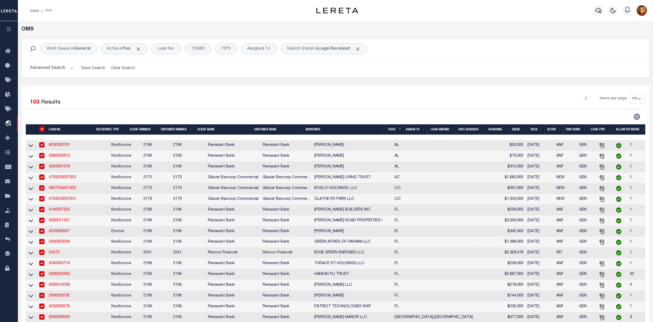
checkbox input "true"
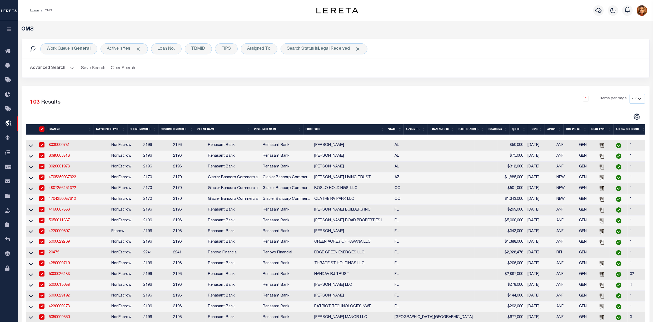
checkbox input "true"
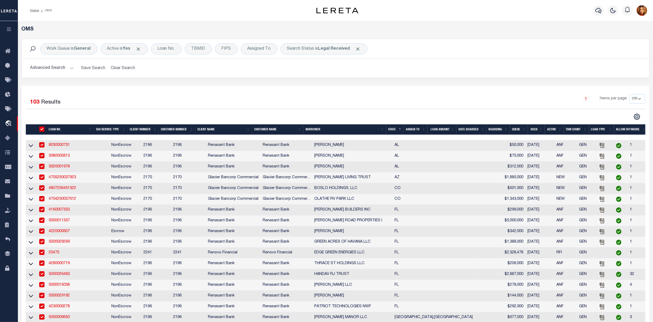
checkbox input "true"
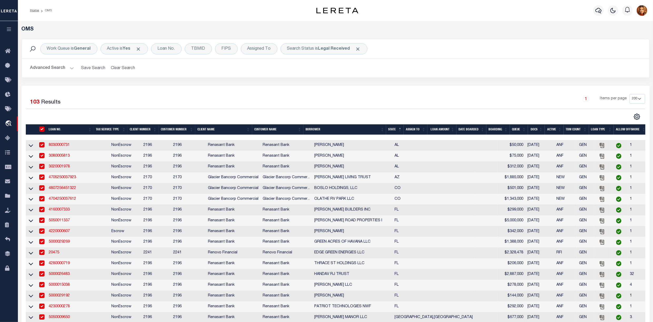
checkbox input "true"
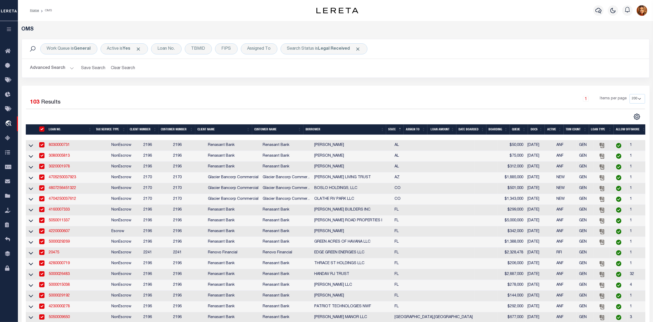
checkbox input "true"
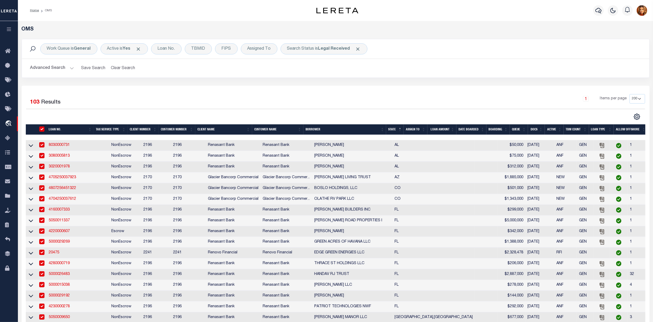
checkbox input "true"
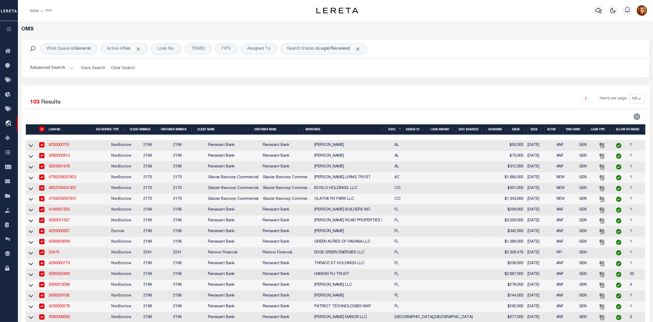
checkbox input "true"
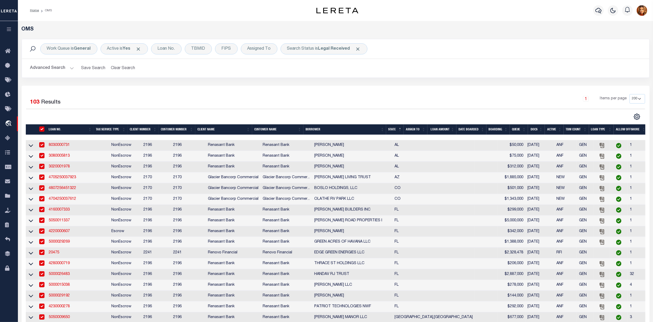
checkbox input "true"
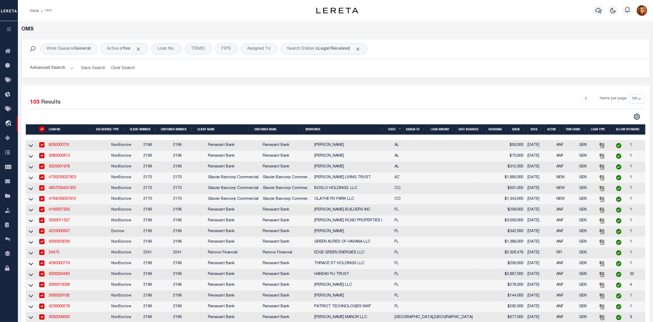
checkbox input "true"
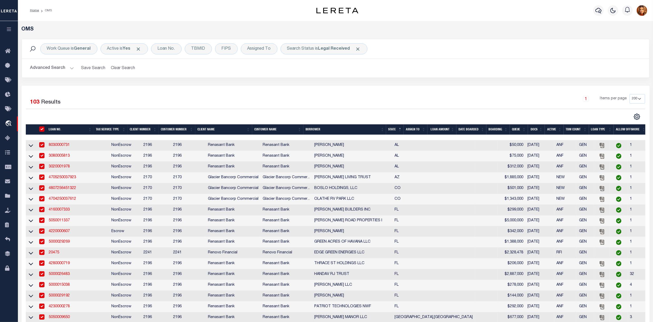
checkbox input "true"
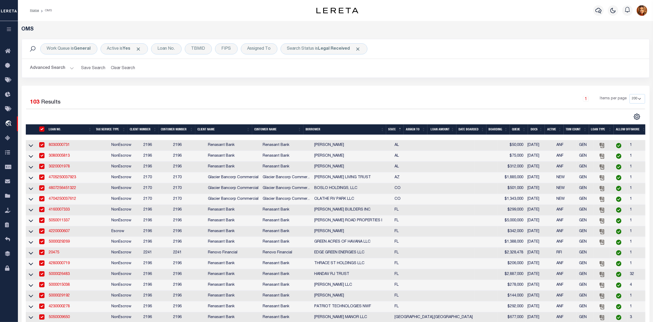
checkbox input "true"
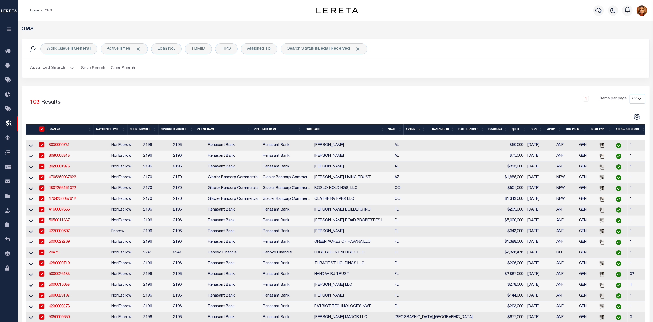
checkbox input "true"
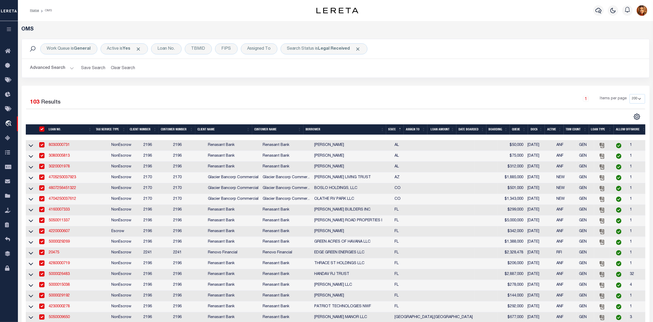
checkbox input "true"
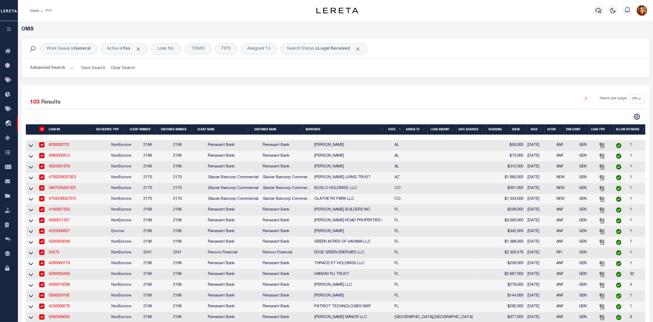
checkbox input "true"
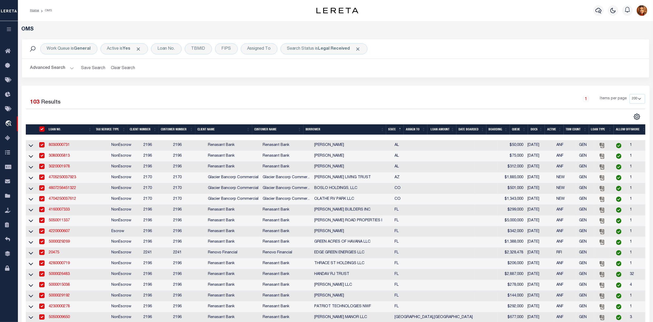
checkbox input "true"
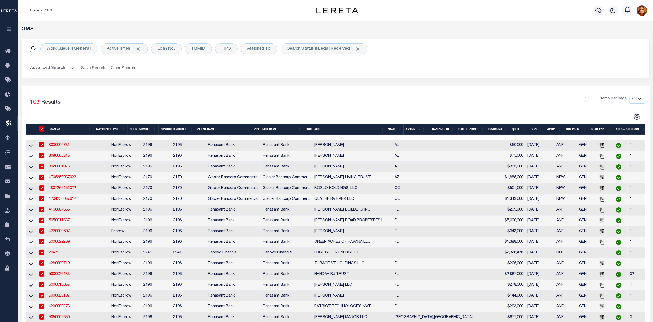
checkbox input "true"
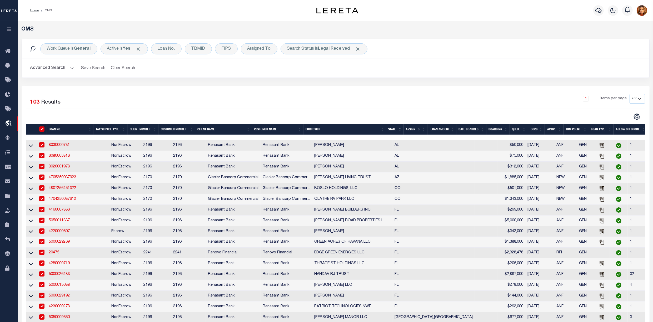
checkbox input "true"
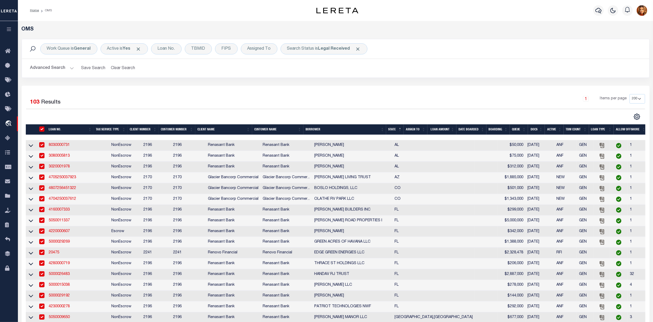
checkbox input "true"
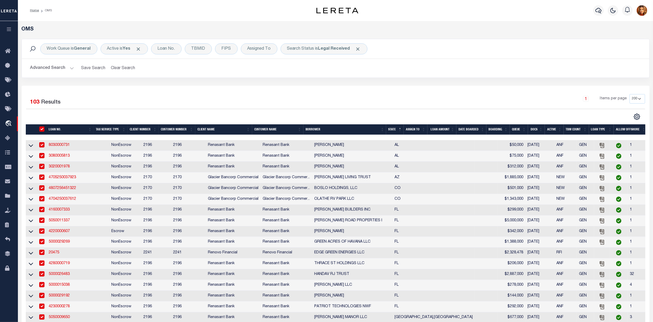
checkbox input "true"
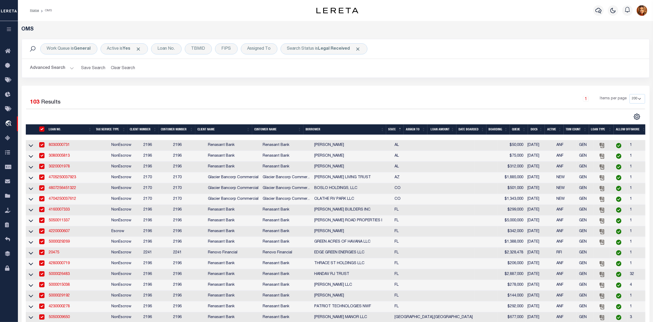
checkbox input "true"
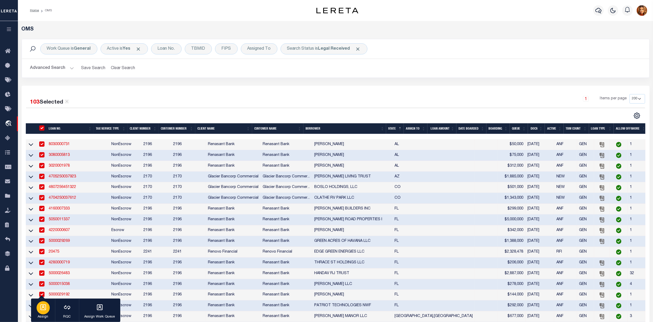
click at [42, 308] on icon "button" at bounding box center [43, 308] width 6 height 6
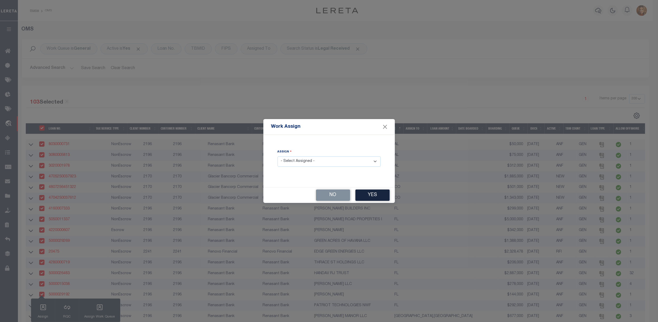
click at [303, 160] on select "- Select Assigned - --Unassigned-- Abdul Muzain Agustin Fernandez Ahmad Darwish…" at bounding box center [329, 162] width 103 height 10
select select "[PERSON_NAME]"
click at [278, 157] on select "- Select Assigned - --Unassigned-- Abdul Muzain Agustin Fernandez Ahmad Darwish…" at bounding box center [329, 162] width 103 height 10
click at [371, 196] on button "Yes" at bounding box center [373, 195] width 34 height 11
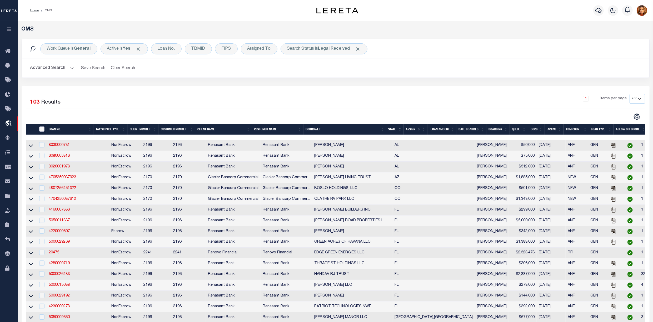
click at [42, 130] on input "" at bounding box center [41, 129] width 5 height 5
checkbox input "true"
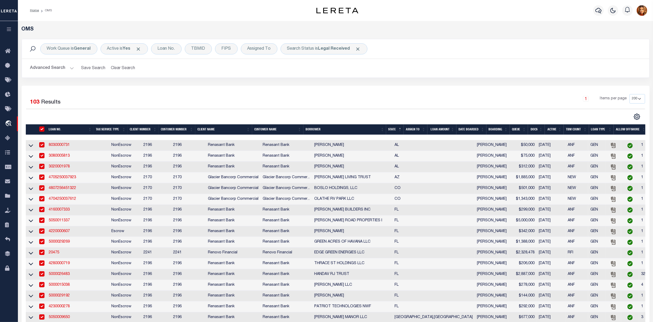
checkbox input "true"
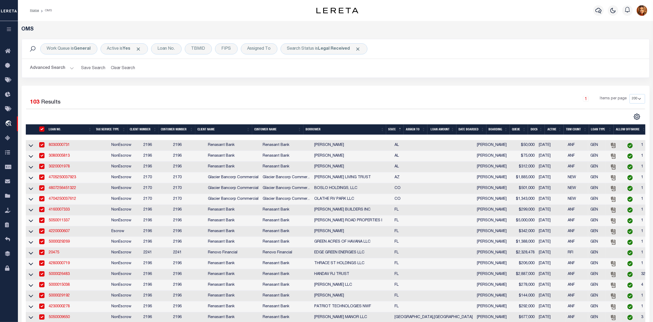
checkbox input "true"
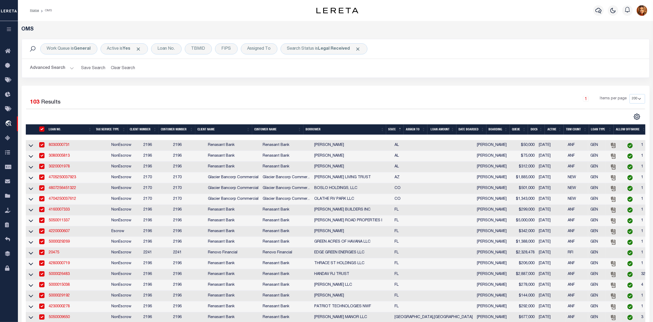
checkbox input "true"
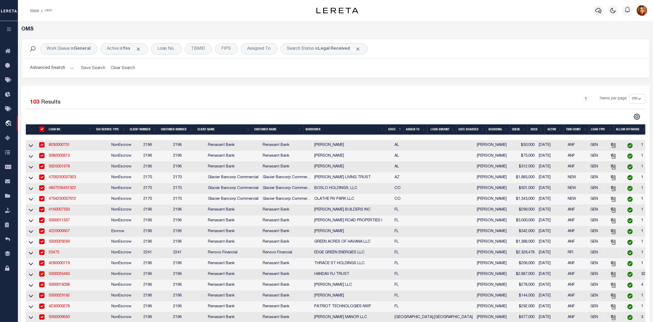
checkbox input "true"
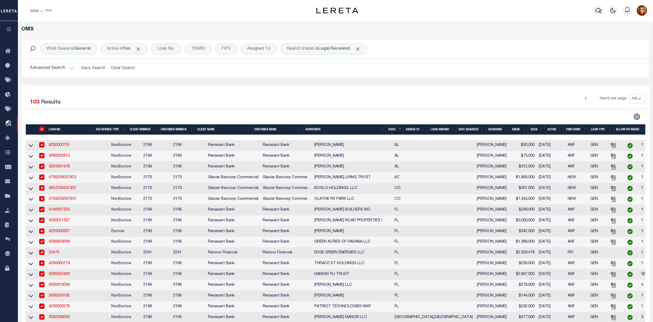
checkbox input "true"
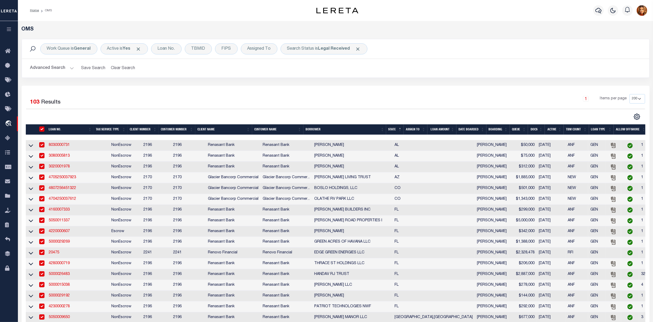
checkbox input "true"
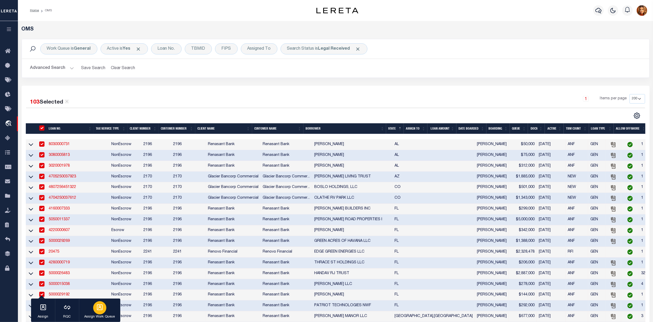
click at [102, 312] on div "button" at bounding box center [99, 308] width 13 height 13
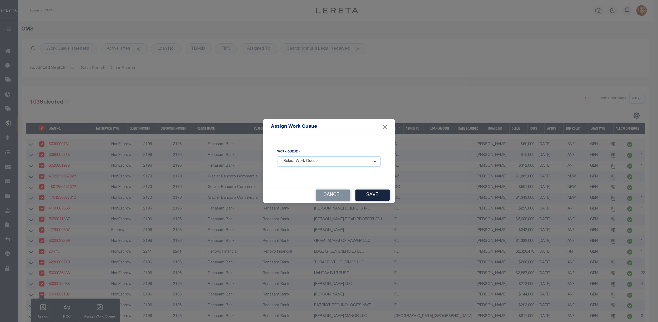
click at [323, 157] on select "- Select Work Queue - factRSystems General ThoughtFocus" at bounding box center [329, 162] width 103 height 10
click at [278, 157] on select "- Select Work Queue - factRSystems General ThoughtFocus" at bounding box center [329, 162] width 103 height 10
click at [370, 196] on button "Save" at bounding box center [373, 195] width 34 height 11
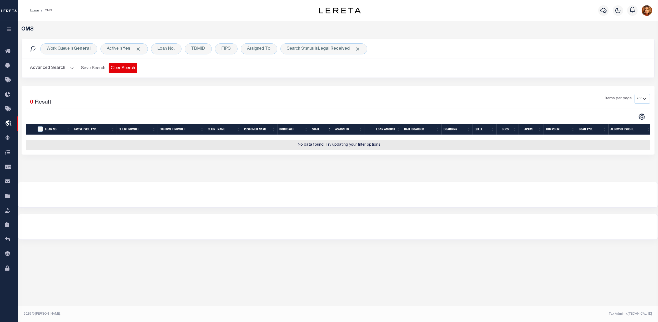
click at [120, 69] on button "Clear Search" at bounding box center [123, 68] width 29 height 10
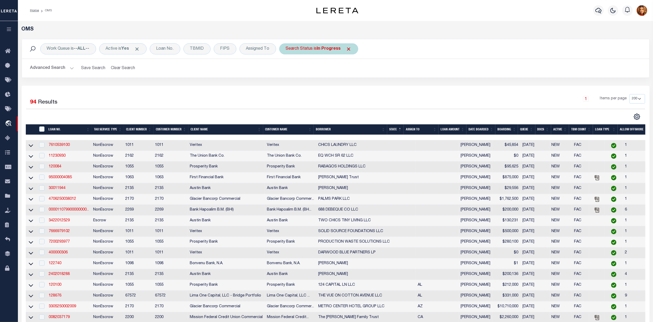
click at [333, 49] on b "In Progress" at bounding box center [329, 49] width 24 height 4
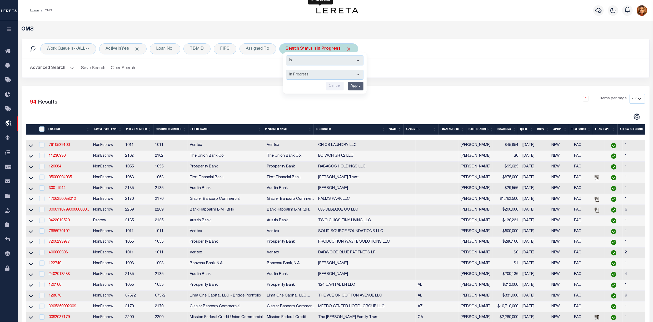
click at [304, 75] on select "Automated Search Bad Parcel Complete Duplicate Parcel High Dollar Reporting In …" at bounding box center [324, 75] width 77 height 10
click at [288, 70] on select "Automated Search Bad Parcel Complete Duplicate Parcel High Dollar Reporting In …" at bounding box center [324, 75] width 77 height 10
click at [358, 84] on input "Apply" at bounding box center [356, 86] width 16 height 9
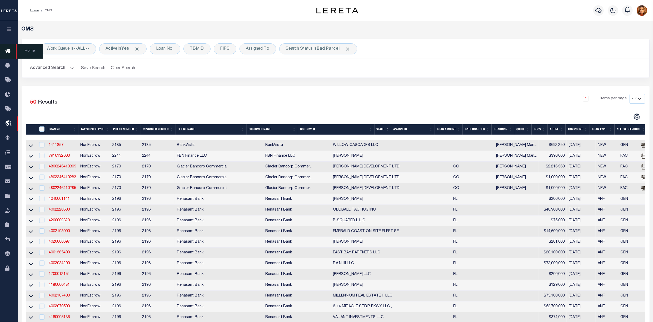
click at [8, 51] on icon at bounding box center [9, 51] width 8 height 7
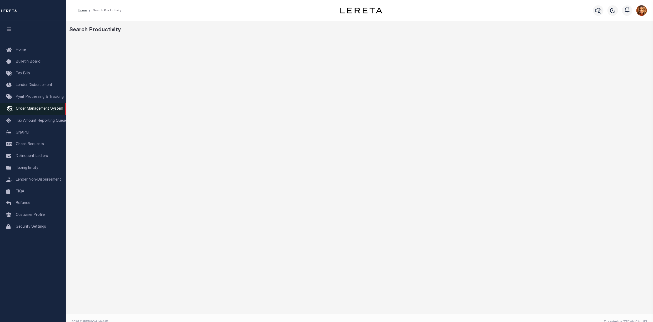
click at [28, 111] on span "Order Management System" at bounding box center [39, 109] width 47 height 4
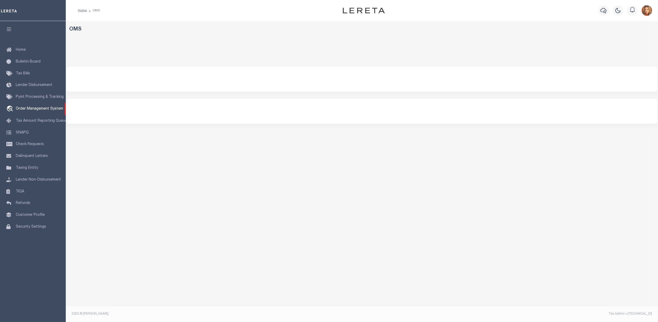
select select "200"
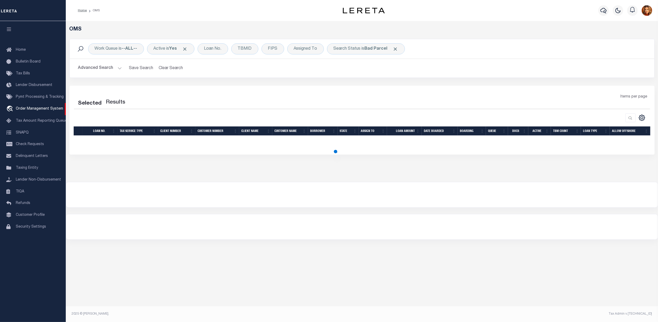
select select "200"
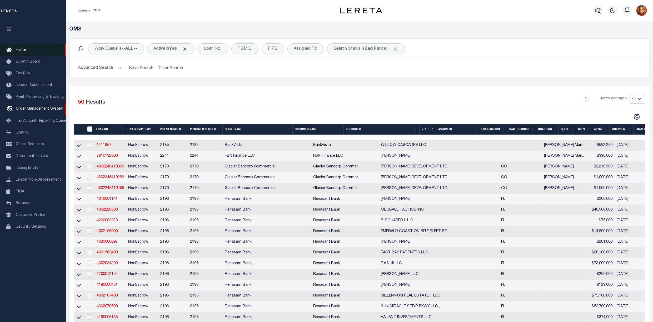
click at [19, 48] on span "Home" at bounding box center [21, 50] width 10 height 4
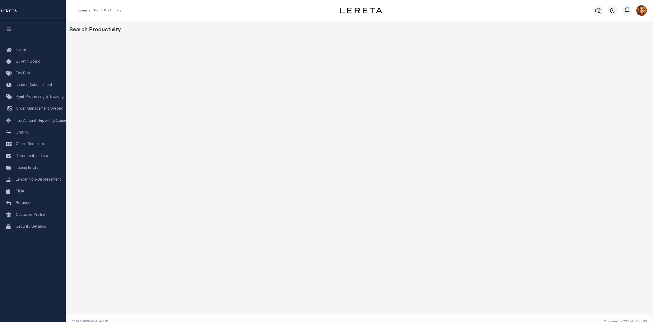
scroll to position [7, 0]
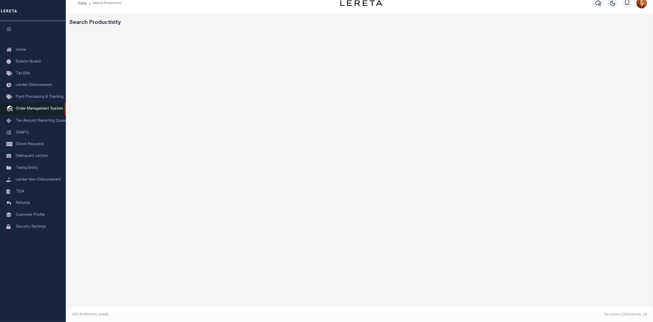
click at [26, 109] on span "Order Management System" at bounding box center [39, 109] width 47 height 4
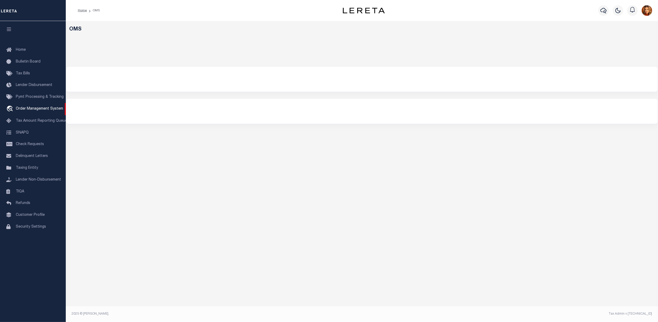
select select "200"
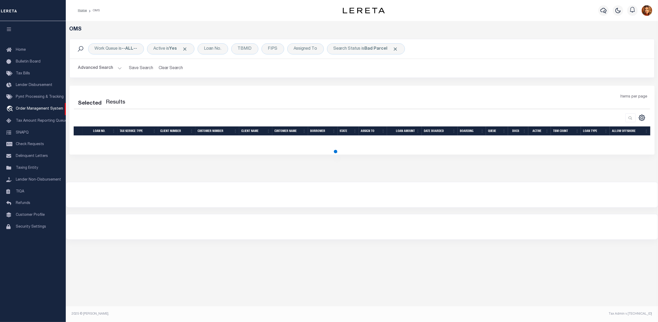
select select "200"
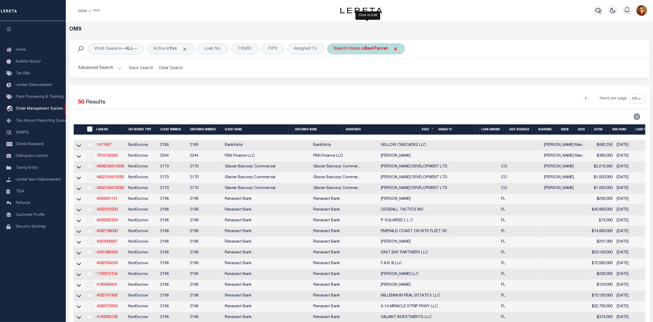
click at [381, 52] on div "Search Status is Bad Parcel" at bounding box center [366, 48] width 78 height 11
click at [353, 72] on select "Automated Search Bad Parcel Complete Duplicate Parcel High Dollar Reporting In …" at bounding box center [372, 75] width 77 height 10
select select "PA"
click at [336, 70] on select "Automated Search Bad Parcel Complete Duplicate Parcel High Dollar Reporting In …" at bounding box center [372, 75] width 77 height 10
click at [400, 87] on input "Apply" at bounding box center [404, 86] width 16 height 9
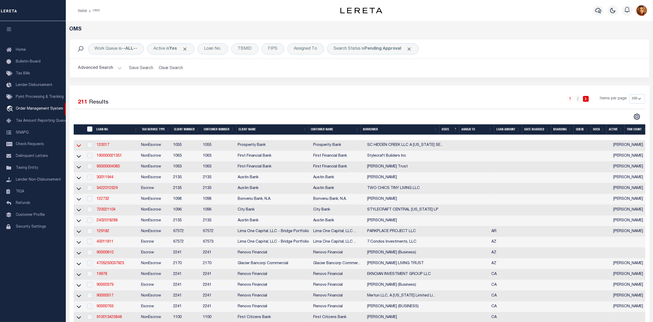
click at [78, 148] on icon at bounding box center [79, 146] width 4 height 6
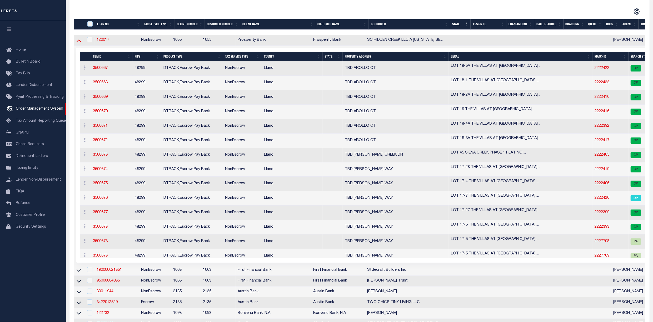
click at [77, 41] on icon at bounding box center [79, 41] width 4 height 6
